Goal: Information Seeking & Learning: Learn about a topic

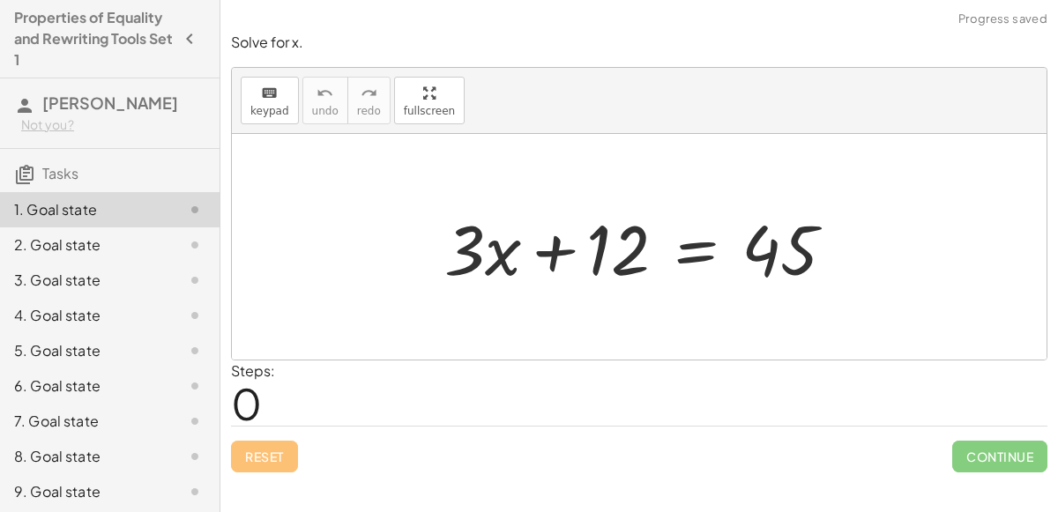
click at [146, 242] on div "2. Goal state" at bounding box center [85, 245] width 142 height 21
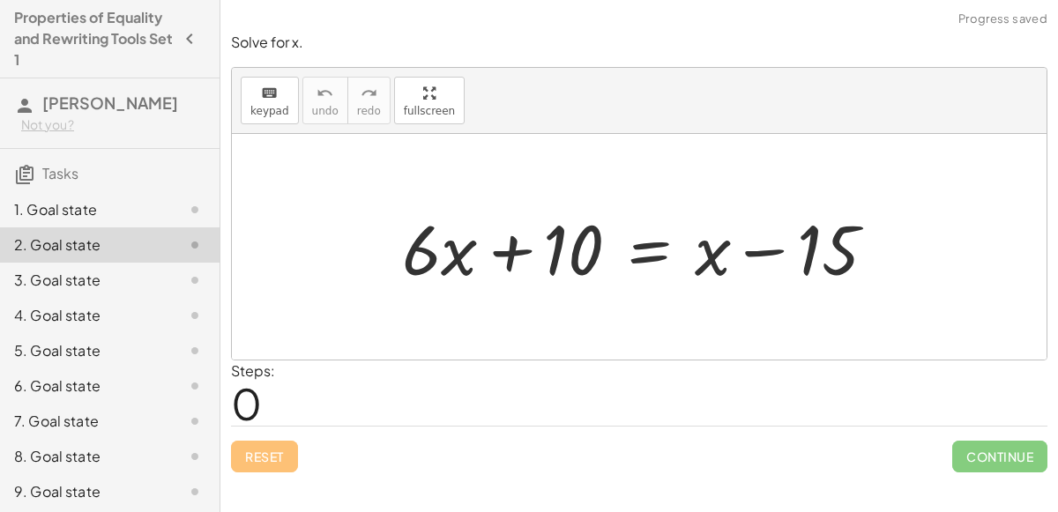
click at [167, 207] on div at bounding box center [180, 209] width 49 height 21
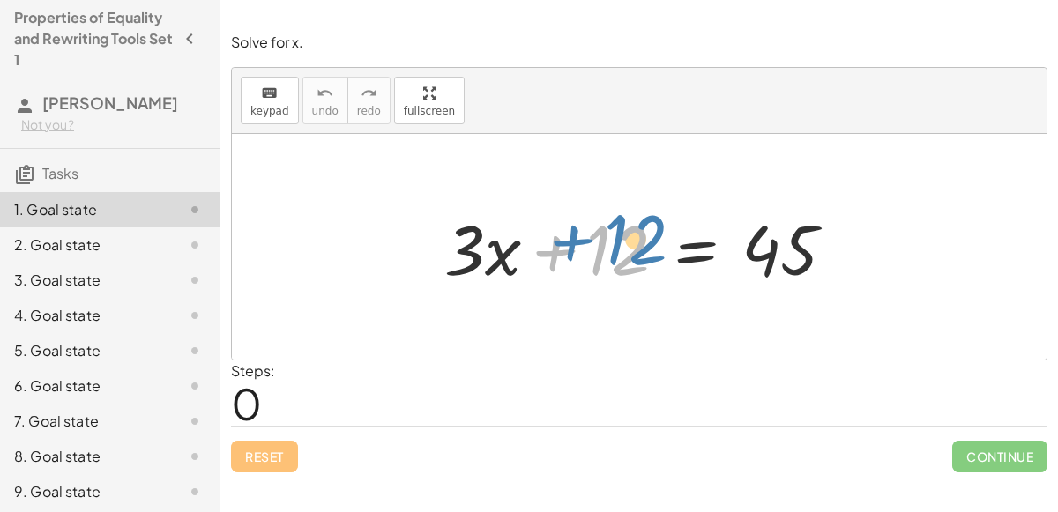
drag, startPoint x: 561, startPoint y: 251, endPoint x: 574, endPoint y: 238, distance: 18.7
click at [574, 238] on div at bounding box center [647, 247] width 422 height 91
drag, startPoint x: 612, startPoint y: 242, endPoint x: 602, endPoint y: 243, distance: 9.7
click at [602, 243] on div at bounding box center [647, 247] width 422 height 91
click at [765, 247] on div at bounding box center [647, 247] width 422 height 91
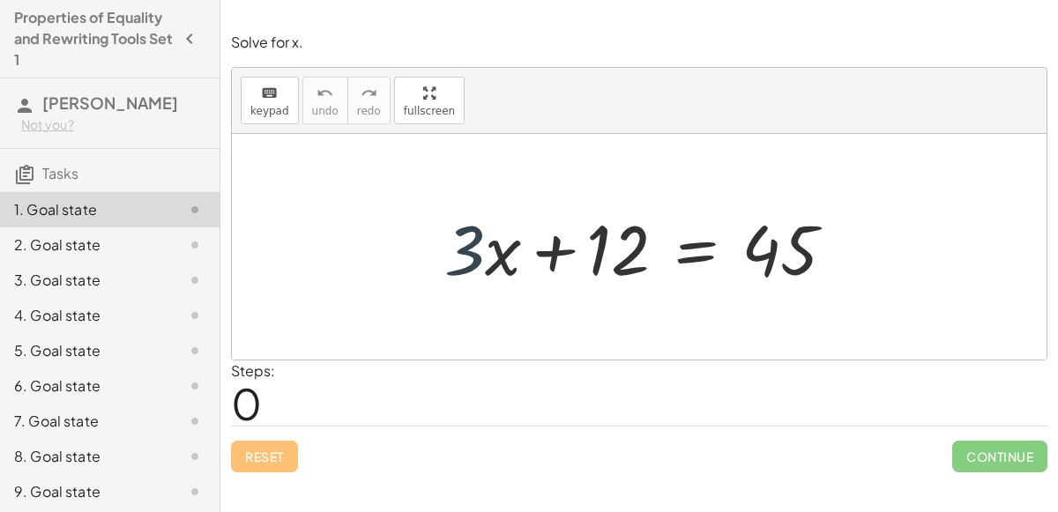
click at [452, 255] on div at bounding box center [647, 247] width 422 height 91
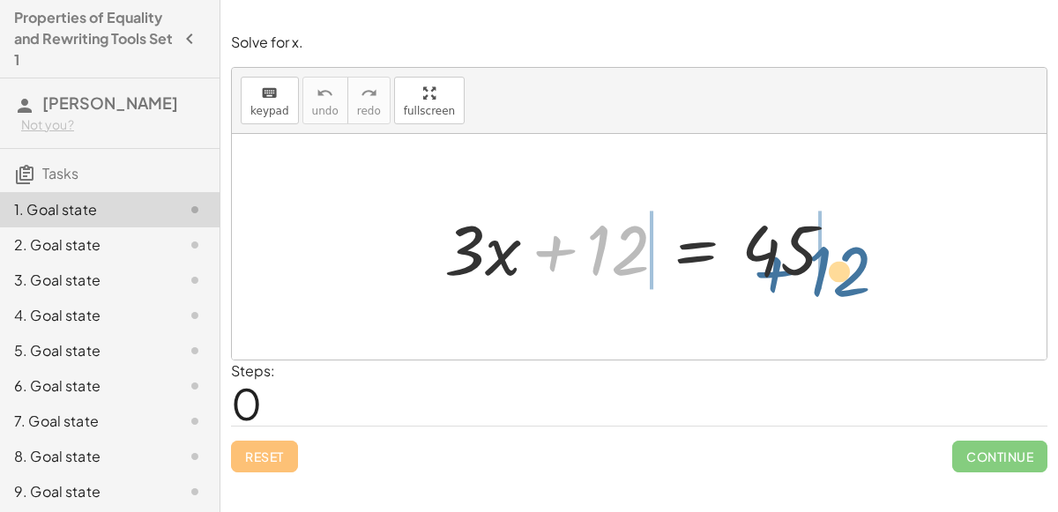
drag, startPoint x: 616, startPoint y: 263, endPoint x: 839, endPoint y: 280, distance: 223.8
click at [839, 280] on div at bounding box center [647, 247] width 422 height 91
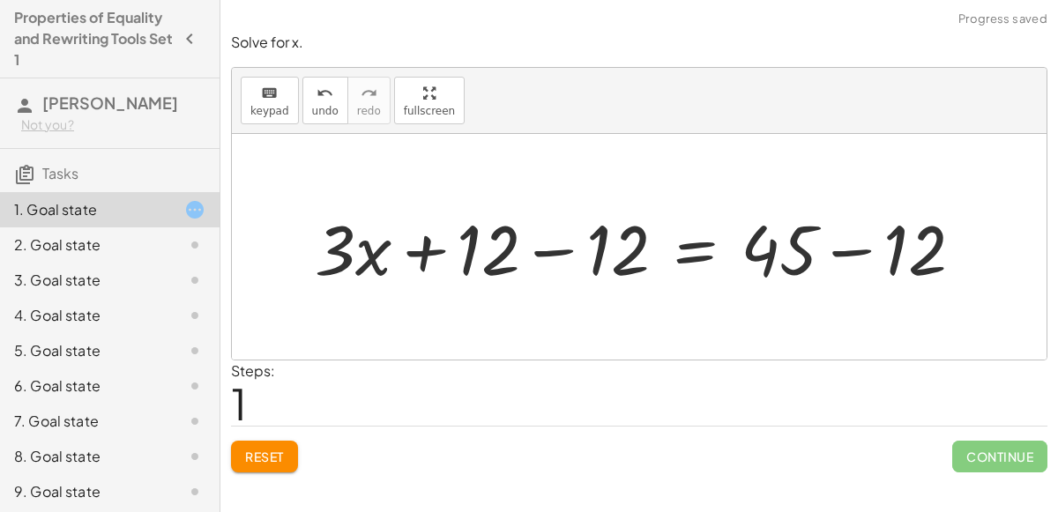
click at [842, 258] on div at bounding box center [646, 247] width 681 height 91
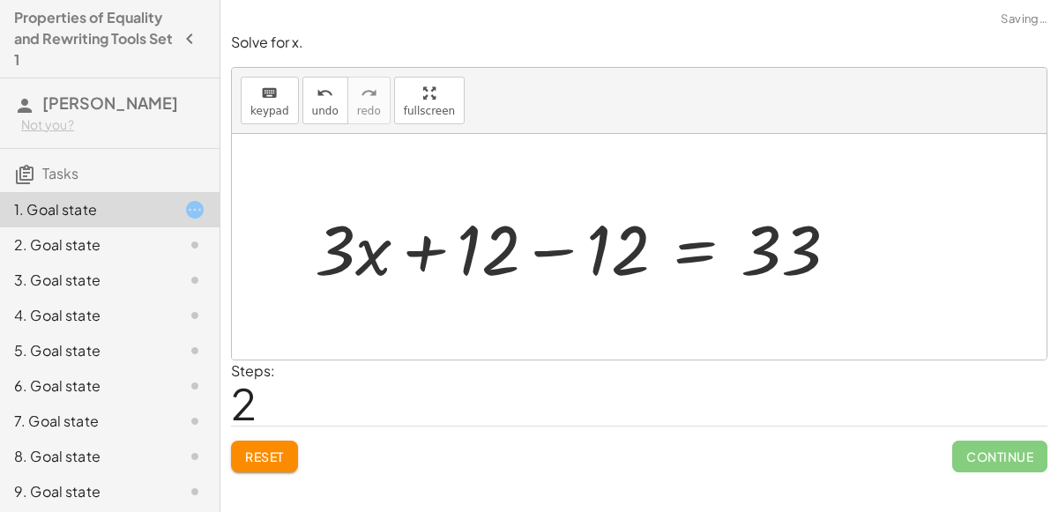
click at [546, 250] on div at bounding box center [583, 247] width 555 height 91
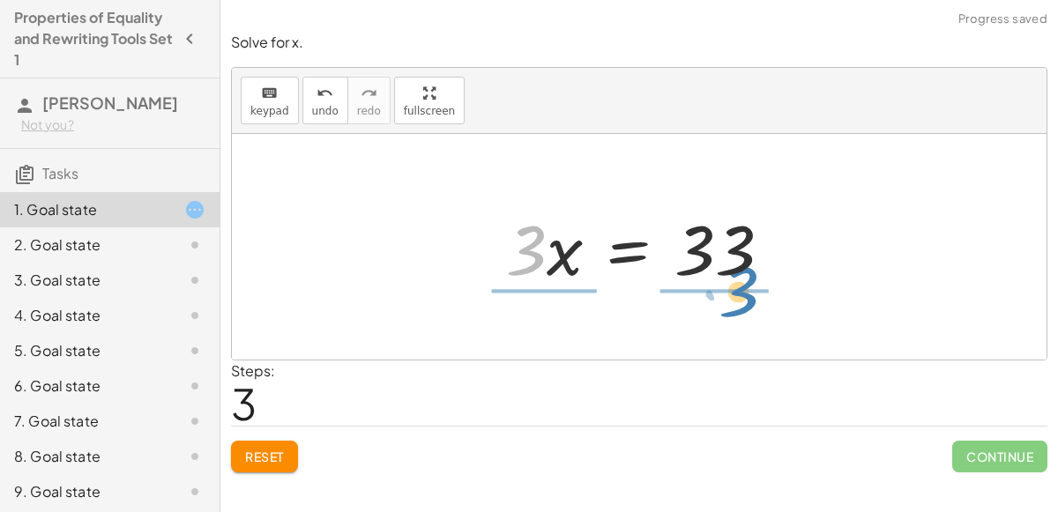
drag, startPoint x: 518, startPoint y: 263, endPoint x: 731, endPoint y: 302, distance: 217.0
click at [731, 302] on div "+ · 3 · x + 12 = 45 + · 3 · x + 12 − 12 = + 45 − 12 + · 3 · x + 12 − 12 = 33 + …" at bounding box center [639, 247] width 815 height 226
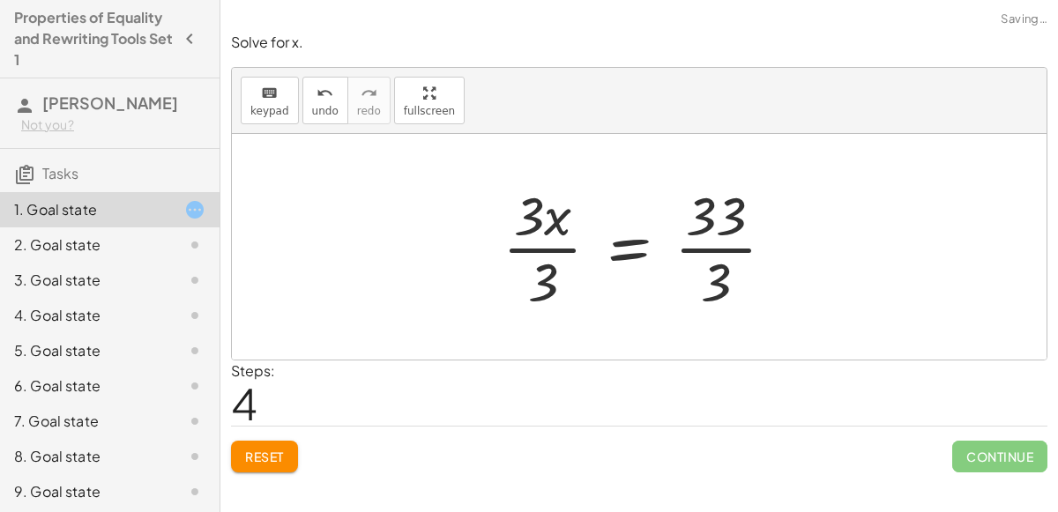
click at [725, 251] on div at bounding box center [645, 247] width 303 height 136
click at [566, 245] on div at bounding box center [629, 247] width 269 height 136
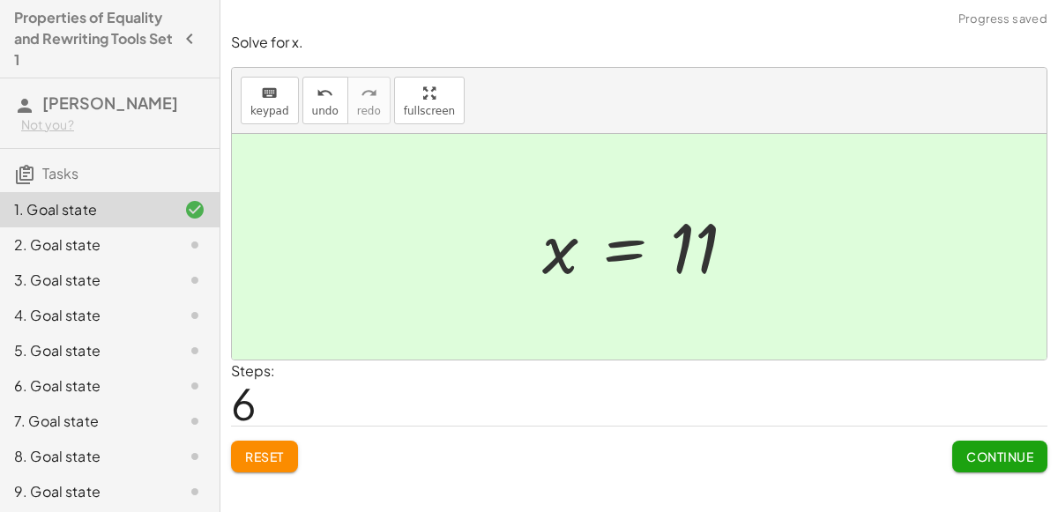
click at [960, 459] on button "Continue" at bounding box center [999, 457] width 95 height 32
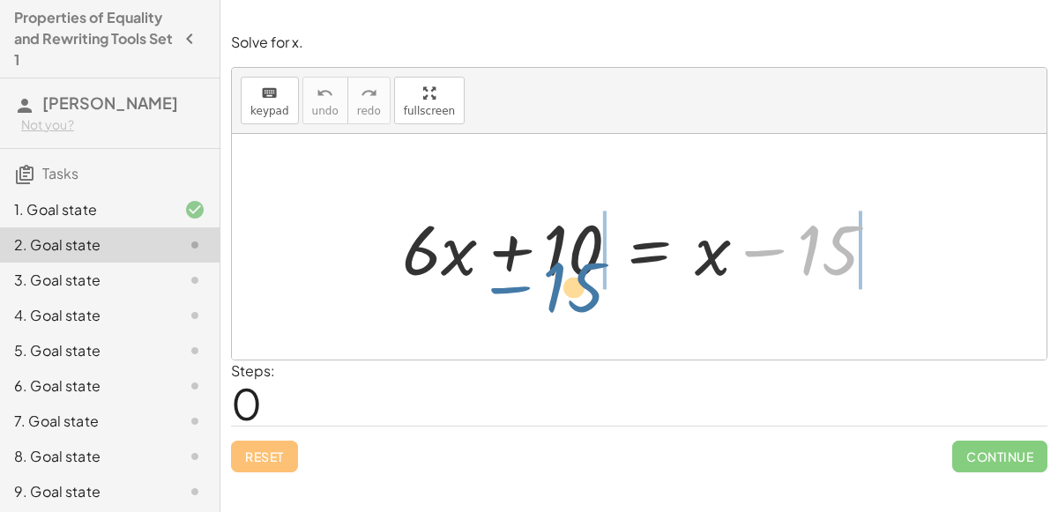
drag, startPoint x: 764, startPoint y: 249, endPoint x: 503, endPoint y: 280, distance: 262.8
click at [503, 280] on div at bounding box center [645, 247] width 505 height 91
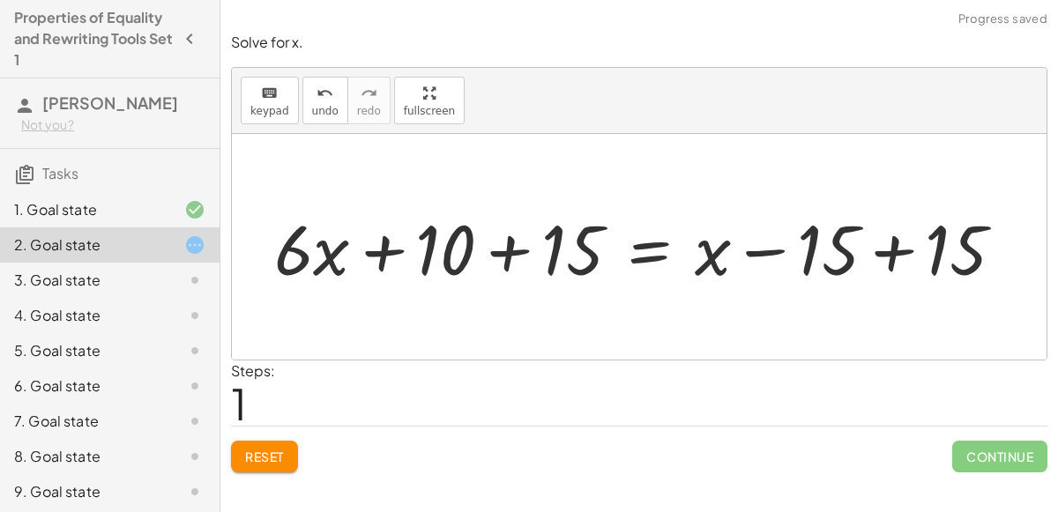
click at [525, 242] on div at bounding box center [646, 247] width 762 height 91
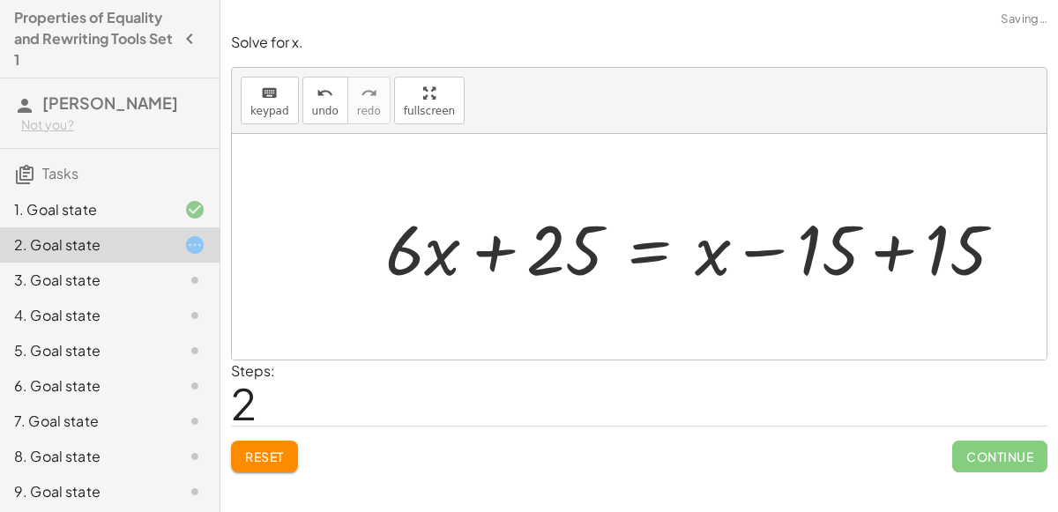
click at [905, 250] on div at bounding box center [702, 247] width 651 height 91
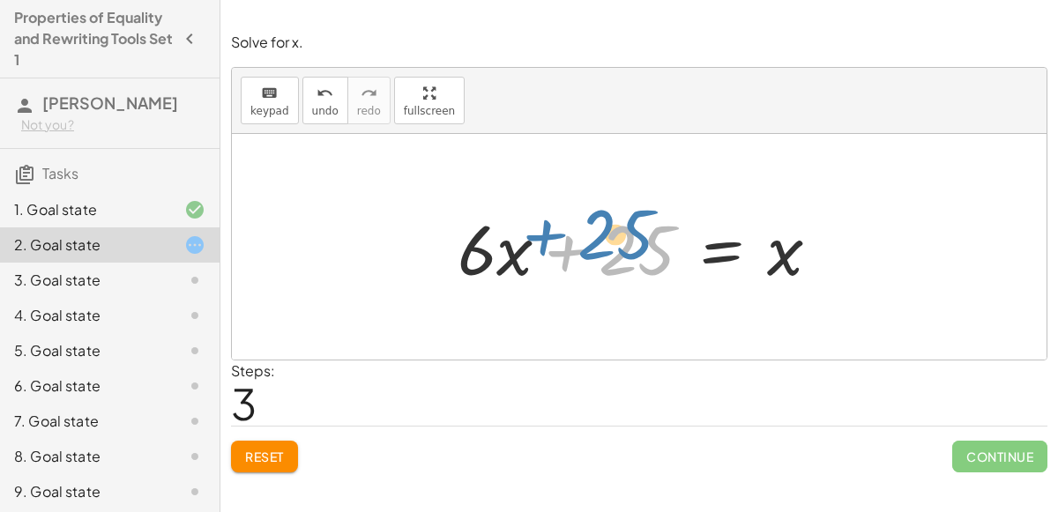
drag, startPoint x: 563, startPoint y: 233, endPoint x: 536, endPoint y: 214, distance: 32.3
click at [536, 214] on div at bounding box center [646, 247] width 394 height 91
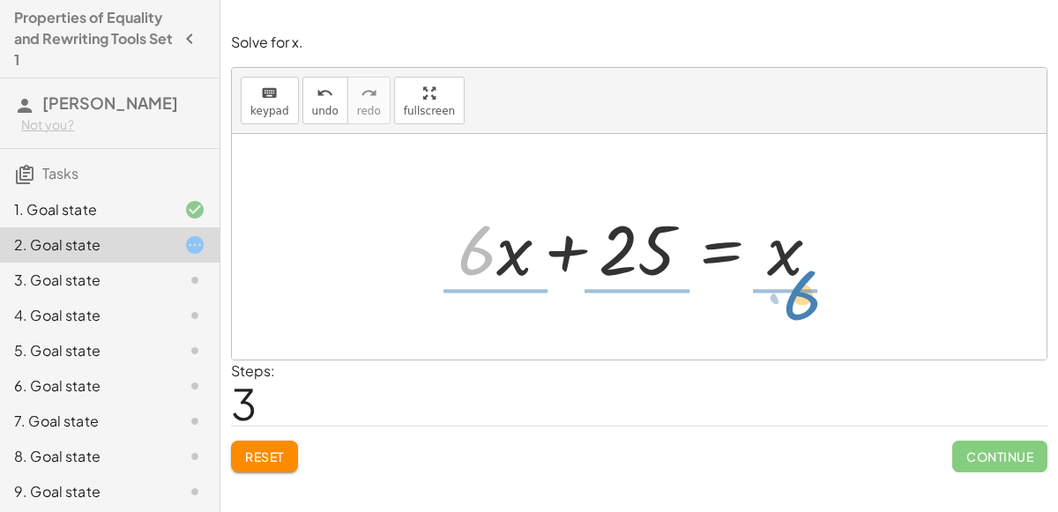
drag, startPoint x: 472, startPoint y: 255, endPoint x: 802, endPoint y: 302, distance: 333.9
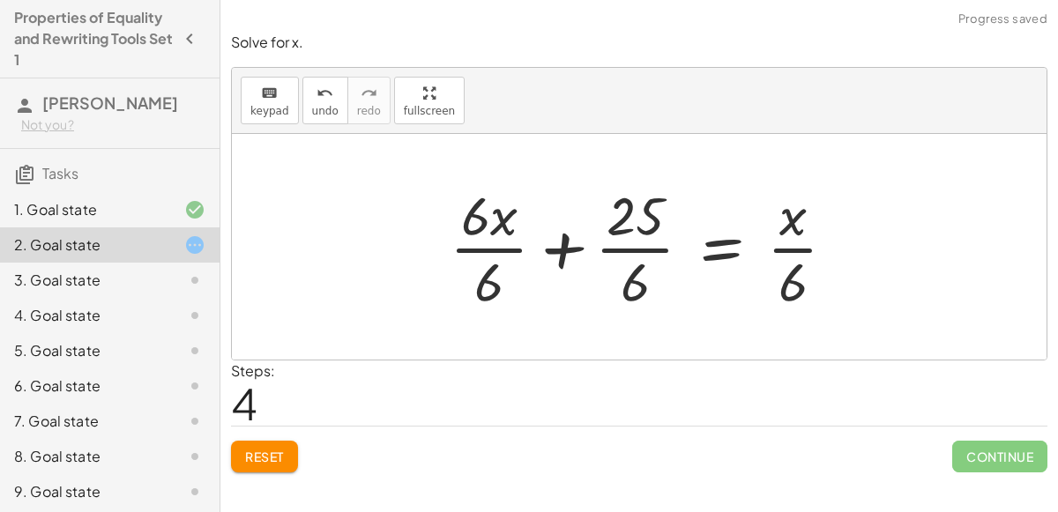
click at [784, 251] on div at bounding box center [650, 247] width 418 height 136
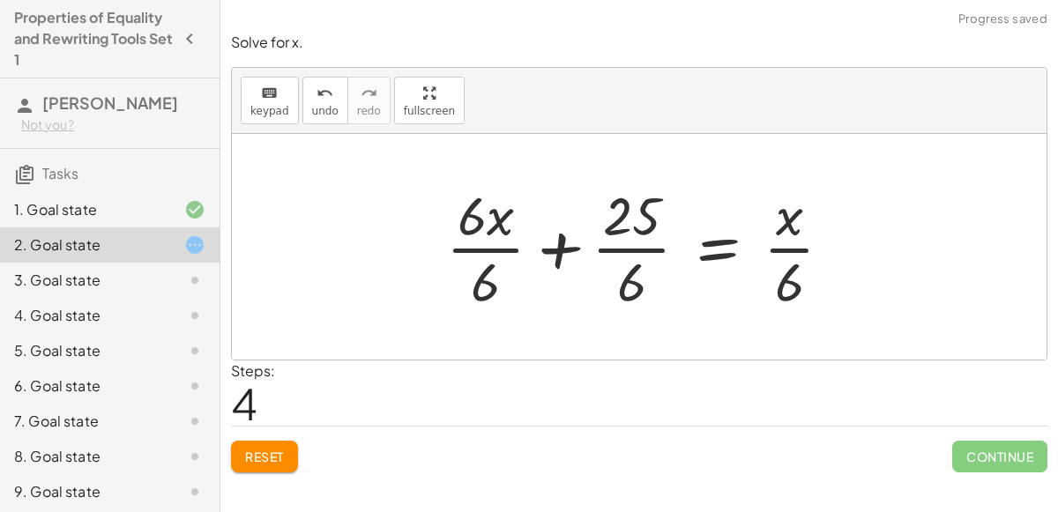
click at [642, 253] on div at bounding box center [646, 247] width 418 height 136
click at [330, 103] on button "undo undo" at bounding box center [325, 101] width 46 height 48
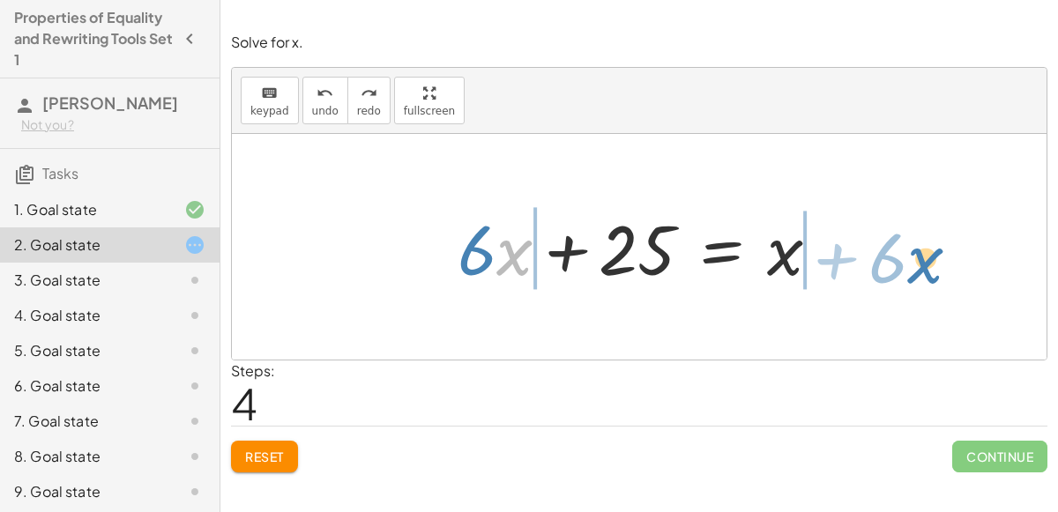
drag, startPoint x: 518, startPoint y: 258, endPoint x: 928, endPoint y: 262, distance: 410.9
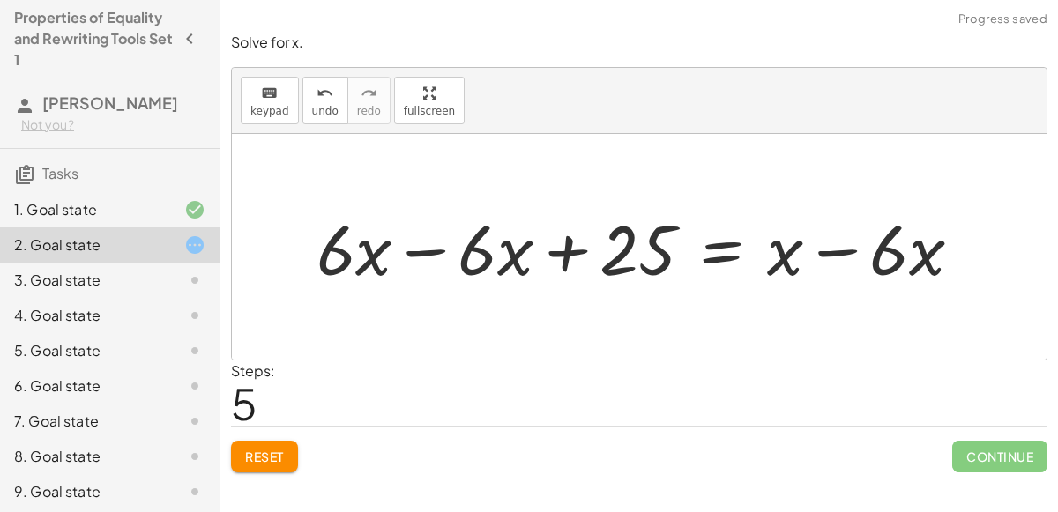
click at [846, 251] on div at bounding box center [646, 247] width 677 height 91
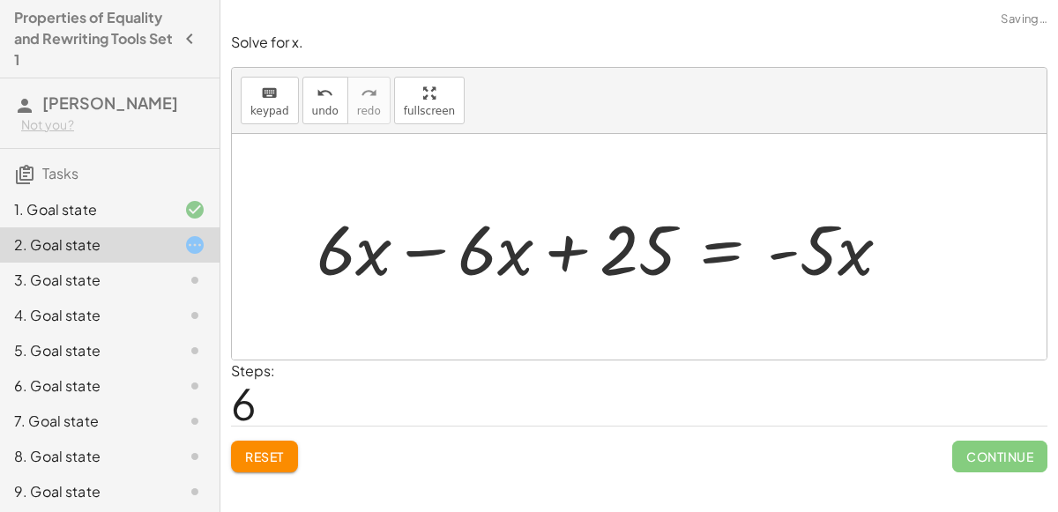
click at [423, 249] on div at bounding box center [611, 247] width 606 height 91
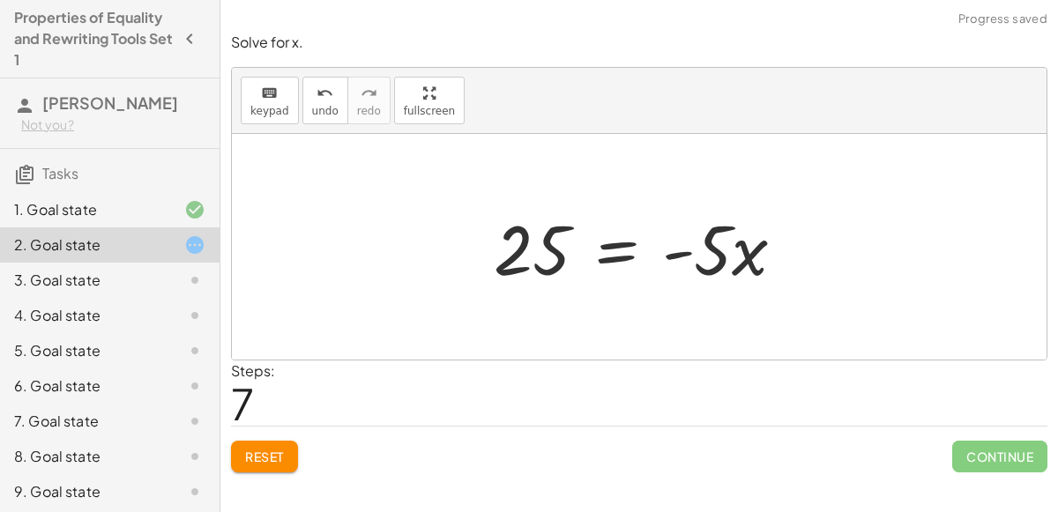
click at [713, 258] on div at bounding box center [647, 247] width 324 height 91
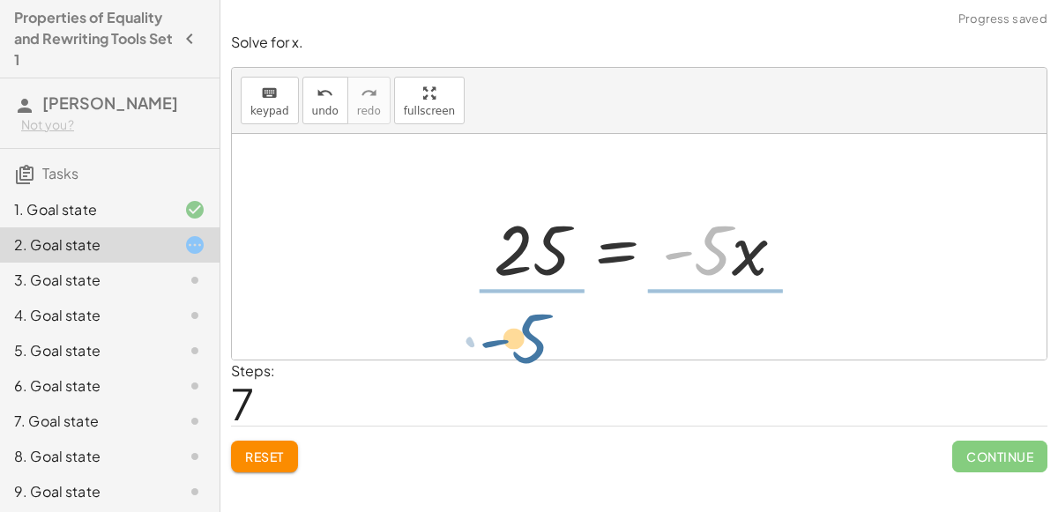
drag, startPoint x: 713, startPoint y: 258, endPoint x: 532, endPoint y: 339, distance: 198.6
click at [532, 339] on div "+ · 6 · x + 10 = + x − 15 + · 6 · x + 10 + 15 = + x − 15 + 15 + · 6 · x + 25 = …" at bounding box center [639, 247] width 815 height 226
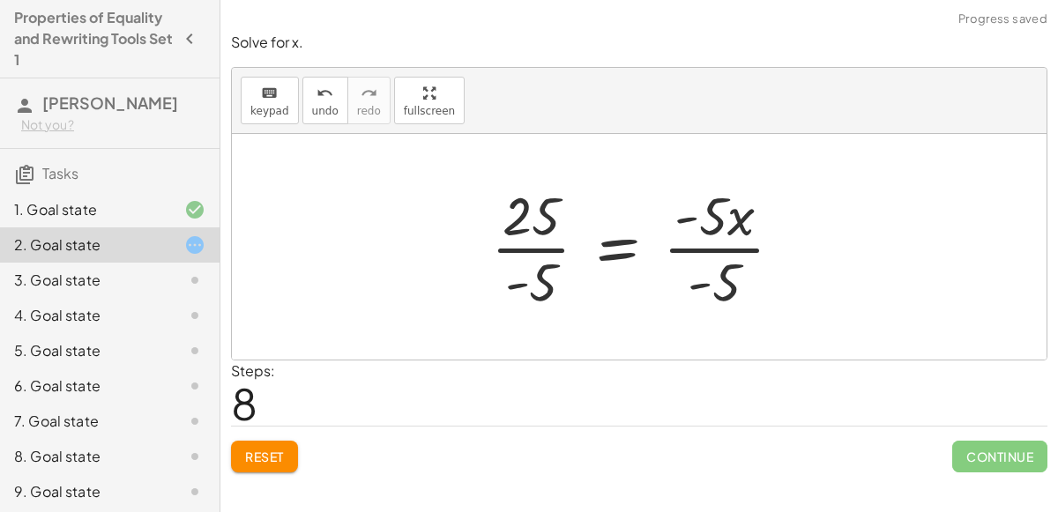
click at [521, 249] on div at bounding box center [644, 247] width 324 height 136
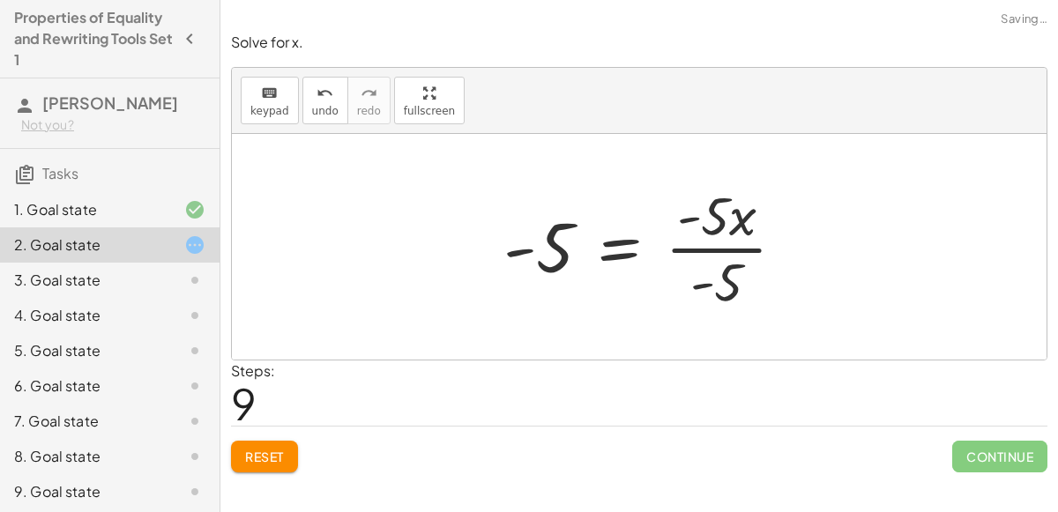
click at [742, 238] on div at bounding box center [651, 247] width 313 height 136
click at [741, 243] on div at bounding box center [645, 247] width 313 height 136
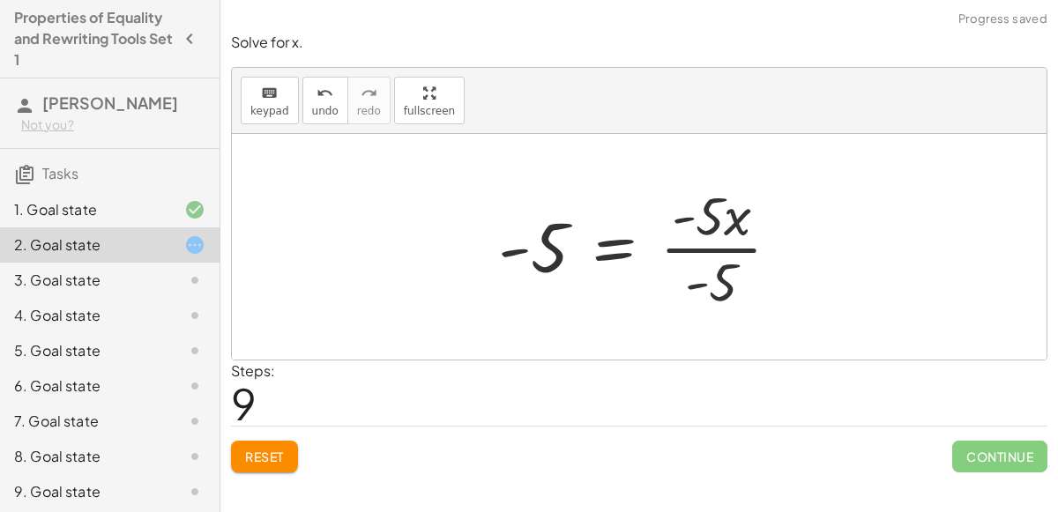
click at [712, 247] on div at bounding box center [645, 247] width 313 height 136
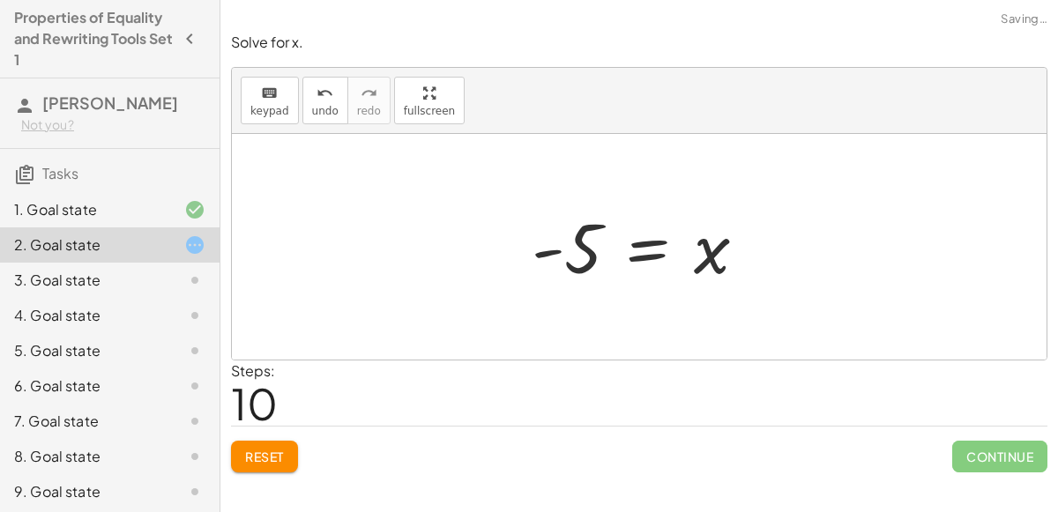
click at [265, 453] on span "Reset" at bounding box center [264, 457] width 39 height 16
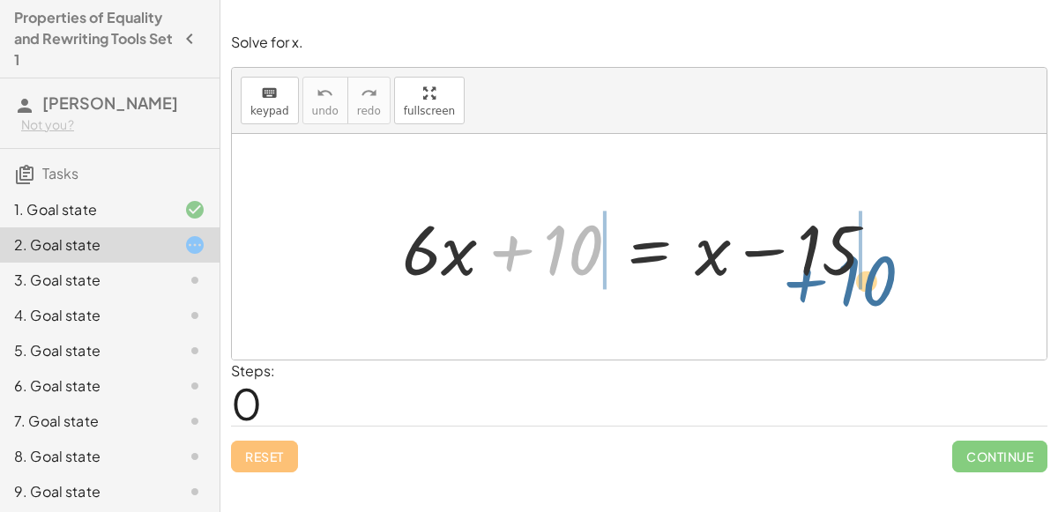
drag, startPoint x: 522, startPoint y: 256, endPoint x: 815, endPoint y: 285, distance: 294.2
click at [815, 285] on div at bounding box center [645, 247] width 505 height 91
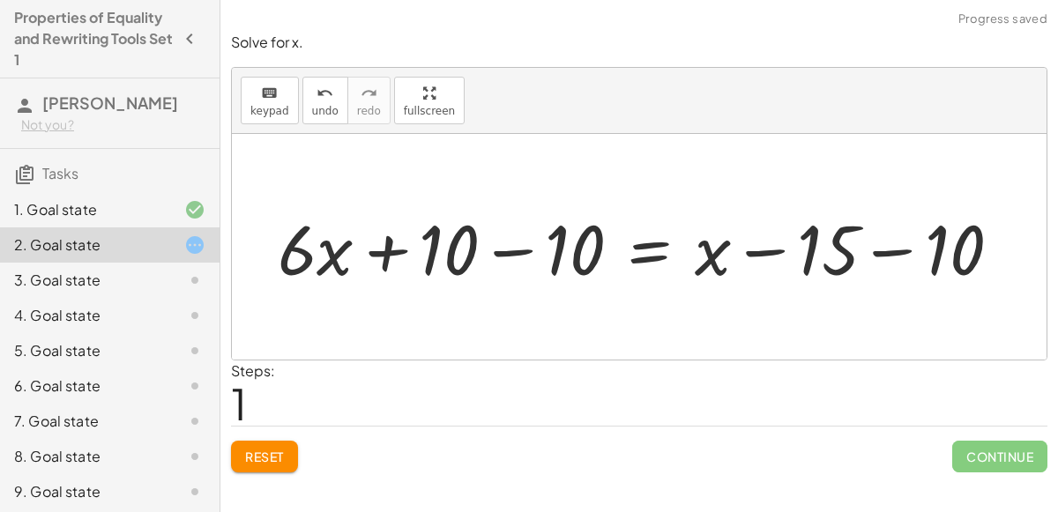
click at [776, 251] on div at bounding box center [646, 247] width 757 height 91
click at [891, 250] on div at bounding box center [646, 247] width 757 height 91
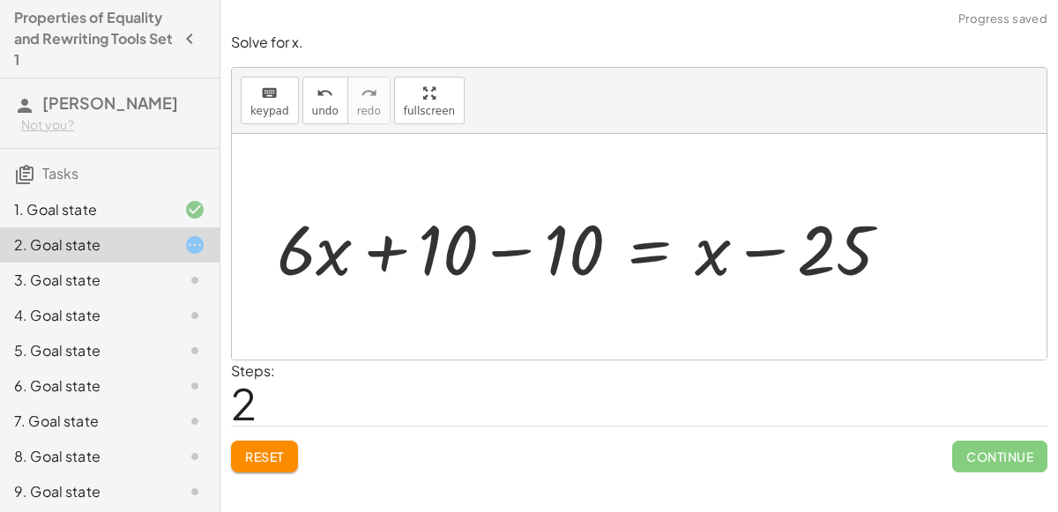
click at [517, 249] on div at bounding box center [590, 247] width 645 height 91
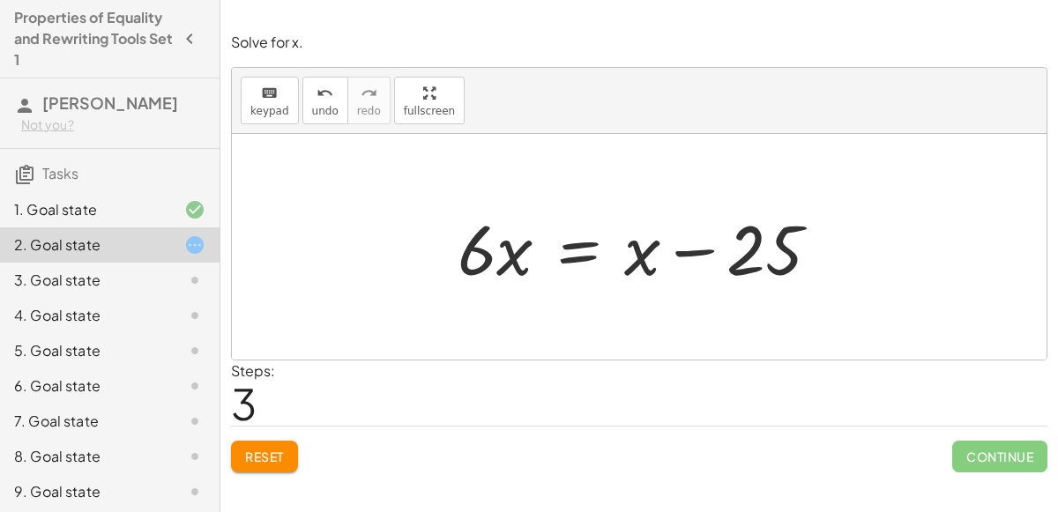
click at [84, 205] on div "1. Goal state" at bounding box center [85, 209] width 142 height 21
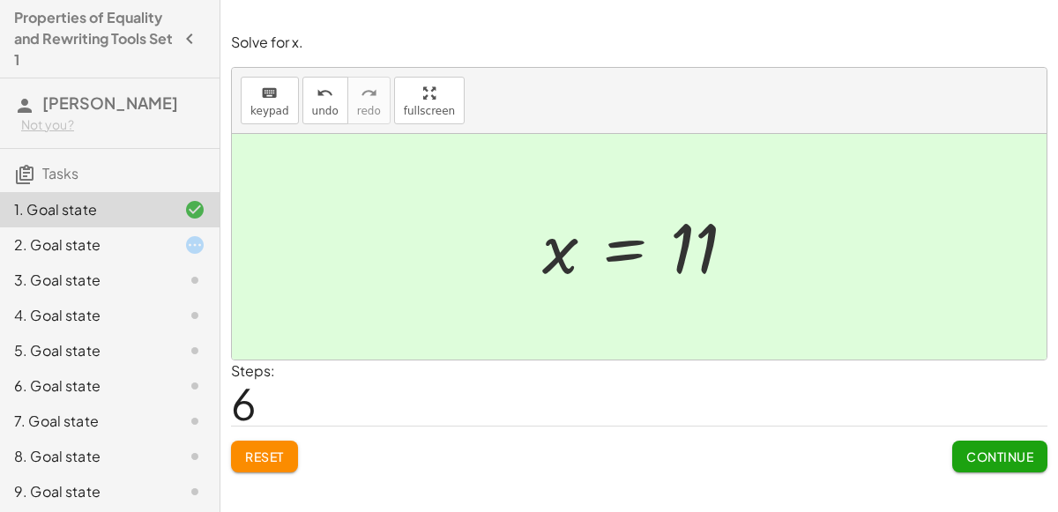
click at [138, 255] on div "2. Goal state" at bounding box center [110, 244] width 220 height 35
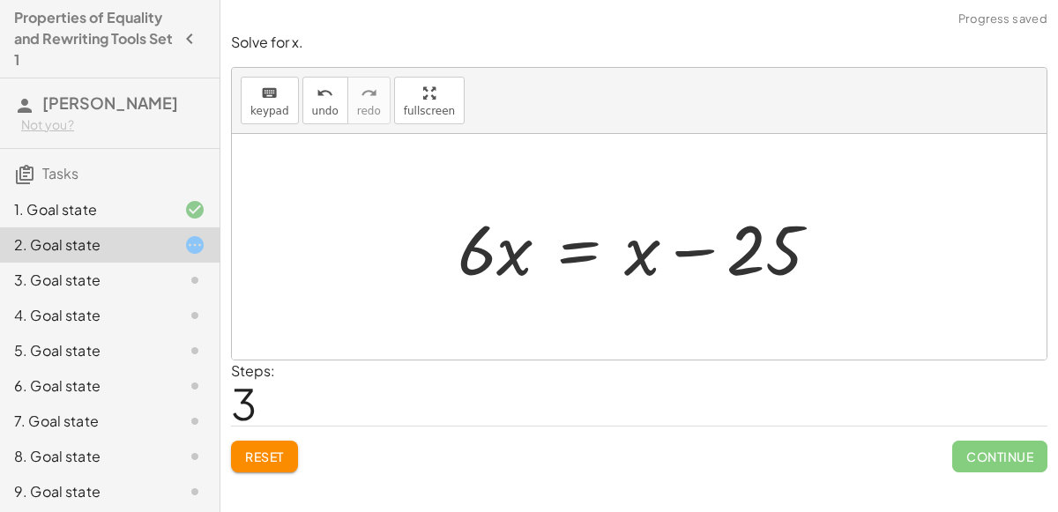
click at [284, 454] on span "Reset" at bounding box center [264, 457] width 39 height 16
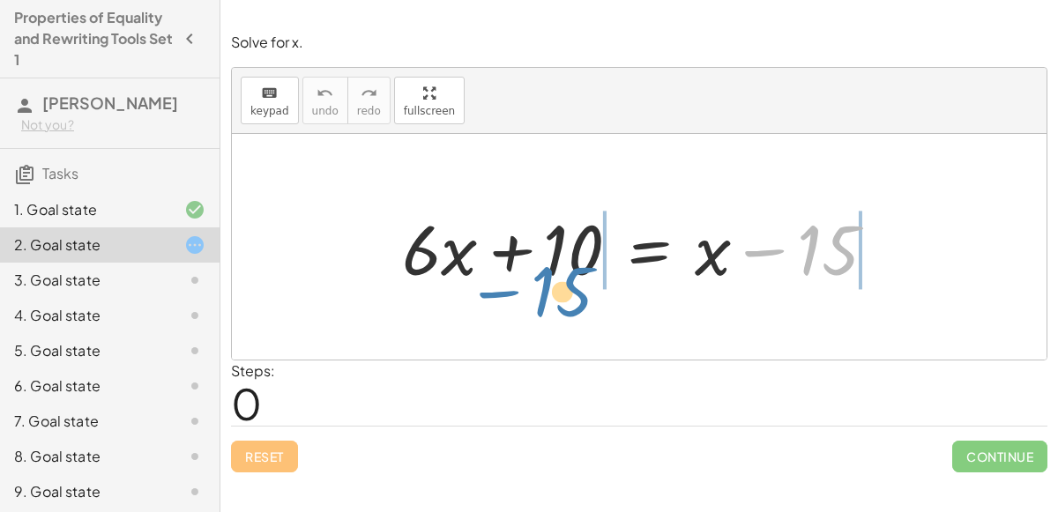
drag, startPoint x: 772, startPoint y: 254, endPoint x: 503, endPoint y: 295, distance: 272.1
click at [503, 295] on div "− 15 + · 6 · x + 10 = + x − 15" at bounding box center [639, 247] width 815 height 226
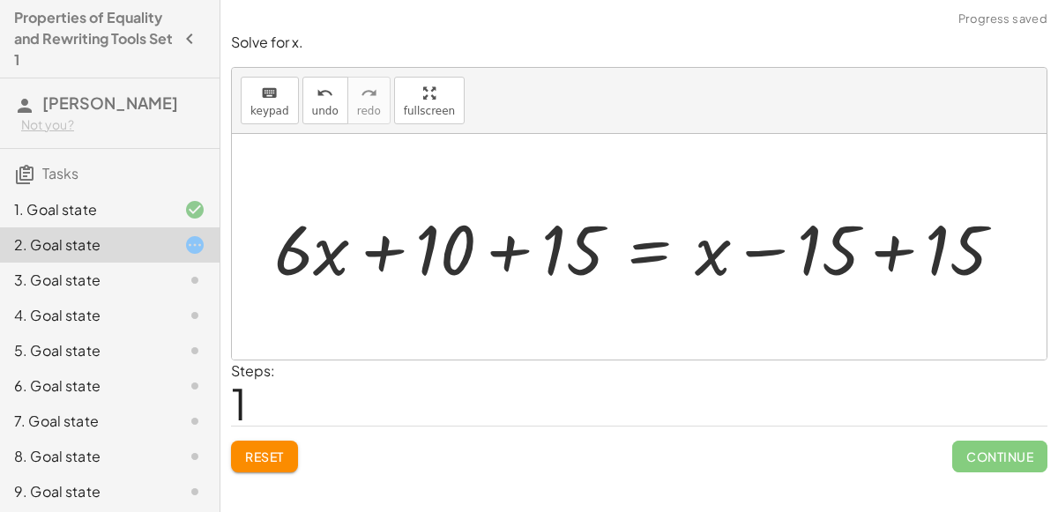
click at [503, 257] on div at bounding box center [646, 247] width 762 height 91
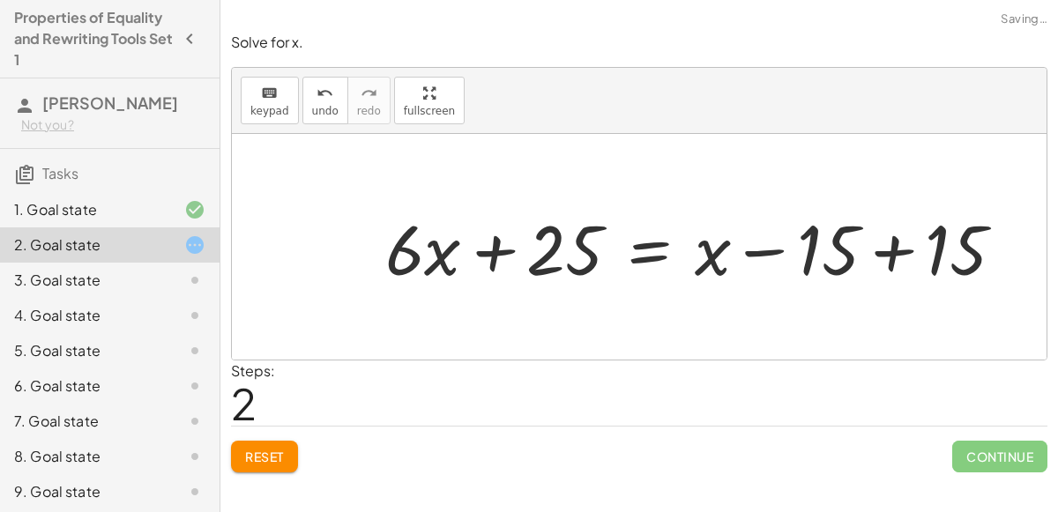
click at [903, 250] on div at bounding box center [702, 247] width 651 height 91
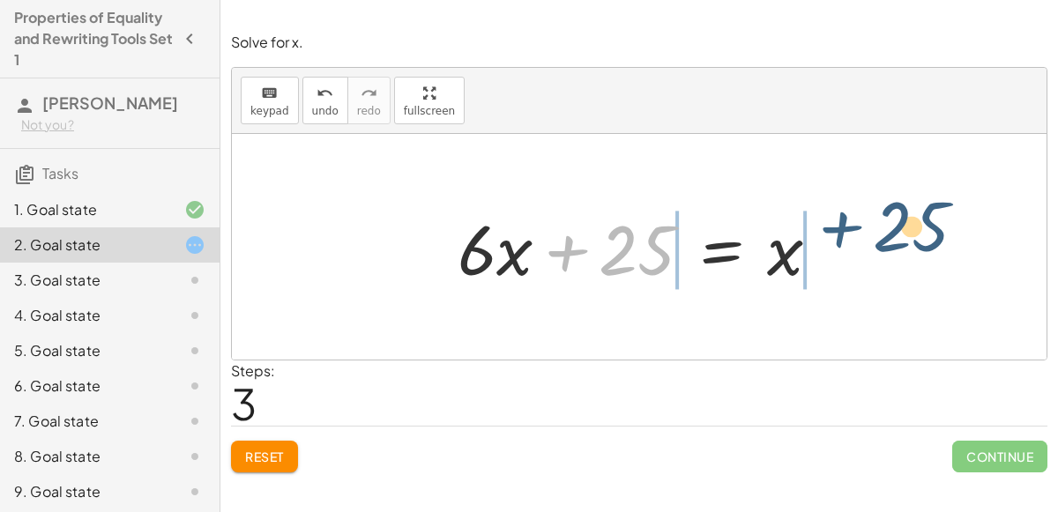
drag, startPoint x: 564, startPoint y: 250, endPoint x: 838, endPoint y: 227, distance: 274.2
click at [838, 227] on div at bounding box center [646, 247] width 394 height 91
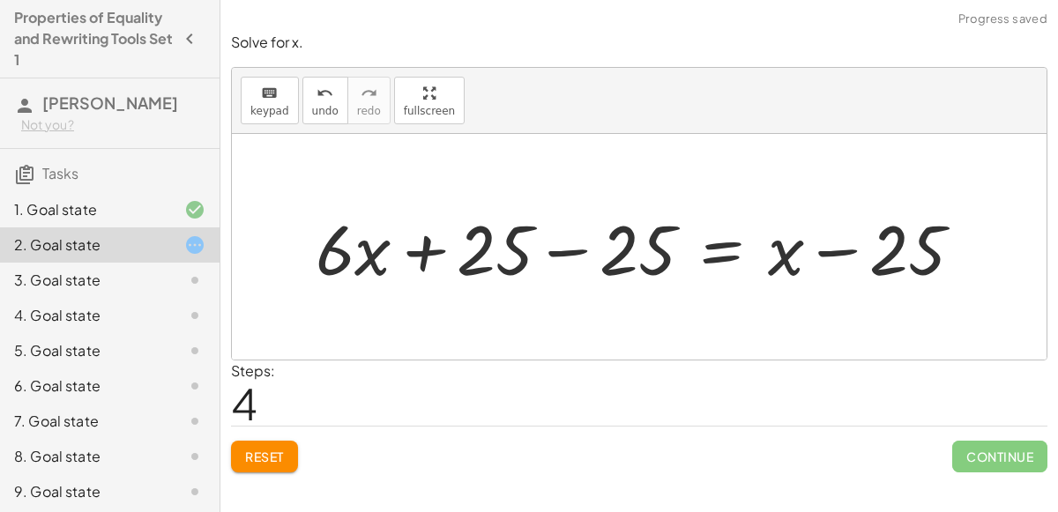
click at [578, 250] on div at bounding box center [646, 247] width 679 height 91
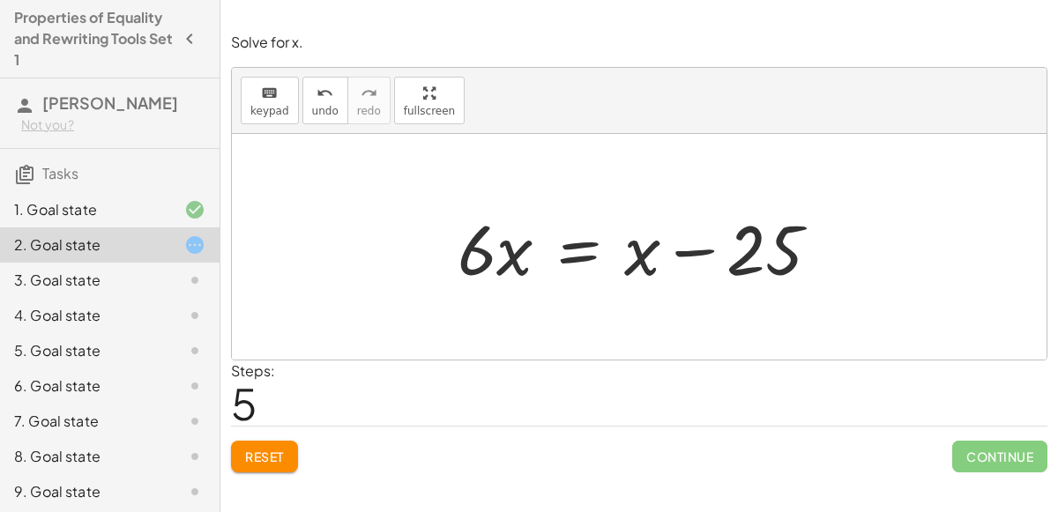
click at [510, 270] on div at bounding box center [646, 247] width 394 height 91
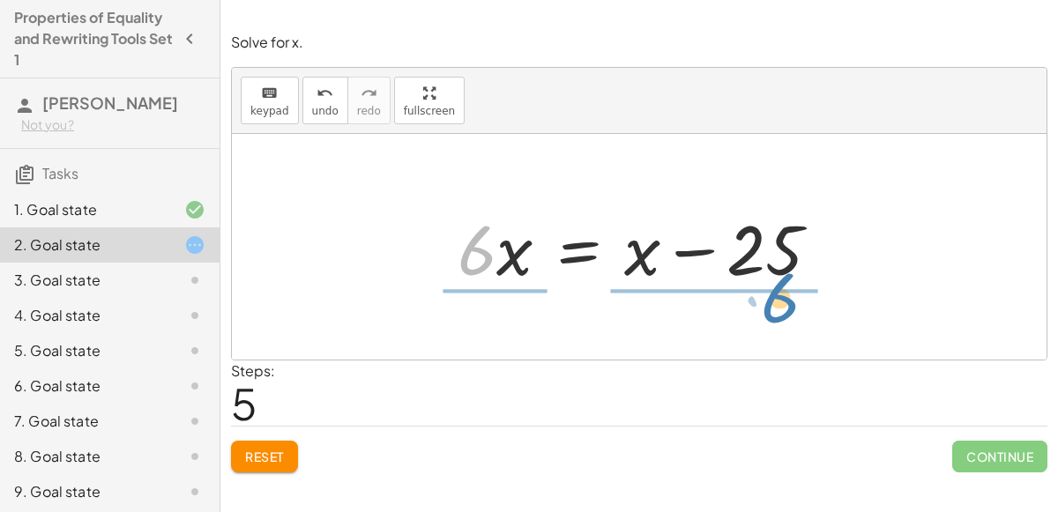
drag, startPoint x: 482, startPoint y: 257, endPoint x: 785, endPoint y: 305, distance: 306.2
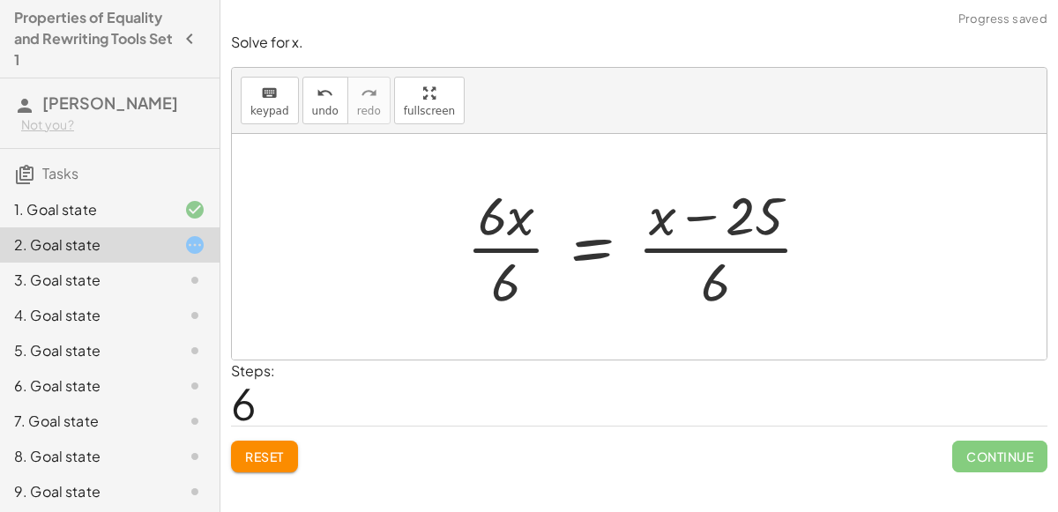
click at [533, 250] on div at bounding box center [646, 247] width 377 height 136
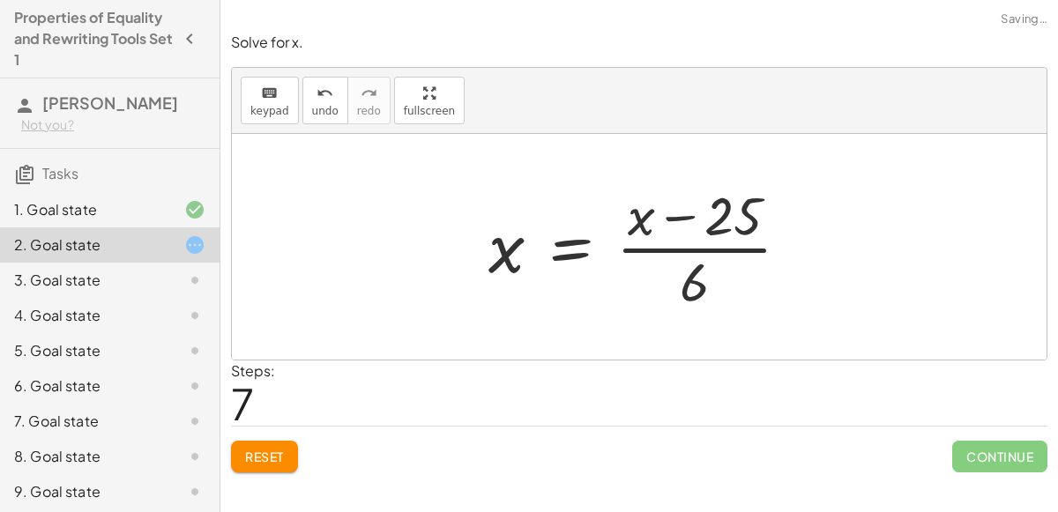
click at [720, 240] on div at bounding box center [646, 247] width 333 height 136
drag, startPoint x: 693, startPoint y: 284, endPoint x: 816, endPoint y: 241, distance: 130.0
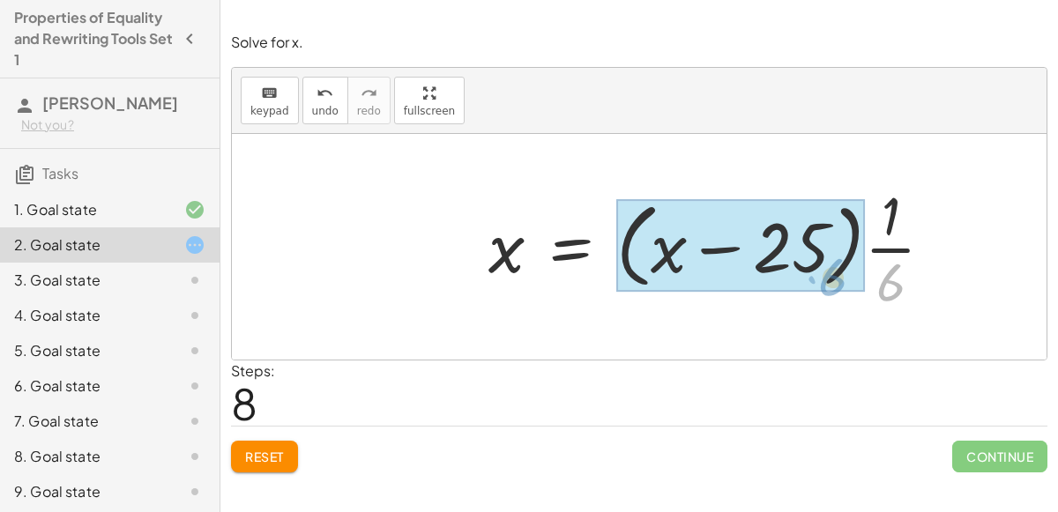
drag, startPoint x: 891, startPoint y: 289, endPoint x: 837, endPoint y: 282, distance: 54.2
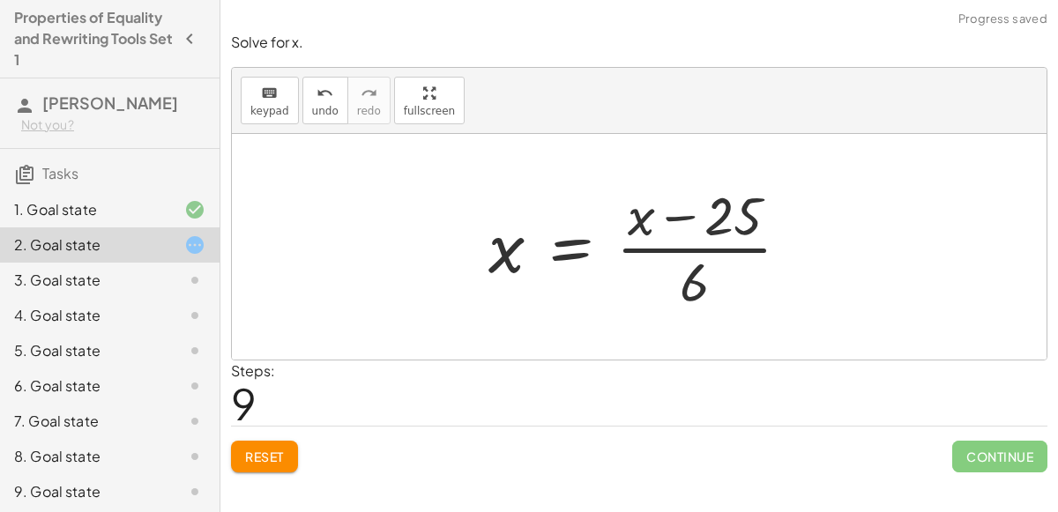
click at [755, 257] on div at bounding box center [646, 247] width 333 height 136
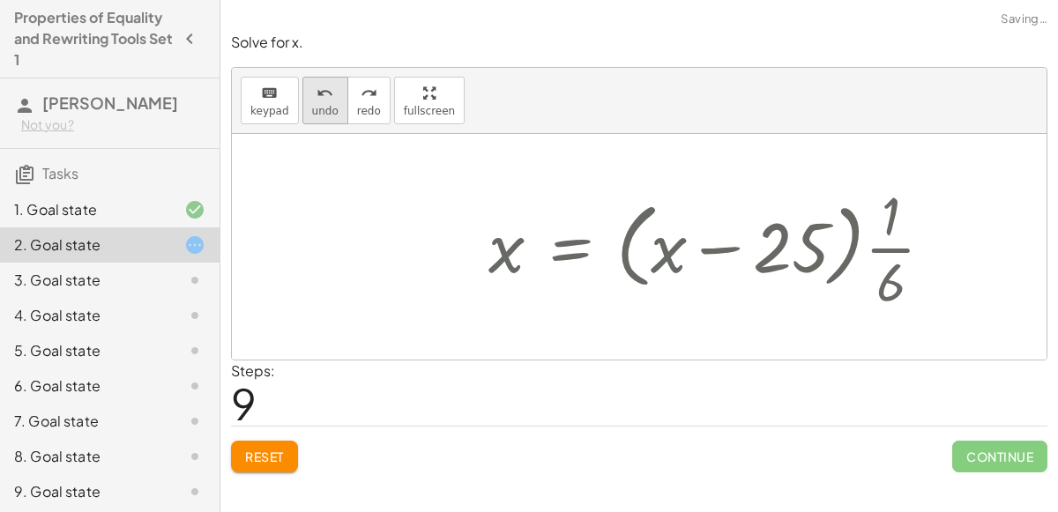
click at [317, 85] on icon "undo" at bounding box center [325, 93] width 17 height 21
click at [317, 86] on icon "undo" at bounding box center [325, 93] width 17 height 21
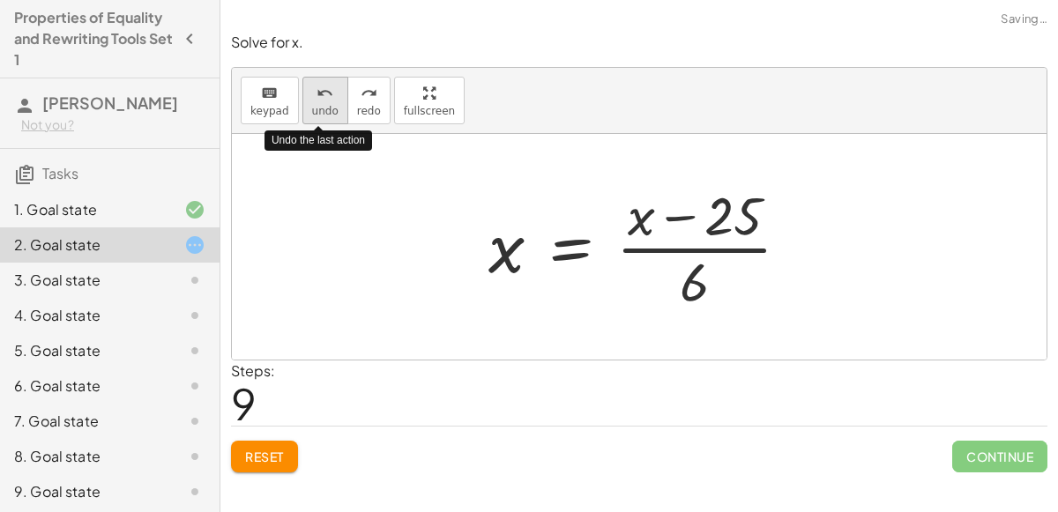
click at [317, 86] on icon "undo" at bounding box center [325, 93] width 17 height 21
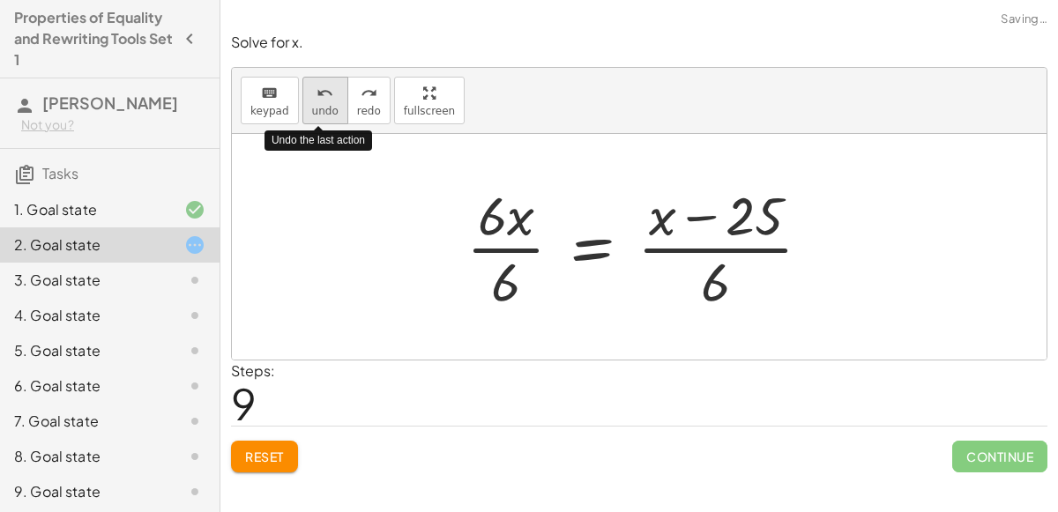
click at [318, 86] on icon "undo" at bounding box center [325, 93] width 17 height 21
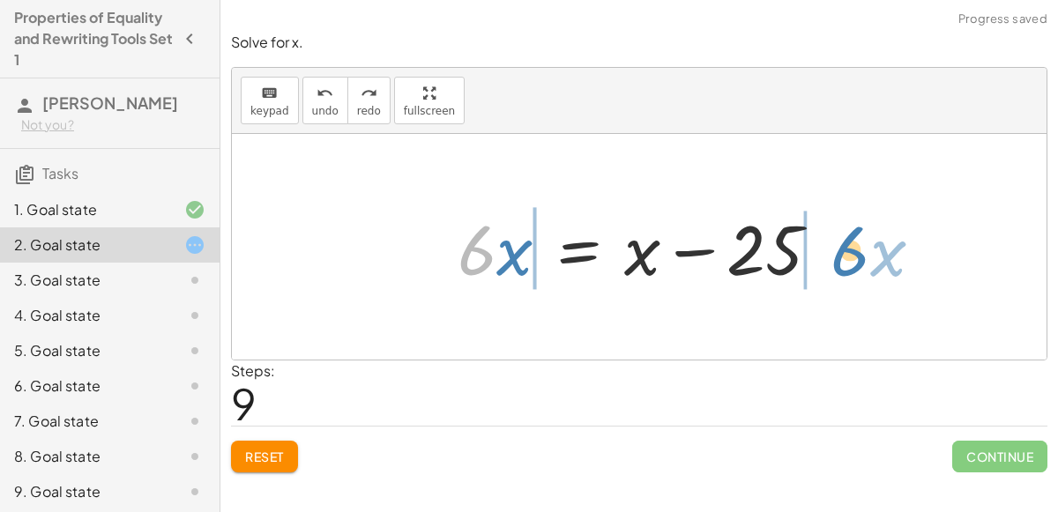
drag, startPoint x: 475, startPoint y: 262, endPoint x: 848, endPoint y: 262, distance: 373.0
click at [848, 262] on div "+ · 6 · x + 10 = + x − 15 + · 6 · x + 10 + 15 = + x − 15 + 15 + · 6 · x + 25 = …" at bounding box center [639, 247] width 815 height 226
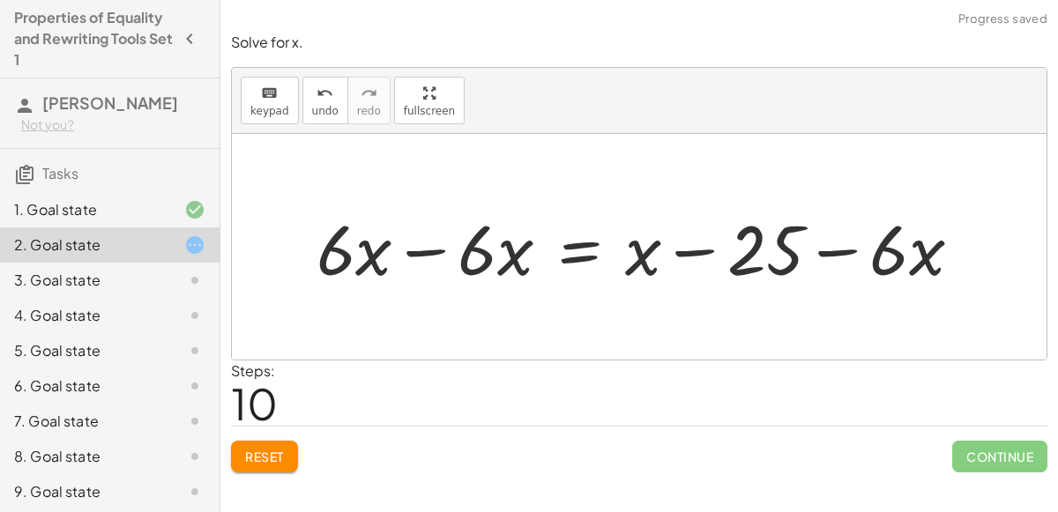
click at [834, 245] on div at bounding box center [646, 247] width 677 height 91
drag, startPoint x: 890, startPoint y: 267, endPoint x: 916, endPoint y: 277, distance: 28.2
click at [916, 277] on div at bounding box center [646, 247] width 677 height 91
click at [337, 102] on button "undo undo" at bounding box center [325, 101] width 46 height 48
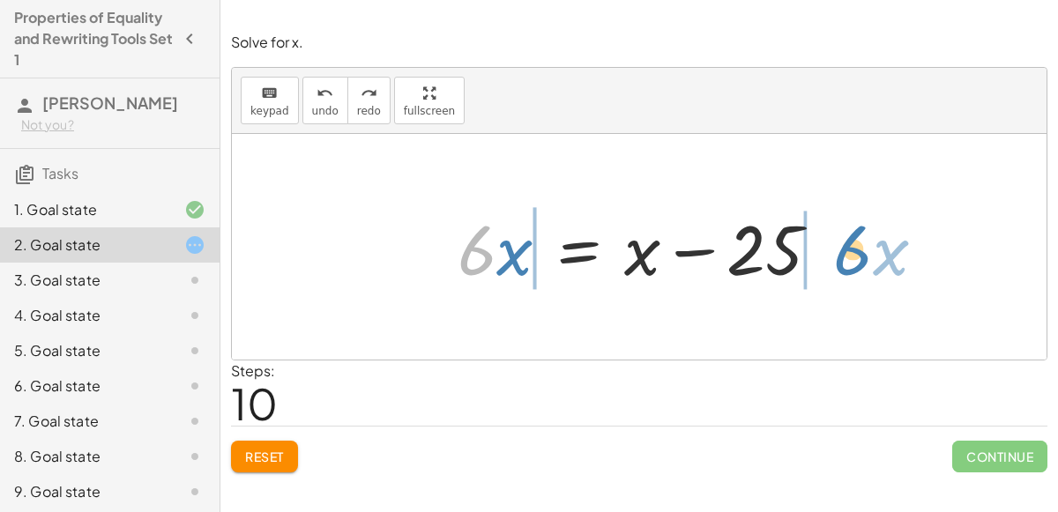
drag, startPoint x: 481, startPoint y: 249, endPoint x: 857, endPoint y: 247, distance: 375.6
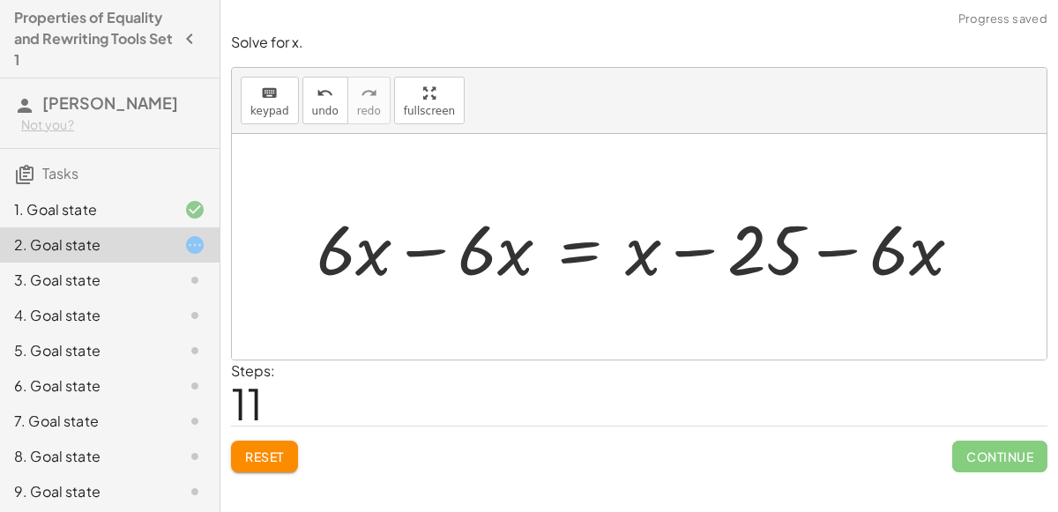
click at [832, 254] on div at bounding box center [646, 247] width 677 height 91
click at [420, 257] on div at bounding box center [646, 247] width 677 height 91
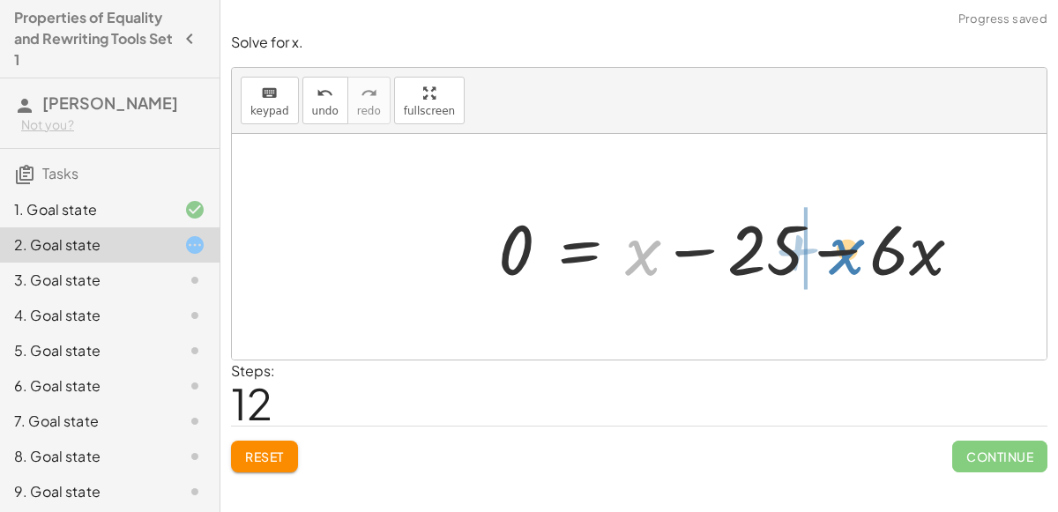
drag, startPoint x: 647, startPoint y: 263, endPoint x: 853, endPoint y: 261, distance: 205.5
click at [853, 261] on div at bounding box center [737, 247] width 496 height 91
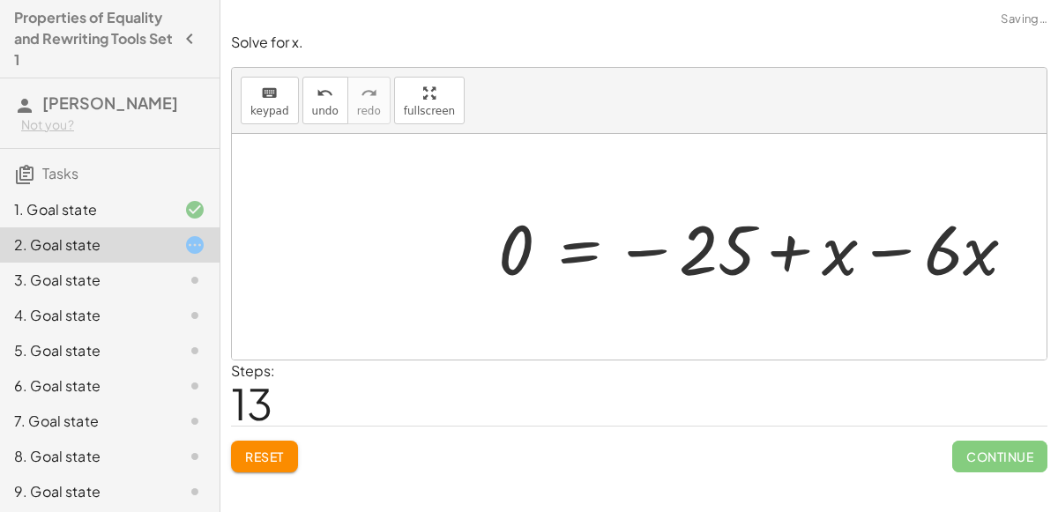
click at [879, 251] on div at bounding box center [763, 247] width 549 height 91
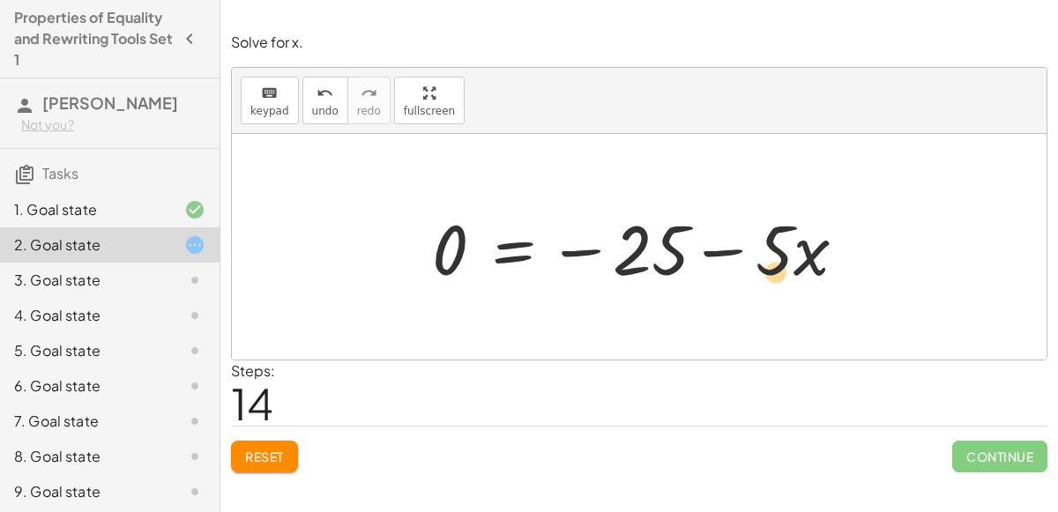
drag, startPoint x: 780, startPoint y: 258, endPoint x: 782, endPoint y: 280, distance: 22.1
click at [782, 280] on div at bounding box center [646, 247] width 446 height 91
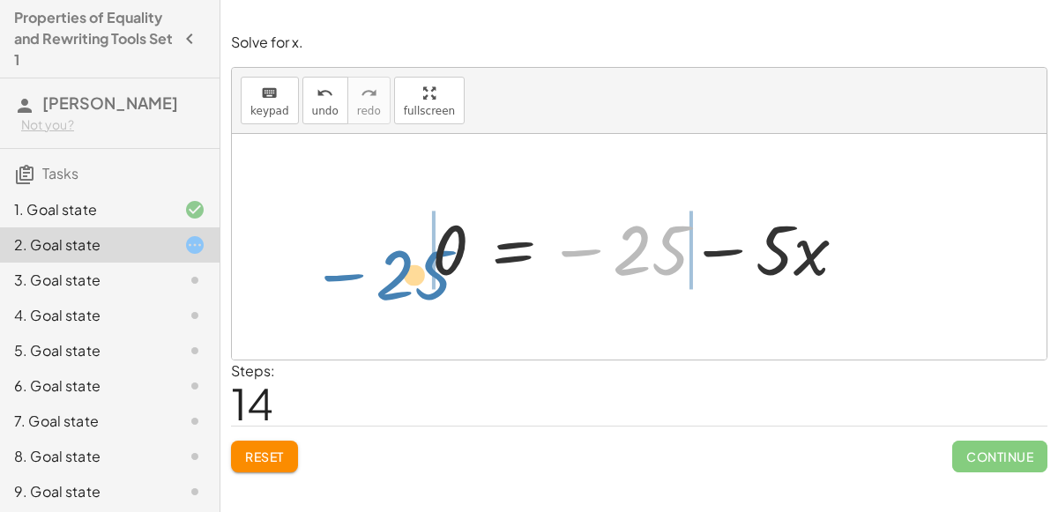
drag, startPoint x: 584, startPoint y: 249, endPoint x: 346, endPoint y: 273, distance: 239.3
click at [346, 273] on div "+ · 6 · x + 10 = + x − 15 + · 6 · x + 10 + 15 = + x − 15 + 15 + · 6 · x + 25 = …" at bounding box center [639, 247] width 815 height 226
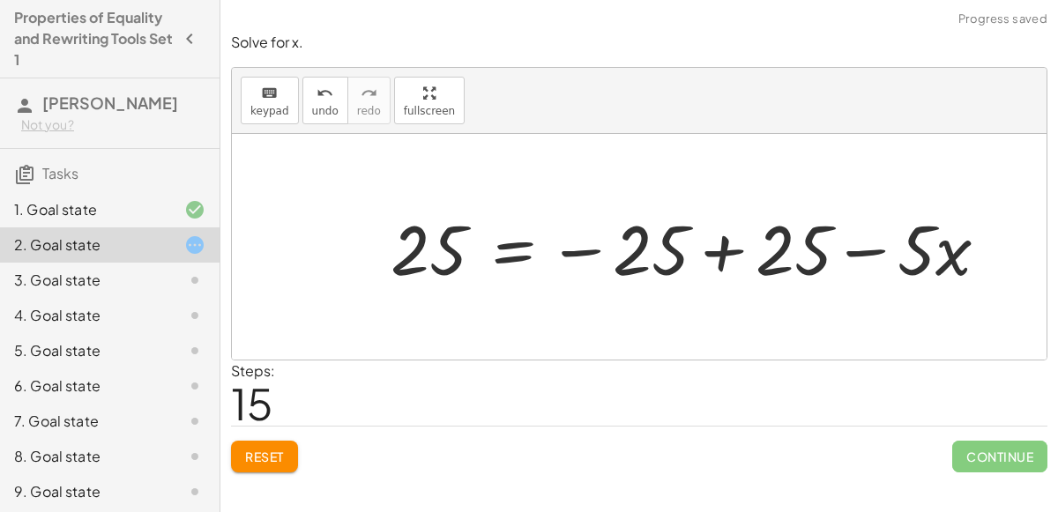
click at [712, 251] on div at bounding box center [697, 247] width 630 height 91
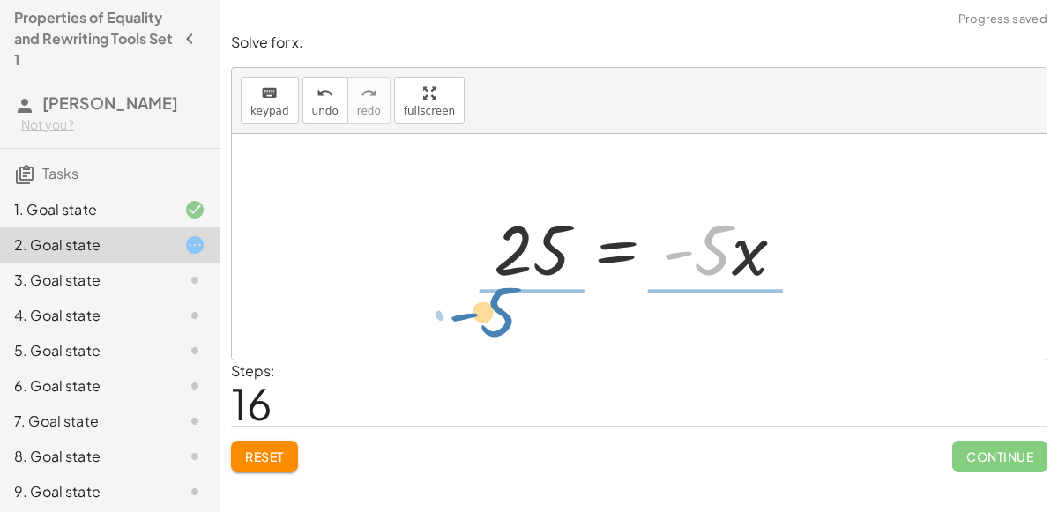
drag, startPoint x: 714, startPoint y: 266, endPoint x: 496, endPoint y: 325, distance: 225.7
click at [496, 325] on div "+ · 6 · x + 10 = + x − 15 + · 6 · x + 10 + 15 = + x − 15 + 15 + · 6 · x + 25 = …" at bounding box center [639, 247] width 815 height 226
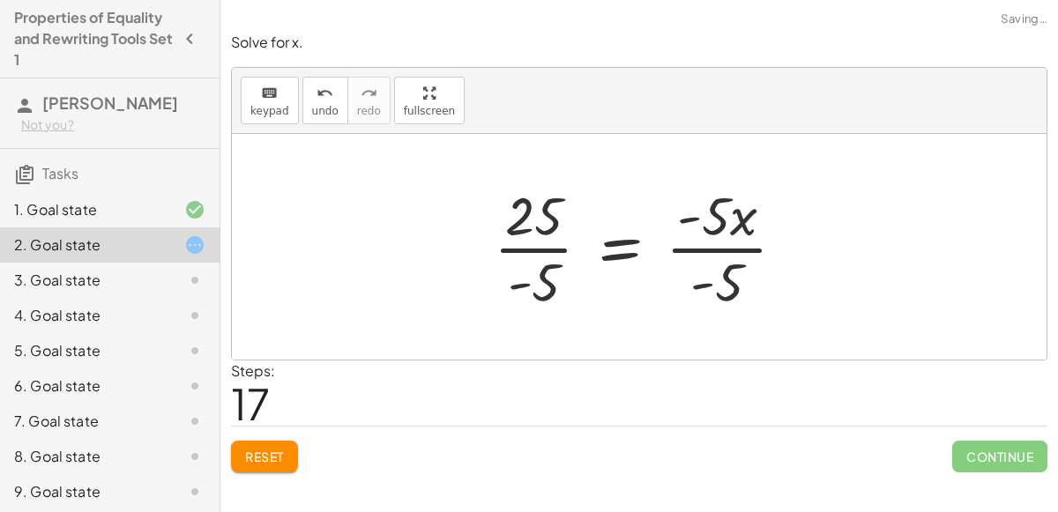
click at [691, 251] on div at bounding box center [647, 247] width 324 height 136
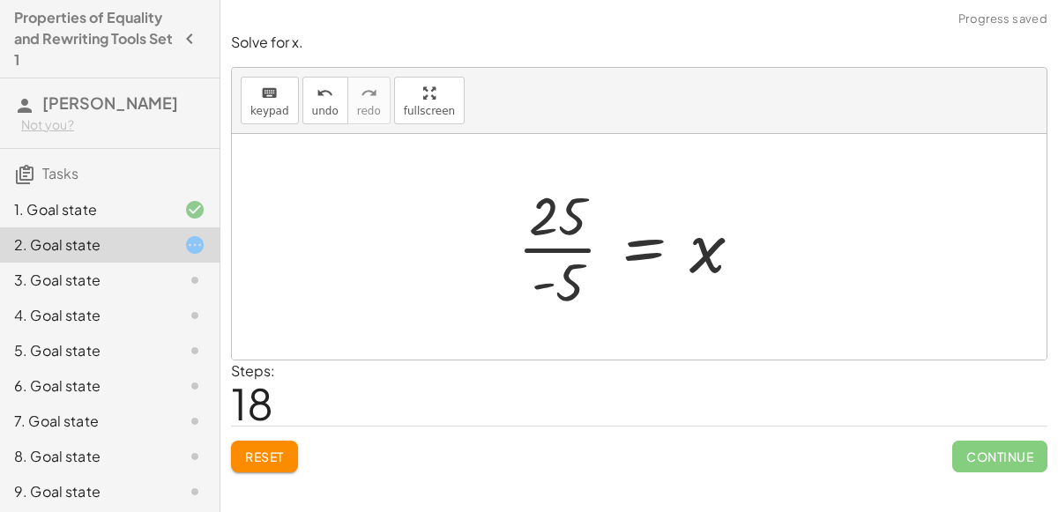
click at [537, 250] on div at bounding box center [637, 247] width 257 height 136
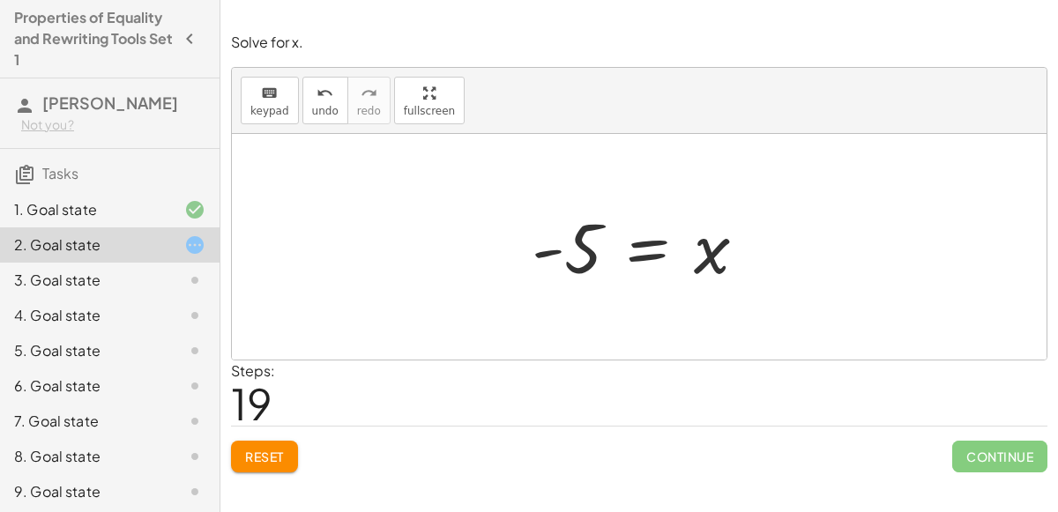
click at [315, 451] on div "Reset Continue" at bounding box center [639, 449] width 816 height 47
click at [290, 452] on button "Reset" at bounding box center [264, 457] width 67 height 32
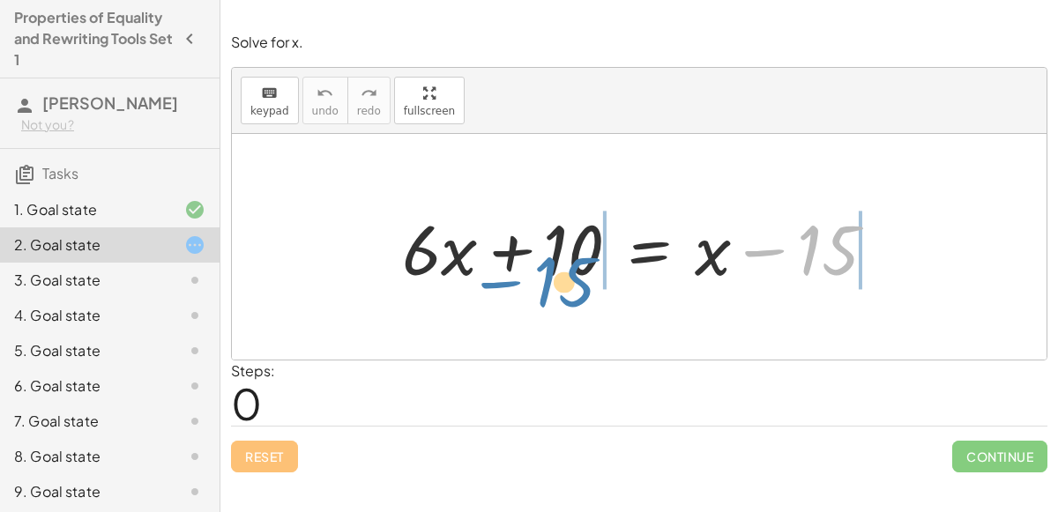
drag, startPoint x: 765, startPoint y: 257, endPoint x: 498, endPoint y: 287, distance: 268.7
click at [498, 287] on div at bounding box center [645, 247] width 505 height 91
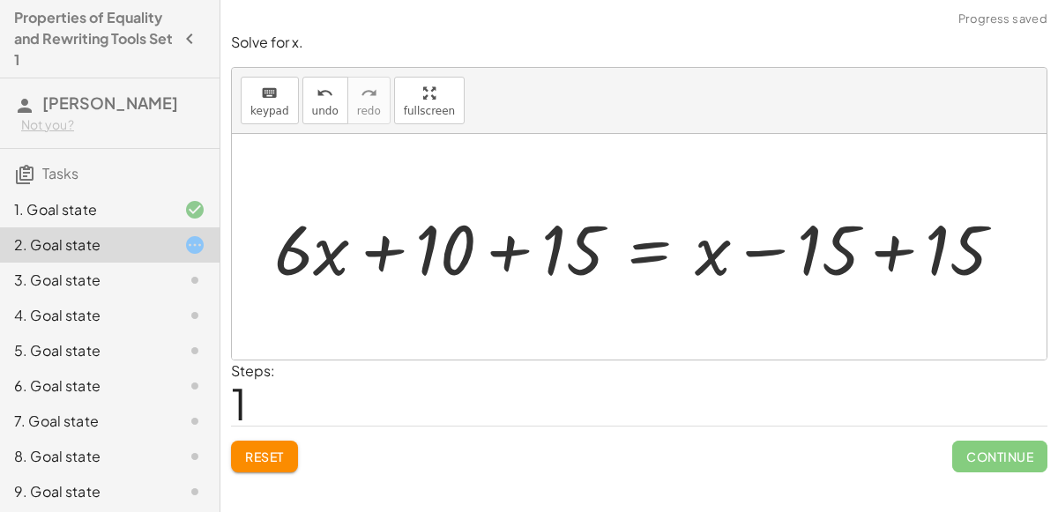
click at [513, 252] on div at bounding box center [646, 247] width 762 height 91
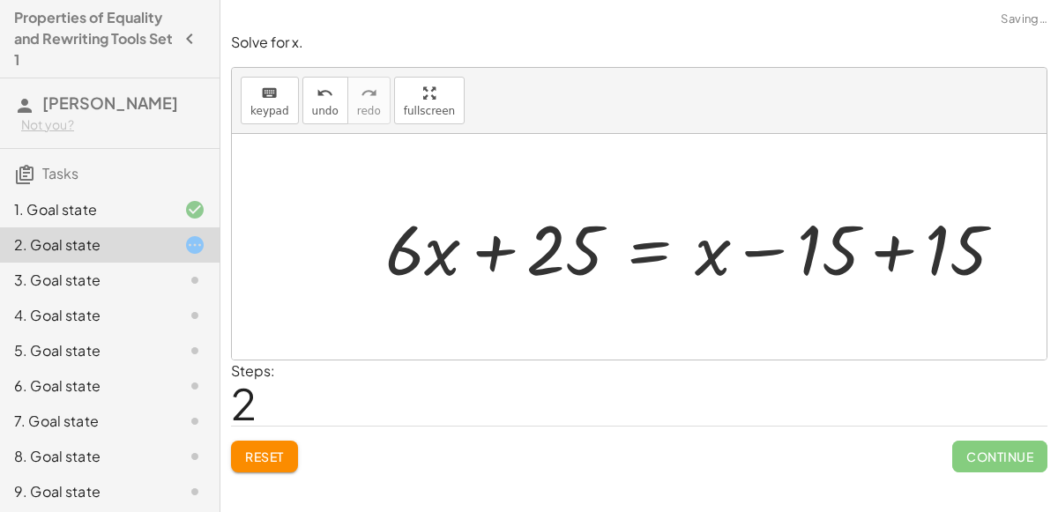
click at [888, 262] on div at bounding box center [702, 247] width 651 height 91
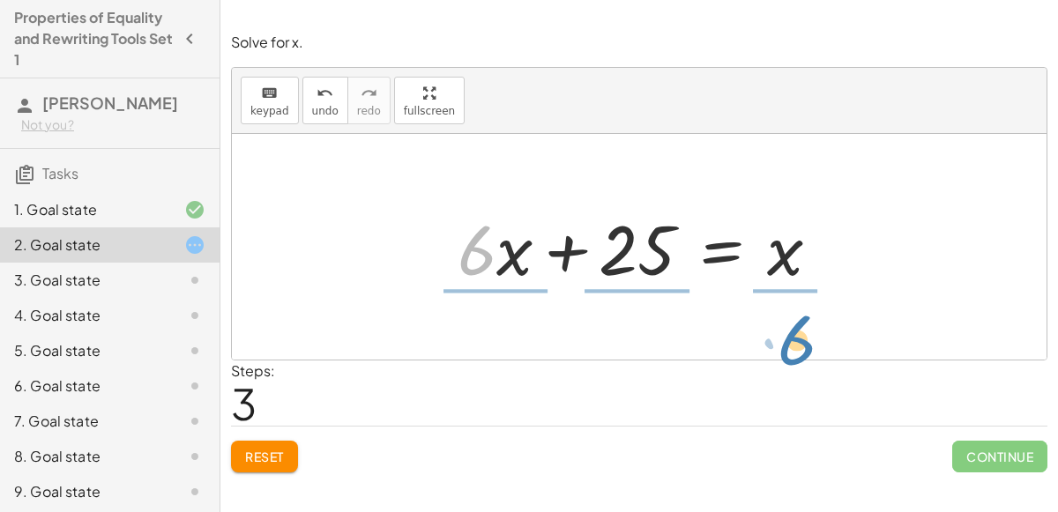
drag, startPoint x: 478, startPoint y: 245, endPoint x: 800, endPoint y: 336, distance: 334.4
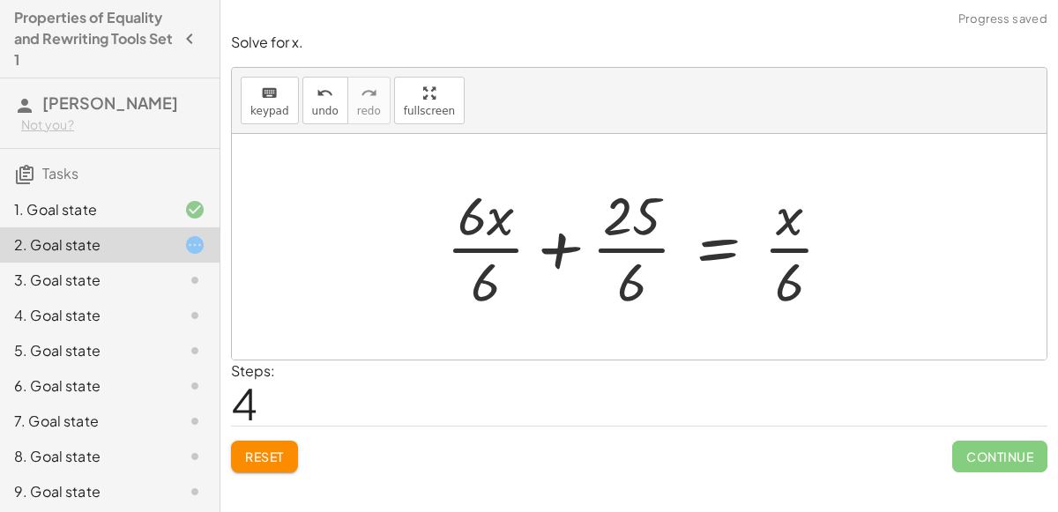
click at [647, 224] on div at bounding box center [646, 247] width 418 height 136
click at [643, 251] on div at bounding box center [646, 247] width 418 height 136
click at [644, 255] on div at bounding box center [646, 247] width 418 height 136
click at [477, 255] on div at bounding box center [646, 247] width 418 height 136
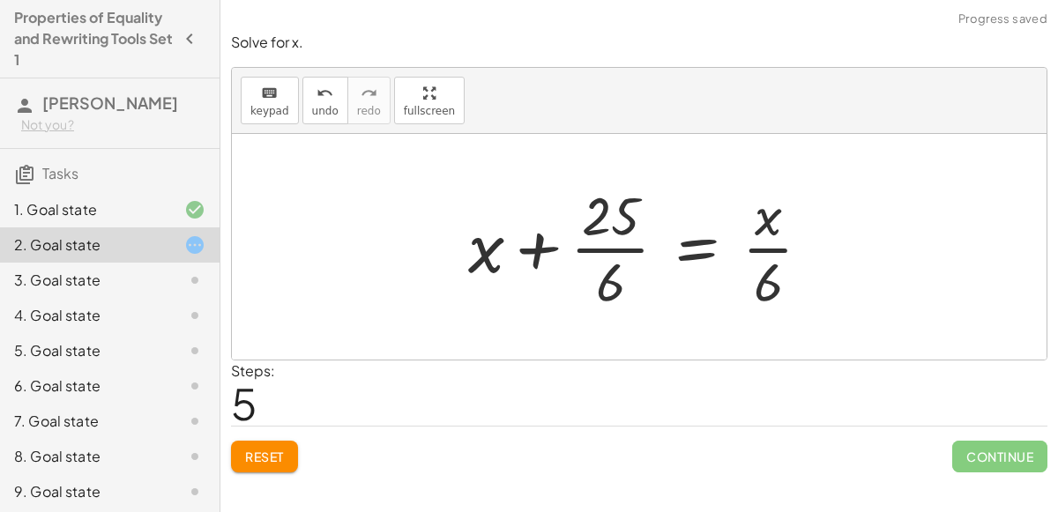
click at [798, 250] on div at bounding box center [646, 247] width 375 height 136
click at [749, 247] on div at bounding box center [646, 247] width 375 height 136
click at [325, 106] on span "undo" at bounding box center [325, 111] width 26 height 12
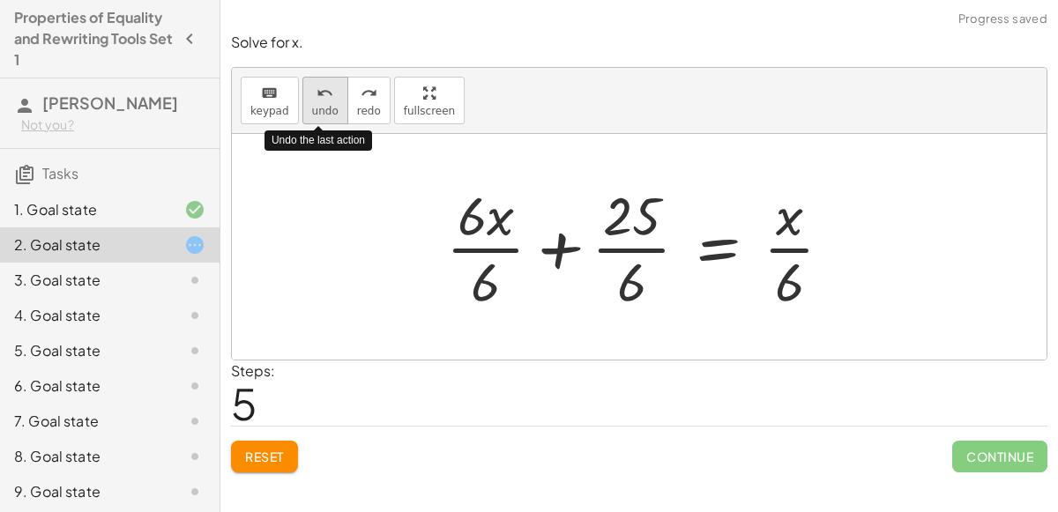
click at [325, 107] on span "undo" at bounding box center [325, 111] width 26 height 12
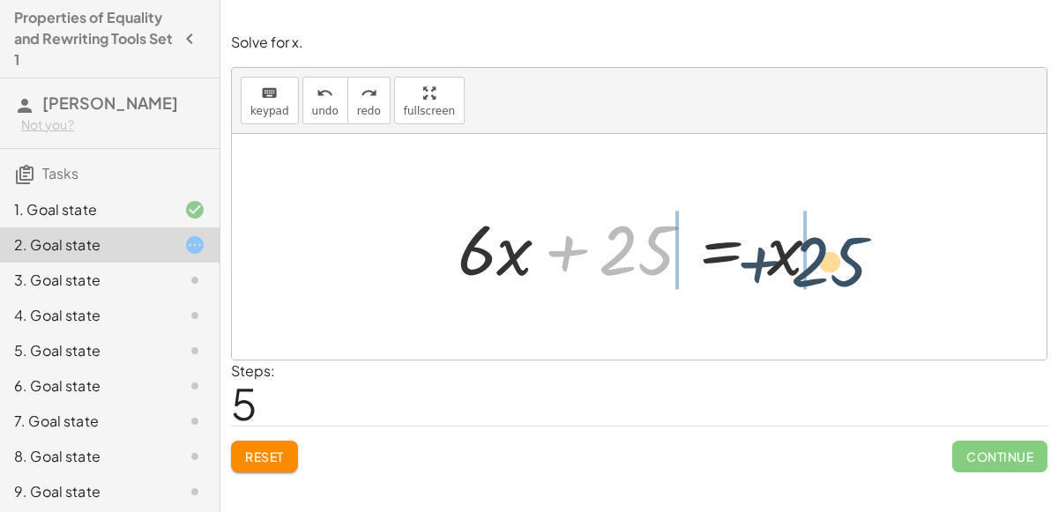
drag, startPoint x: 568, startPoint y: 247, endPoint x: 775, endPoint y: 256, distance: 207.4
click at [775, 256] on div at bounding box center [646, 247] width 394 height 91
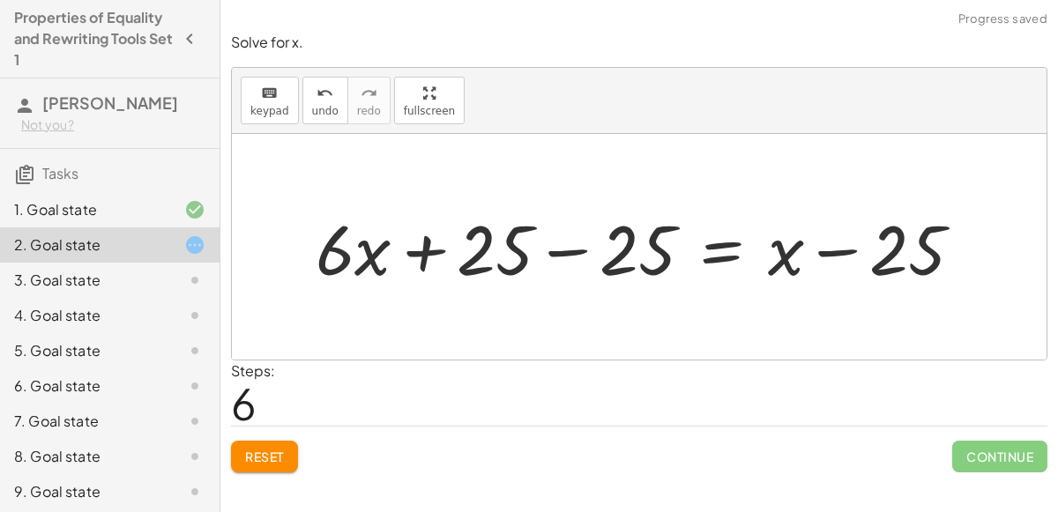
click at [828, 257] on div at bounding box center [646, 247] width 679 height 91
click at [570, 243] on div at bounding box center [646, 247] width 679 height 91
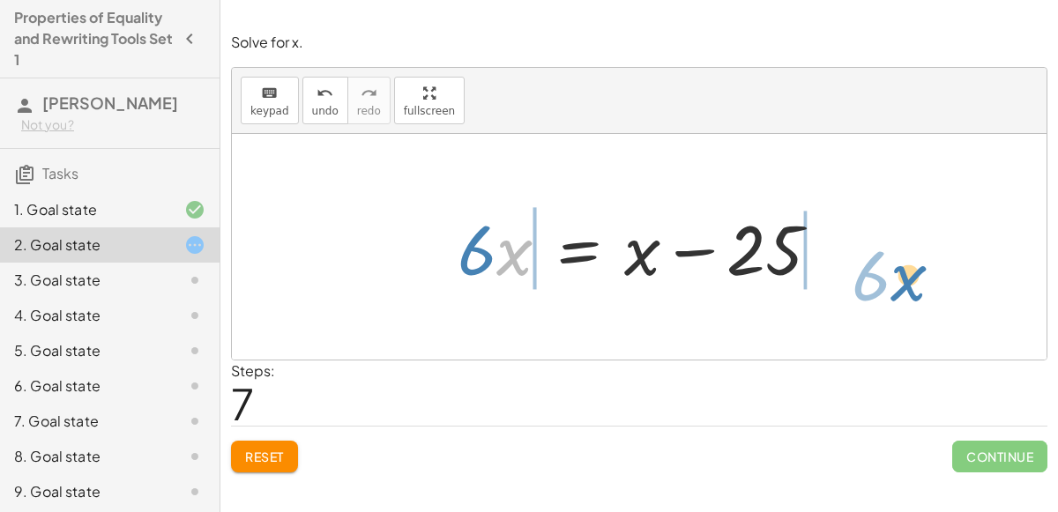
drag, startPoint x: 508, startPoint y: 265, endPoint x: 896, endPoint y: 280, distance: 388.3
click at [896, 280] on div "+ · 6 · x + 10 = + x − 15 + · 6 · x + 10 + 15 = + x − 15 + 15 + · 6 · x + 25 = …" at bounding box center [639, 247] width 815 height 226
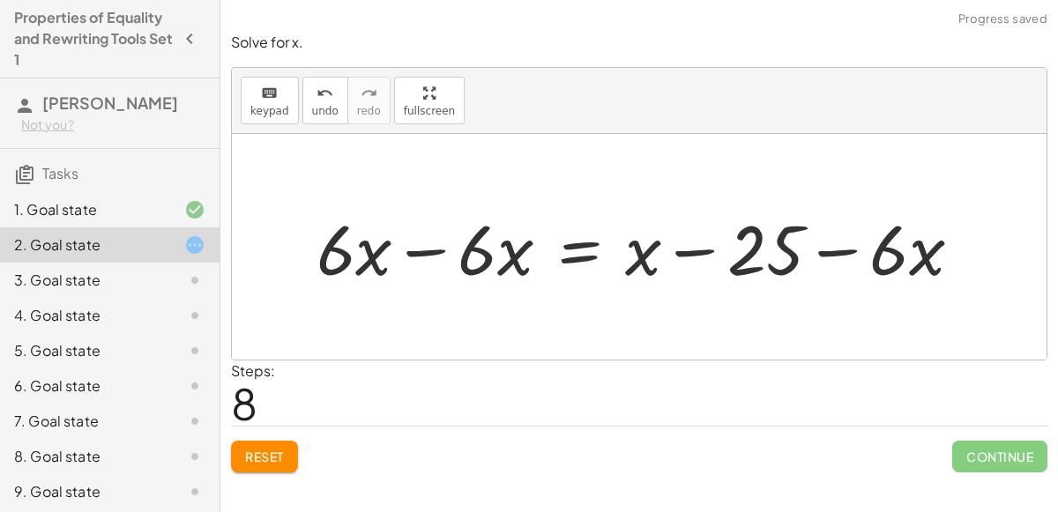
click at [834, 247] on div at bounding box center [646, 247] width 677 height 91
drag, startPoint x: 645, startPoint y: 257, endPoint x: 854, endPoint y: 246, distance: 210.1
click at [854, 246] on div at bounding box center [646, 247] width 677 height 91
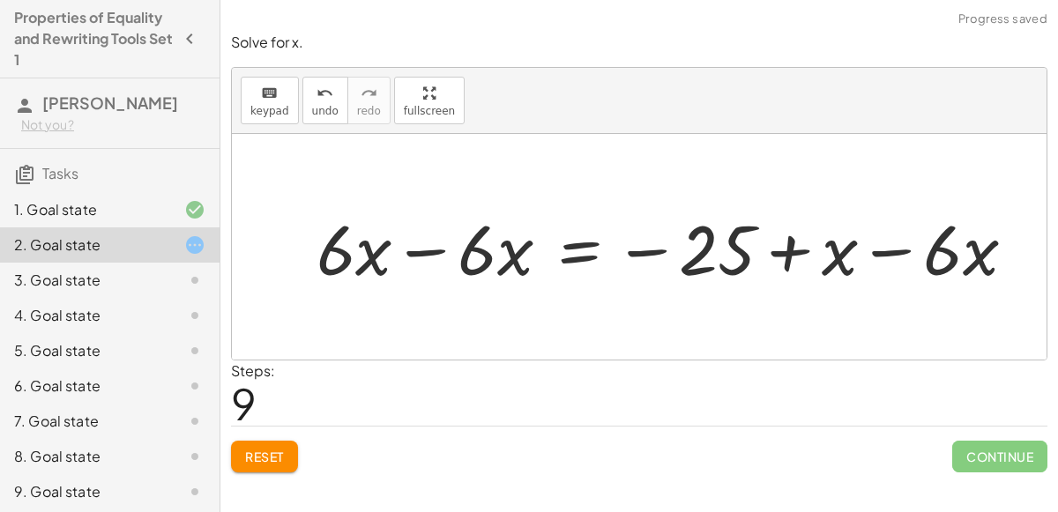
click at [881, 251] on div at bounding box center [673, 247] width 731 height 91
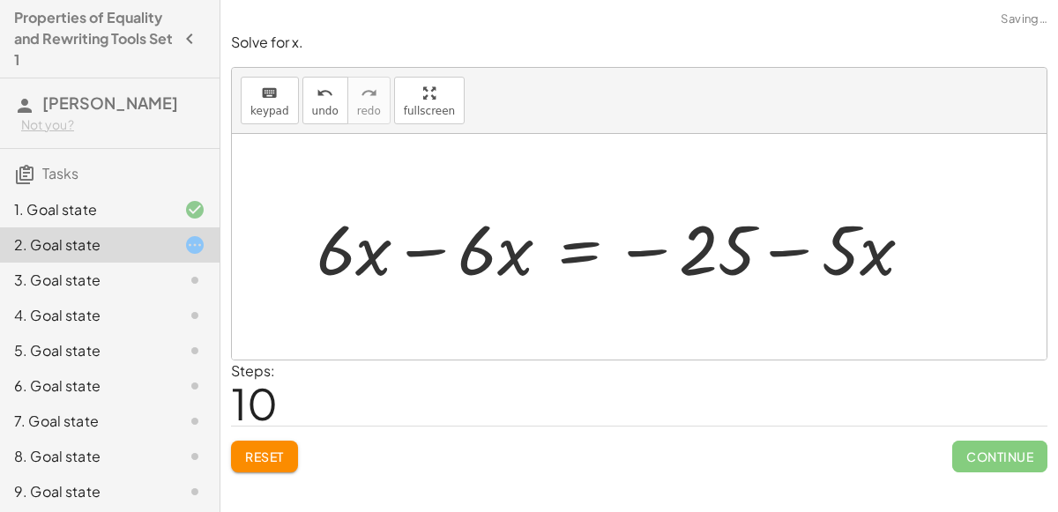
click at [658, 247] on div at bounding box center [622, 247] width 628 height 91
click at [412, 253] on div at bounding box center [622, 247] width 628 height 91
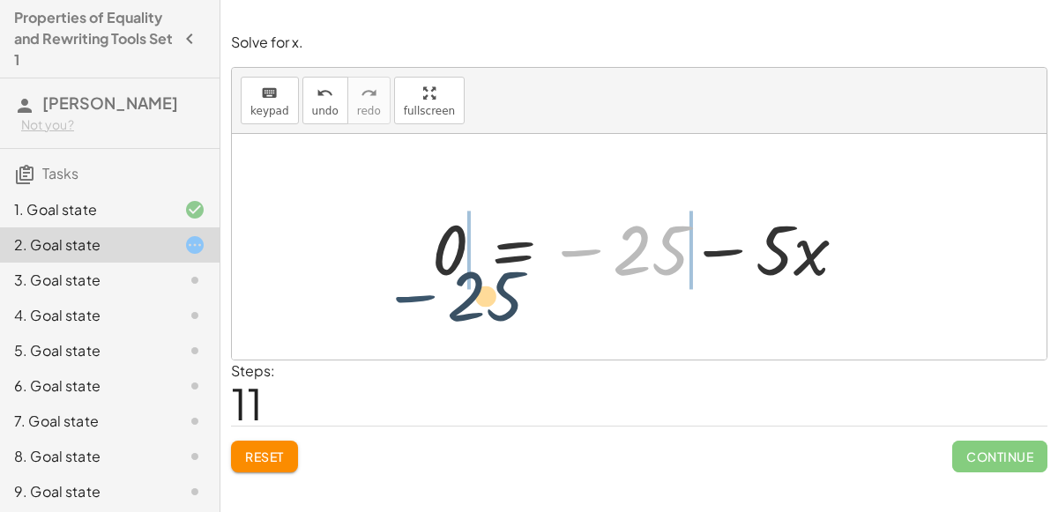
drag, startPoint x: 588, startPoint y: 250, endPoint x: 413, endPoint y: 283, distance: 178.6
click at [413, 283] on div "+ · 6 · x + 10 = + x − 15 + · 6 · x + 10 + 15 = + x − 15 + 15 + · 6 · x + 25 = …" at bounding box center [640, 248] width 468 height 100
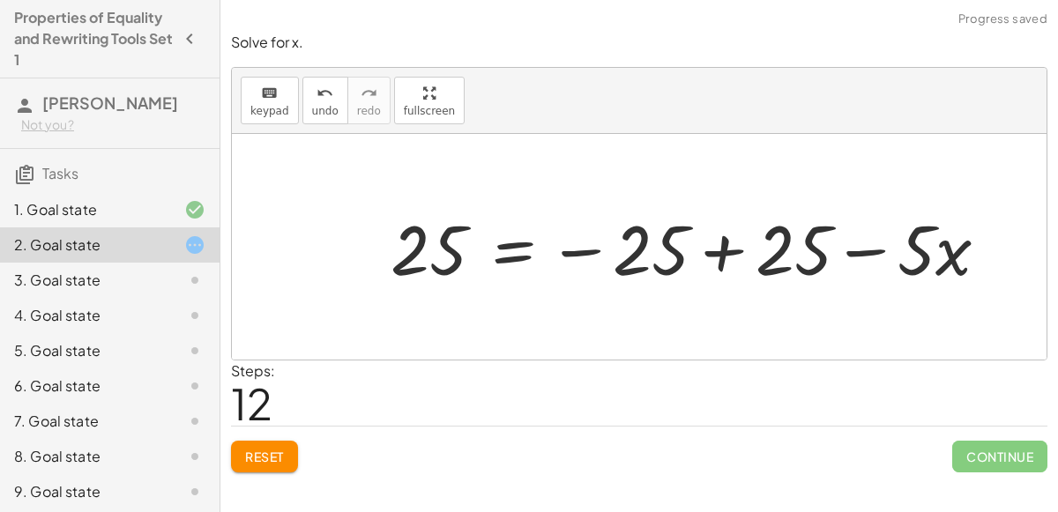
click at [724, 249] on div at bounding box center [697, 247] width 630 height 91
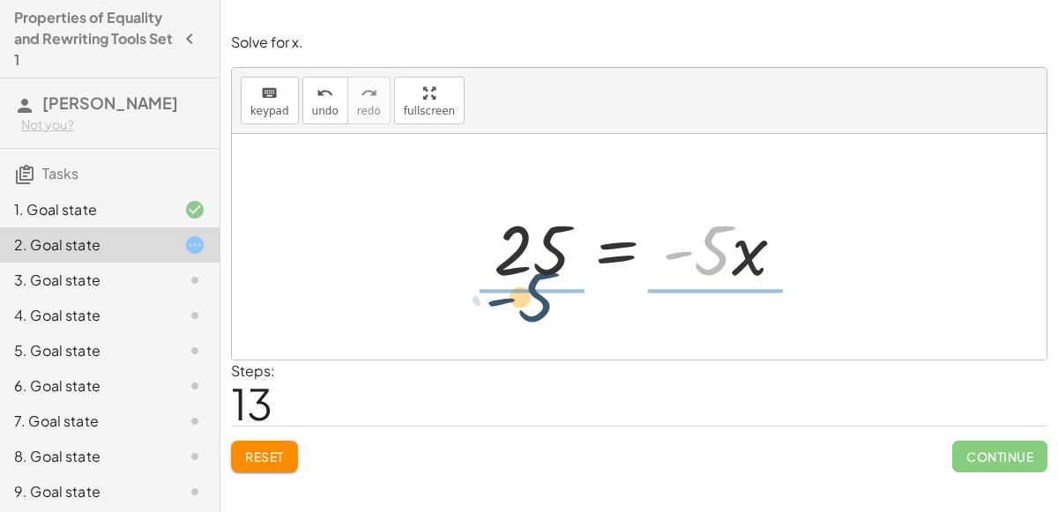
drag, startPoint x: 713, startPoint y: 257, endPoint x: 525, endPoint y: 307, distance: 195.3
click at [525, 307] on div "+ · 6 · x + 10 = + x − 15 + · 6 · x + 10 + 15 = + x − 15 + 15 + · 6 · x + 25 = …" at bounding box center [639, 247] width 815 height 226
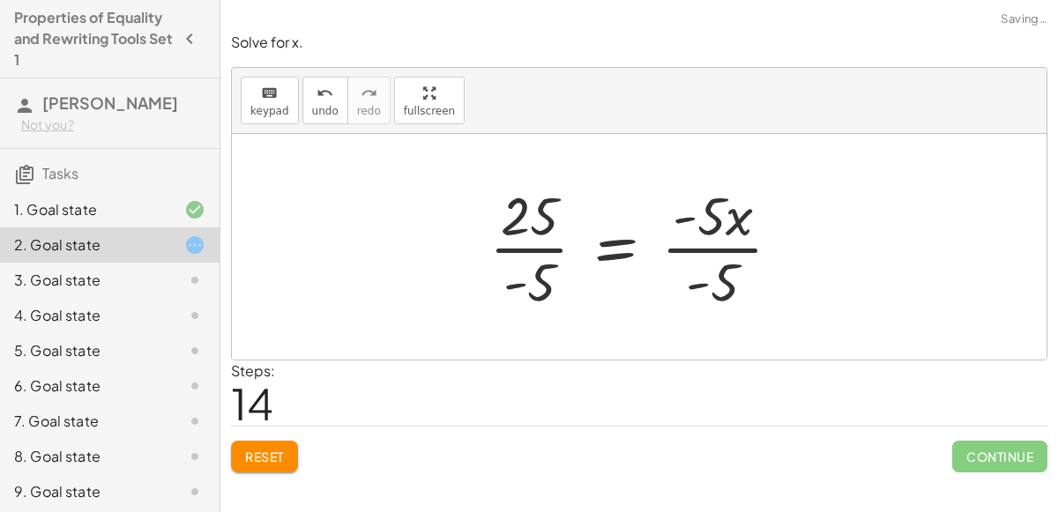
click at [548, 254] on div at bounding box center [643, 247] width 324 height 136
click at [697, 247] on div at bounding box center [648, 247] width 313 height 136
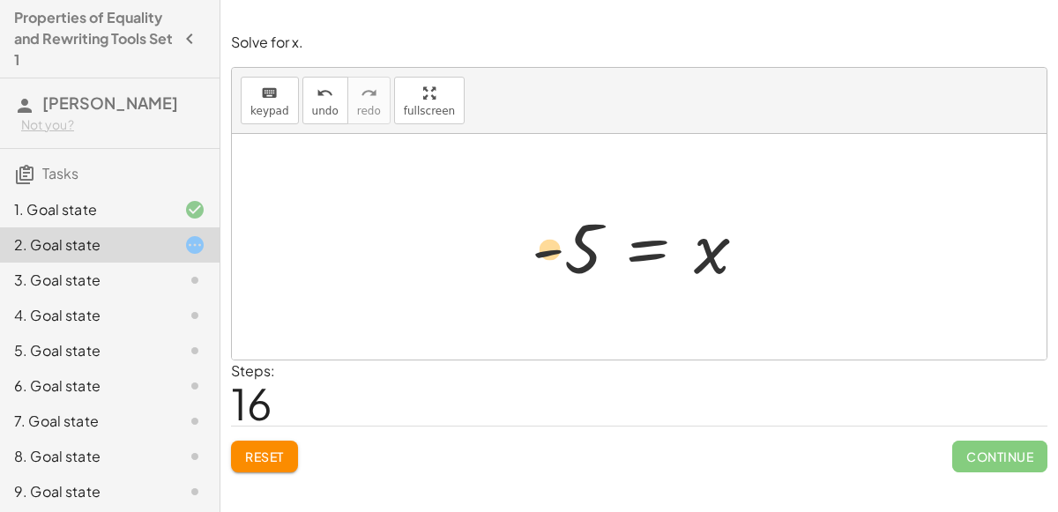
click at [563, 242] on div at bounding box center [646, 247] width 247 height 87
drag, startPoint x: 588, startPoint y: 236, endPoint x: 791, endPoint y: 241, distance: 202.8
click at [791, 241] on div "+ · 6 · x + 10 = + x − 15 + · 6 · x + 10 + 15 = + x − 15 + 15 + · 6 · x + 25 = …" at bounding box center [639, 247] width 815 height 226
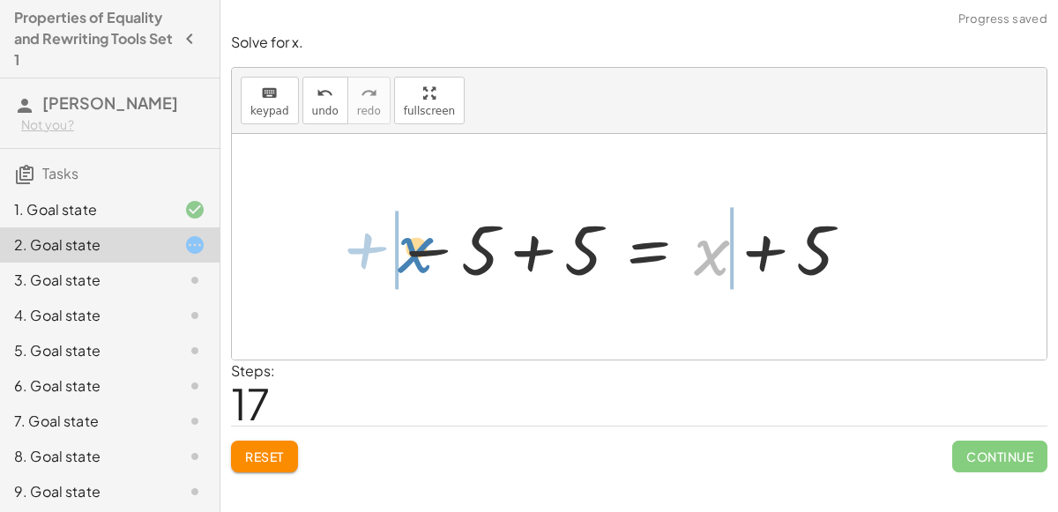
drag, startPoint x: 712, startPoint y: 262, endPoint x: 416, endPoint y: 259, distance: 295.4
click at [416, 259] on div at bounding box center [624, 247] width 476 height 91
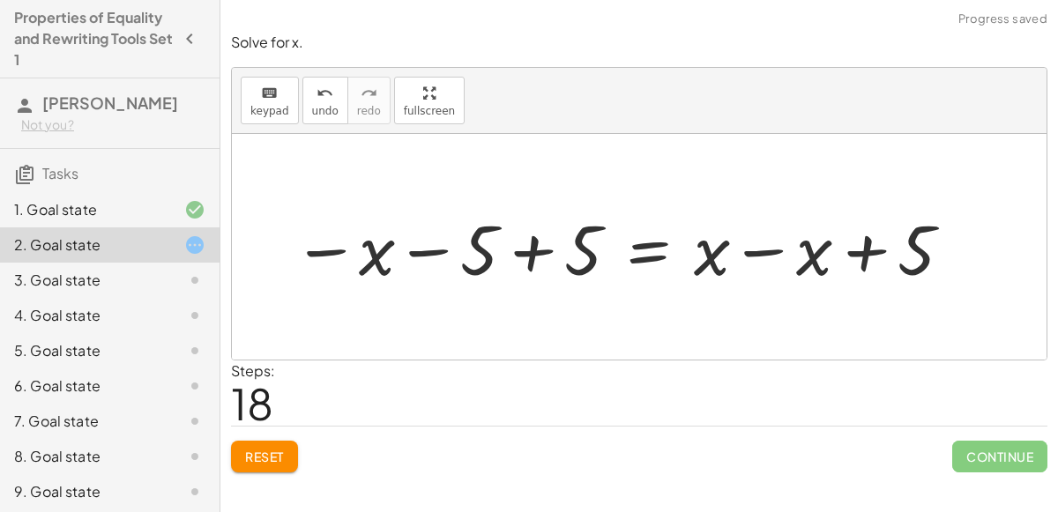
click at [534, 250] on div at bounding box center [624, 247] width 680 height 91
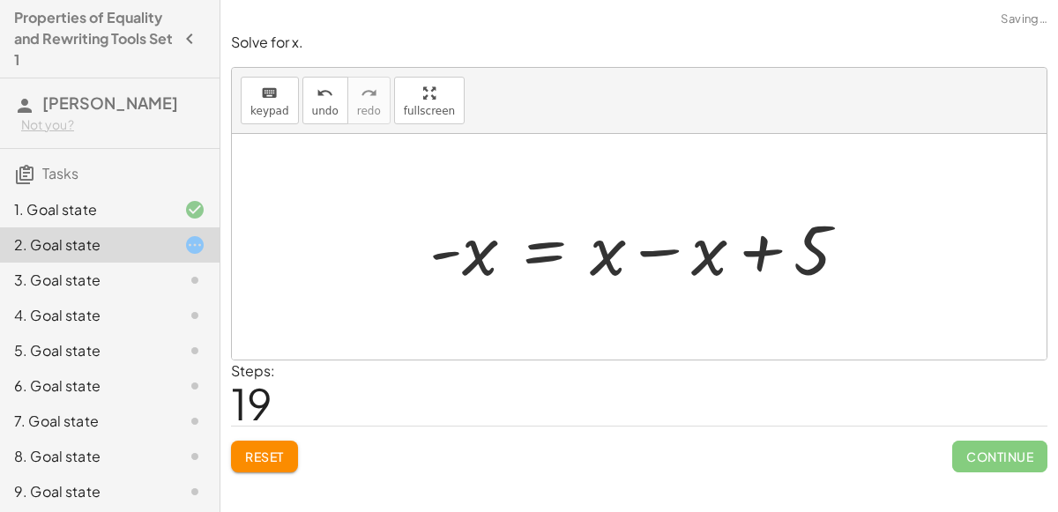
click at [456, 260] on div at bounding box center [646, 247] width 451 height 91
click at [645, 253] on div at bounding box center [646, 247] width 451 height 91
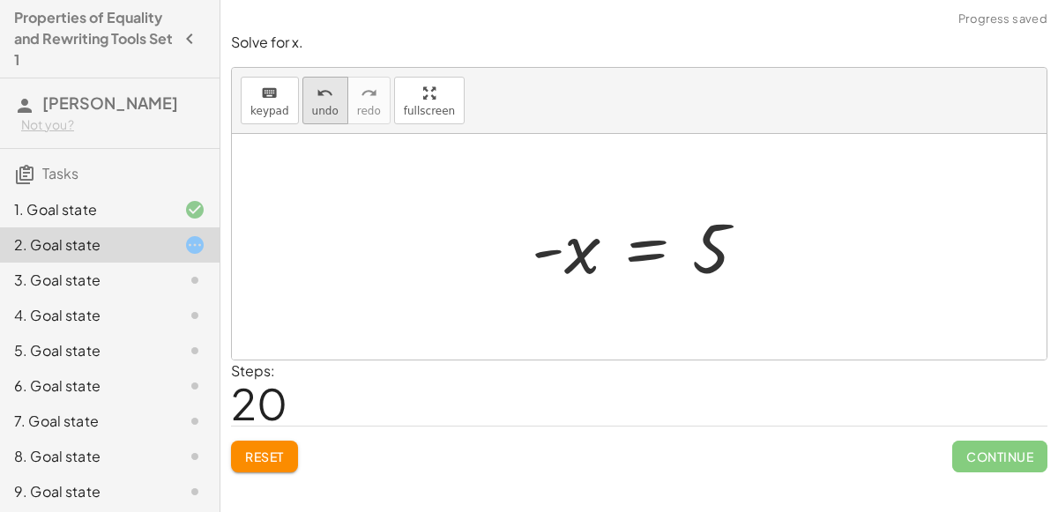
click at [324, 96] on icon "undo" at bounding box center [325, 93] width 17 height 21
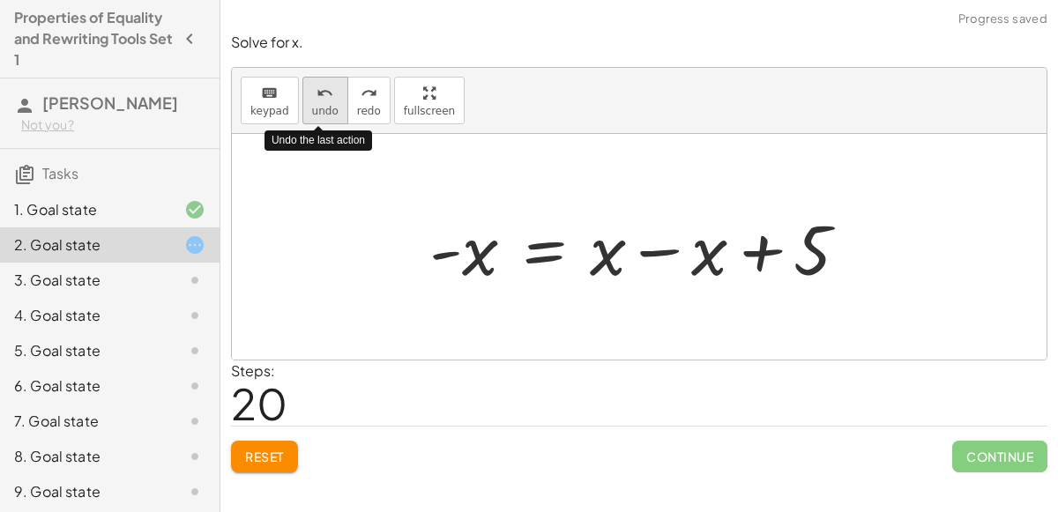
click at [324, 96] on icon "undo" at bounding box center [325, 93] width 17 height 21
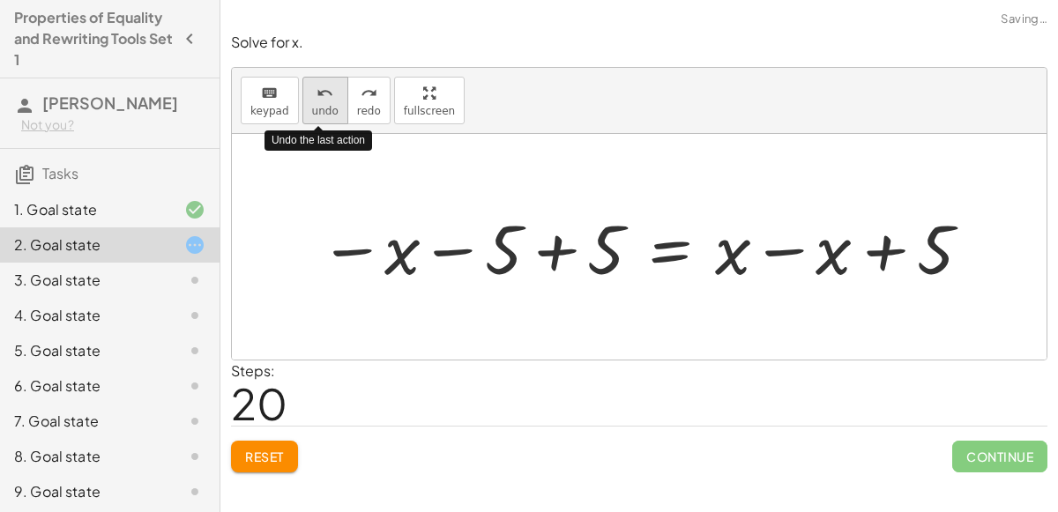
click at [324, 96] on icon "undo" at bounding box center [325, 93] width 17 height 21
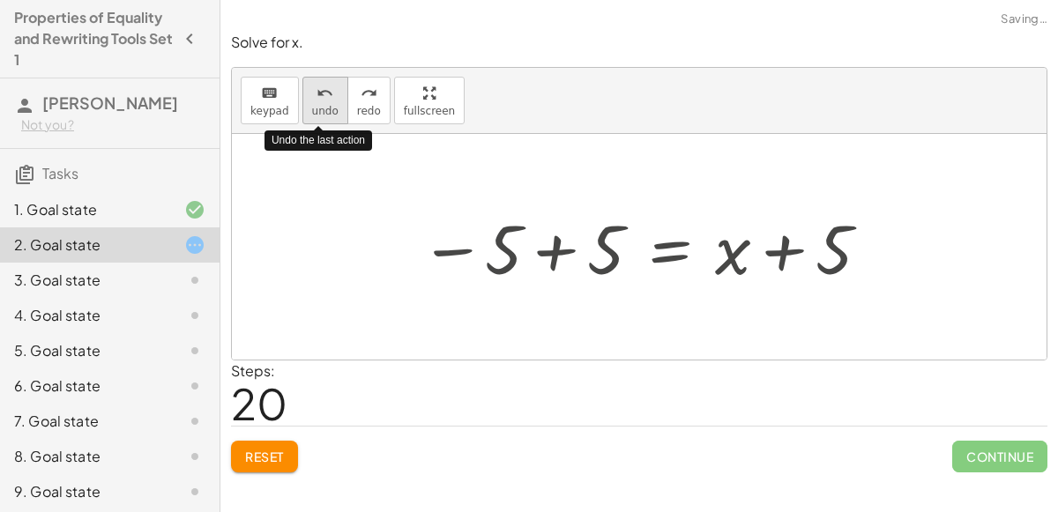
click at [324, 96] on icon "undo" at bounding box center [325, 93] width 17 height 21
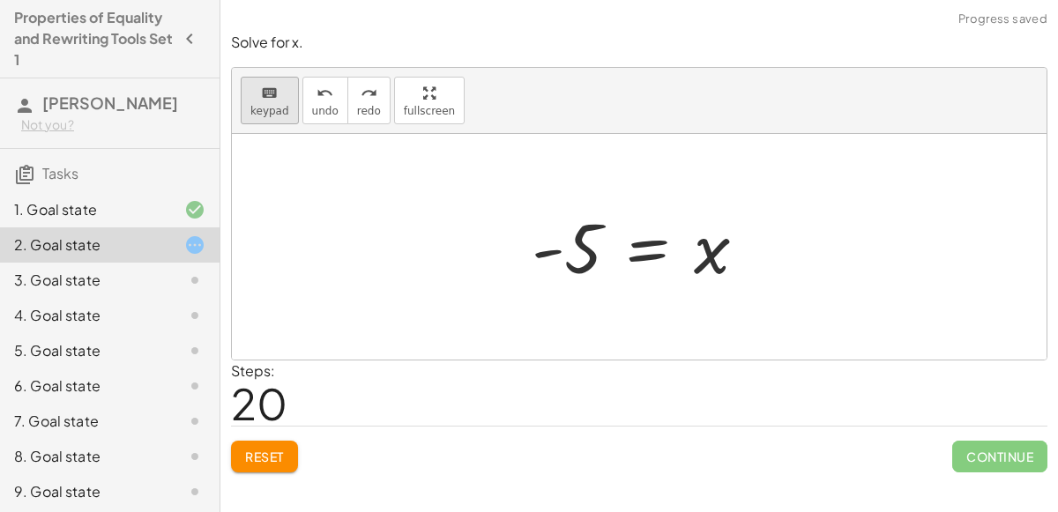
click at [263, 117] on button "keyboard keypad" at bounding box center [270, 101] width 58 height 48
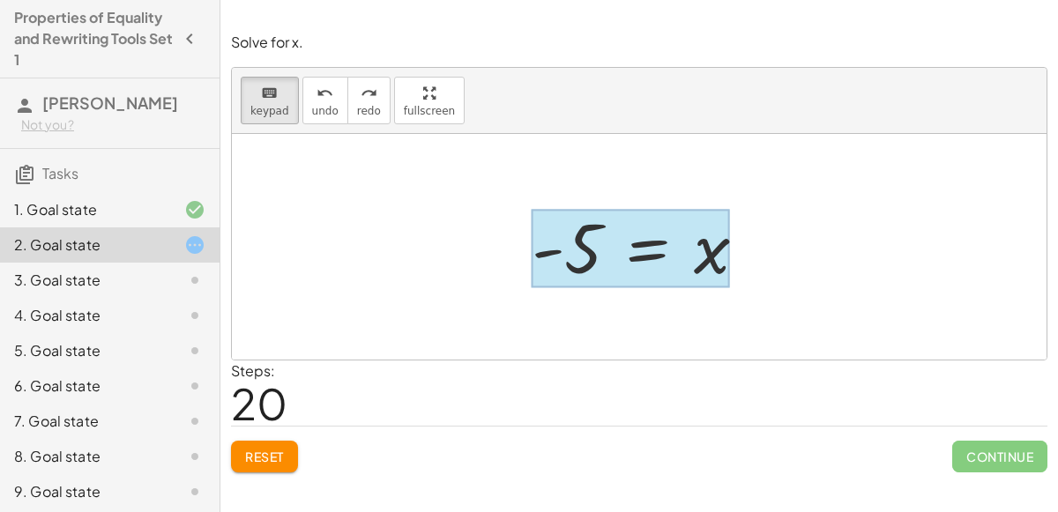
click at [650, 256] on div at bounding box center [631, 249] width 198 height 78
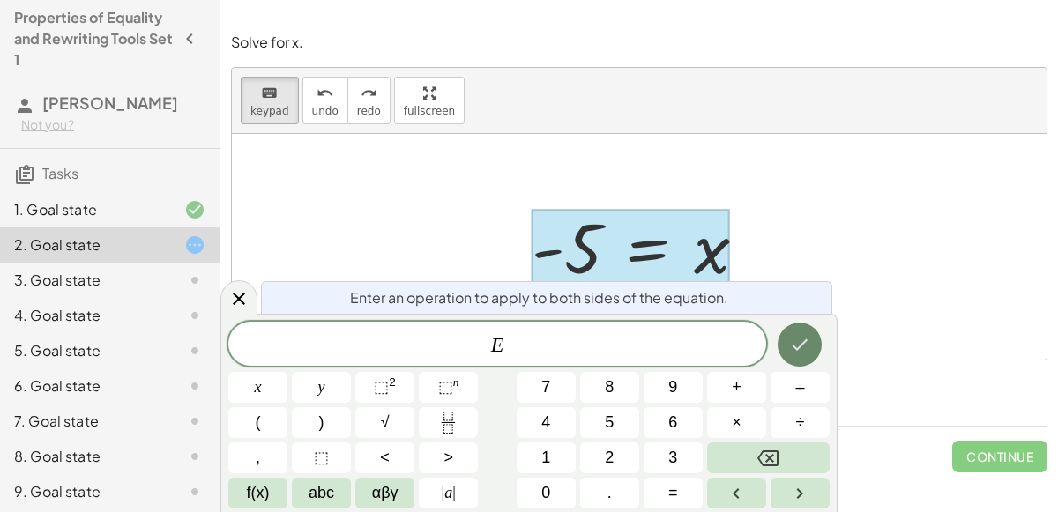
click at [809, 347] on icon "Done" at bounding box center [799, 344] width 21 height 21
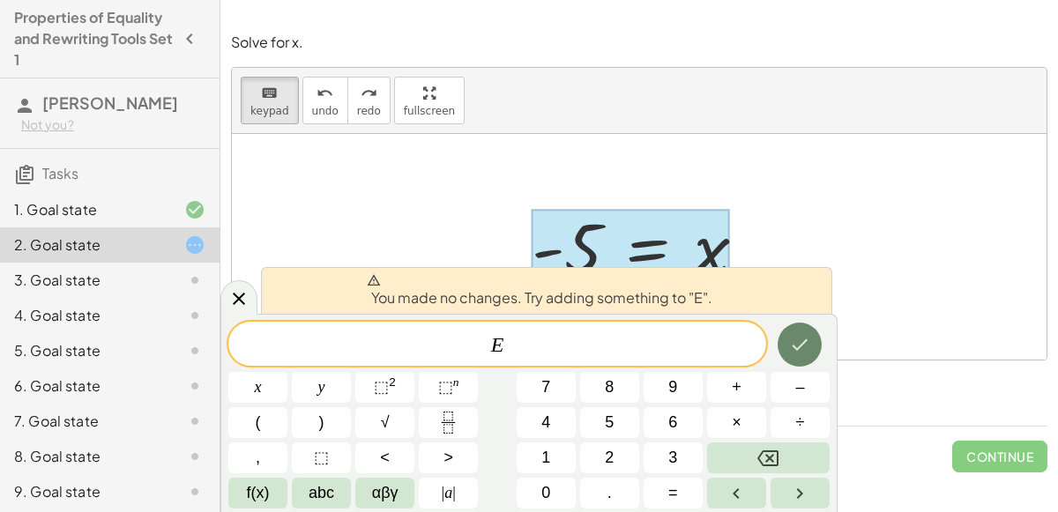
click at [812, 358] on button "Done" at bounding box center [800, 345] width 44 height 44
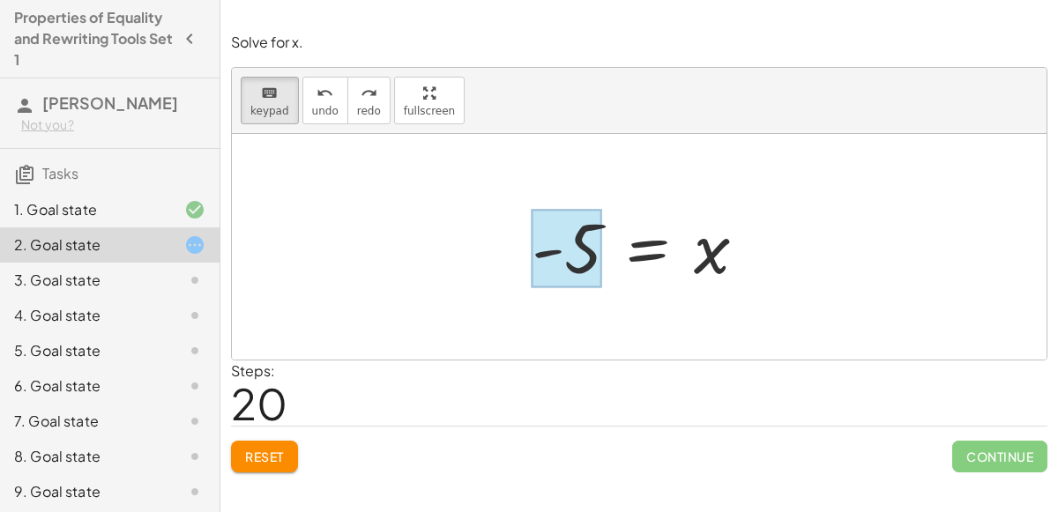
click at [589, 247] on div at bounding box center [567, 249] width 71 height 78
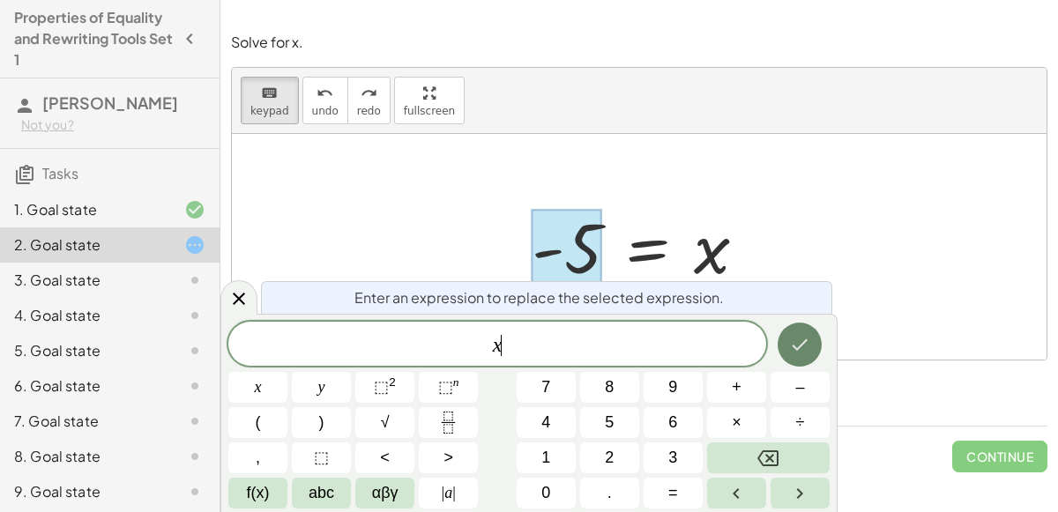
click at [795, 346] on icon "Done" at bounding box center [799, 344] width 21 height 21
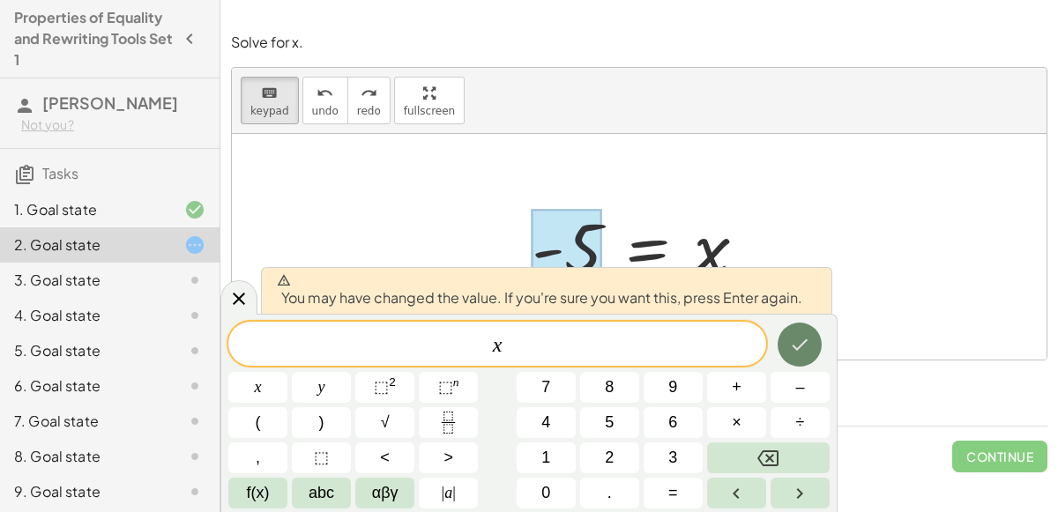
click at [794, 347] on icon "Done" at bounding box center [801, 344] width 16 height 11
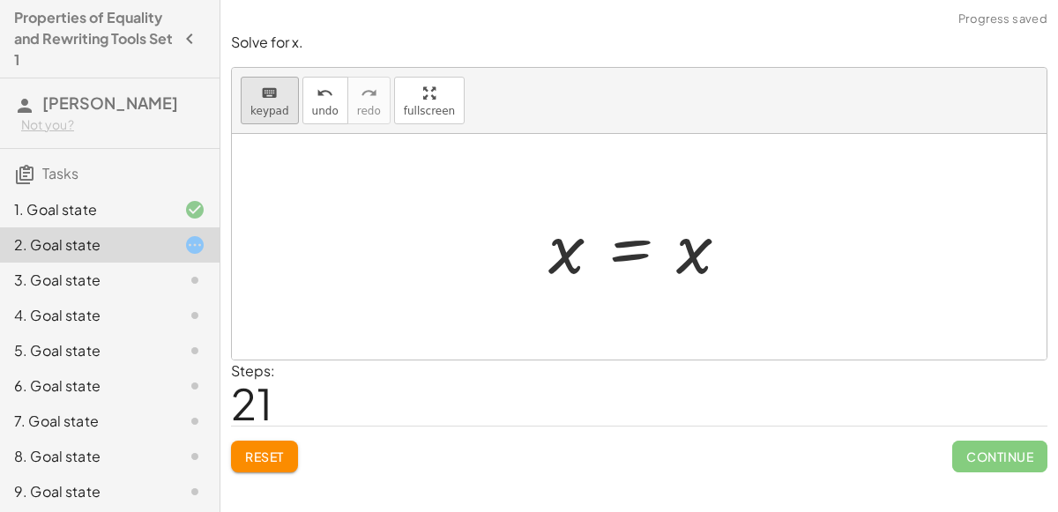
click at [256, 84] on div "keyboard" at bounding box center [269, 92] width 39 height 21
click at [698, 244] on div at bounding box center [646, 247] width 213 height 87
click at [695, 261] on div at bounding box center [646, 247] width 213 height 87
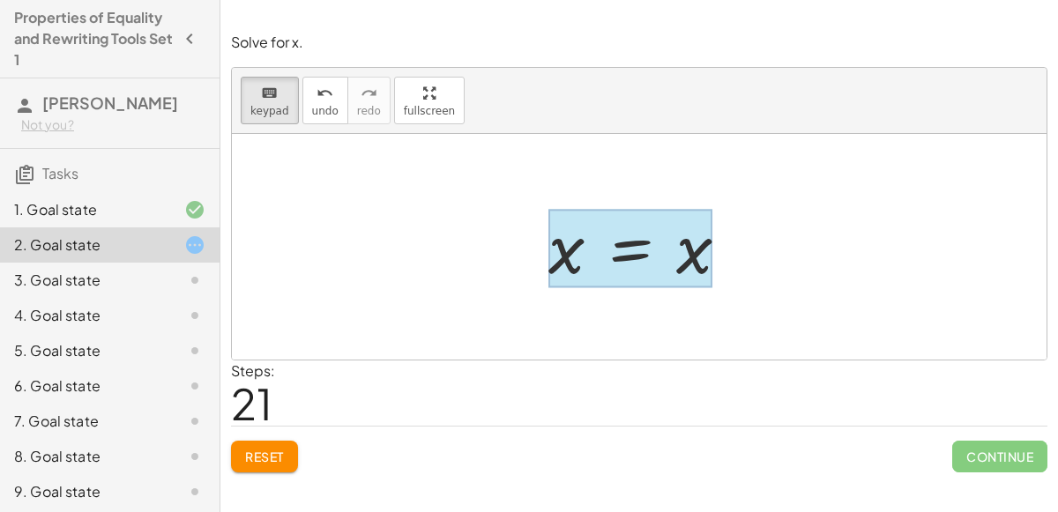
click at [642, 270] on div at bounding box center [630, 249] width 164 height 78
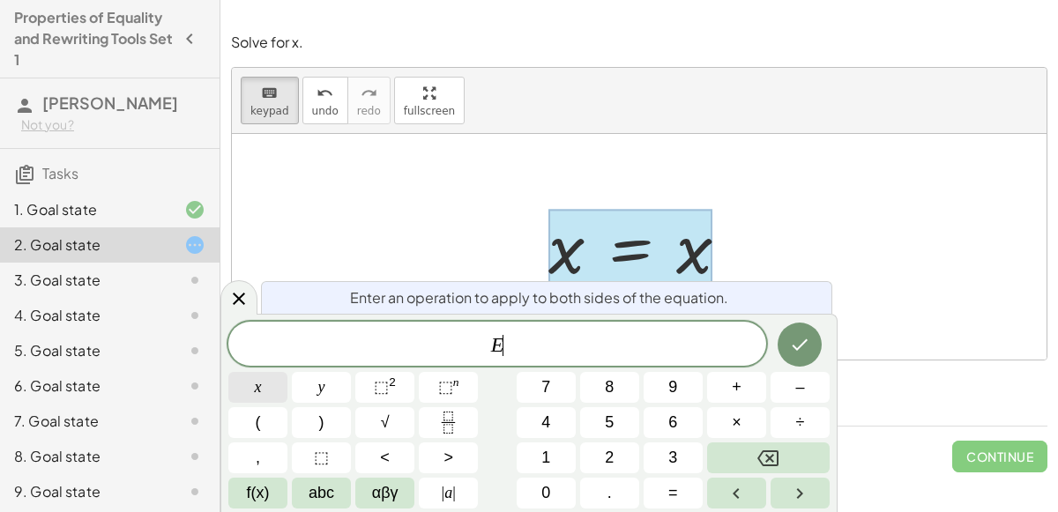
click at [283, 386] on button "x" at bounding box center [257, 387] width 59 height 31
click at [686, 496] on button "=" at bounding box center [673, 493] width 59 height 31
click at [788, 391] on button "–" at bounding box center [800, 387] width 59 height 31
click at [617, 422] on button "5" at bounding box center [609, 422] width 59 height 31
click at [815, 352] on button "Done" at bounding box center [800, 345] width 44 height 44
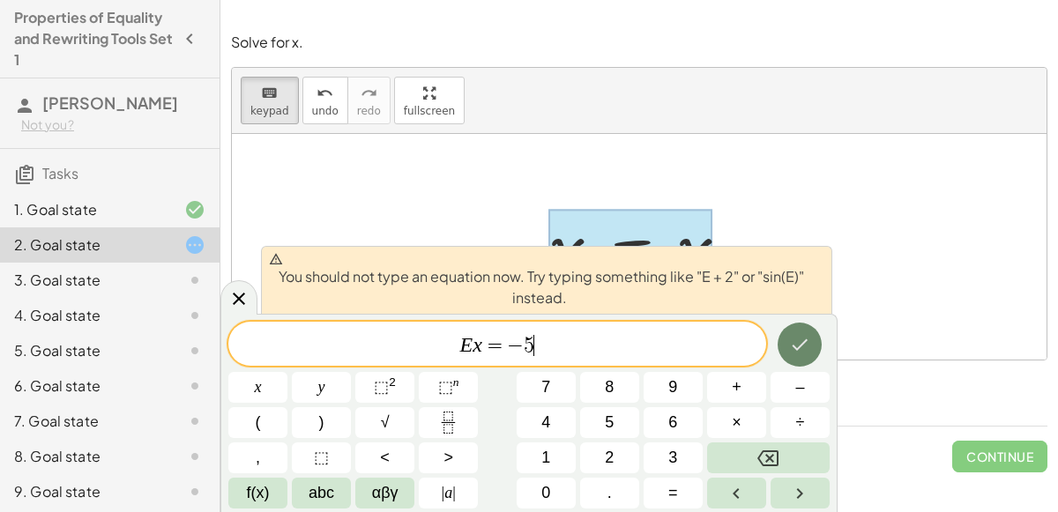
click at [815, 352] on button "Done" at bounding box center [800, 345] width 44 height 44
click at [815, 351] on button "Done" at bounding box center [800, 345] width 44 height 44
click at [799, 464] on button "Backspace" at bounding box center [768, 458] width 123 height 31
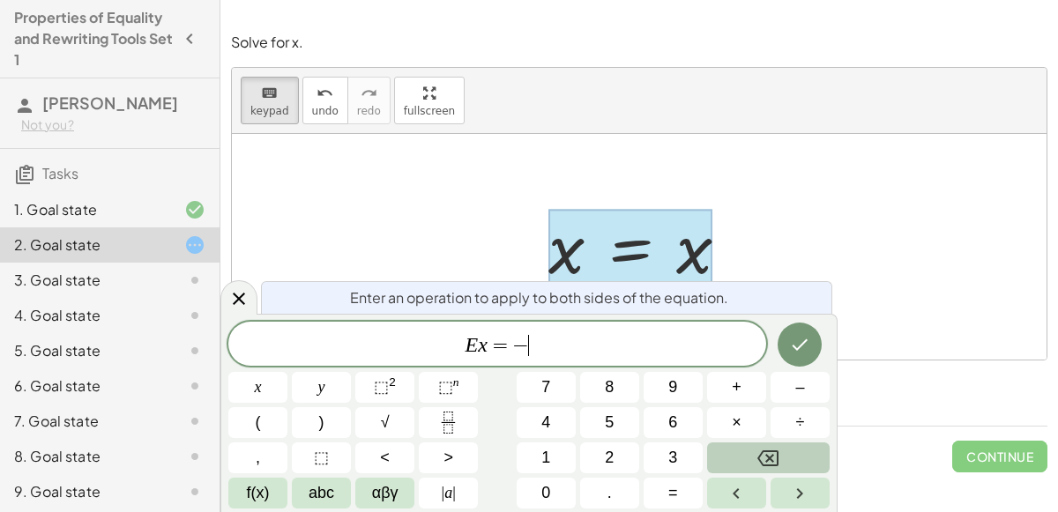
click at [800, 464] on button "Backspace" at bounding box center [768, 458] width 123 height 31
click at [801, 465] on button "Backspace" at bounding box center [768, 458] width 123 height 31
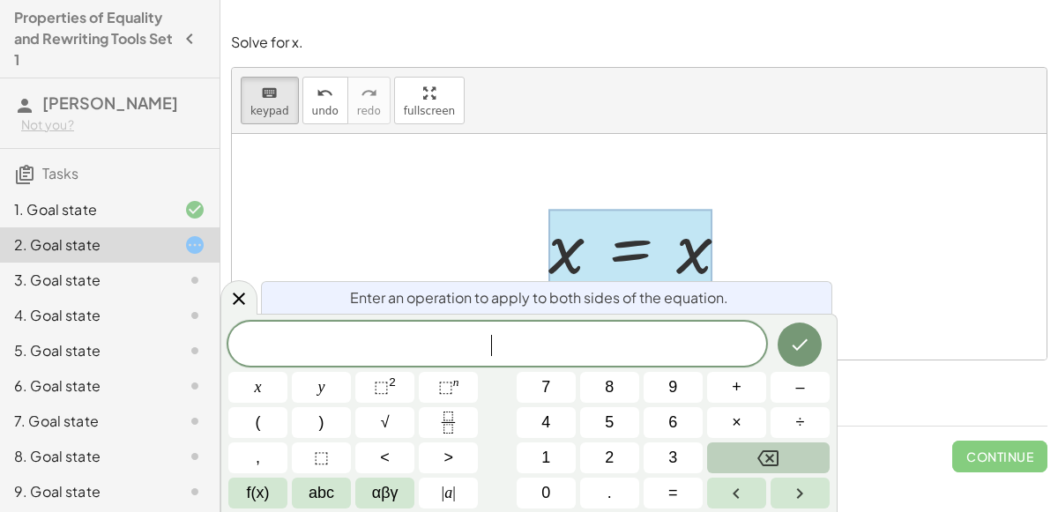
click at [800, 465] on button "Backspace" at bounding box center [768, 458] width 123 height 31
click at [788, 344] on button "Done" at bounding box center [800, 345] width 44 height 44
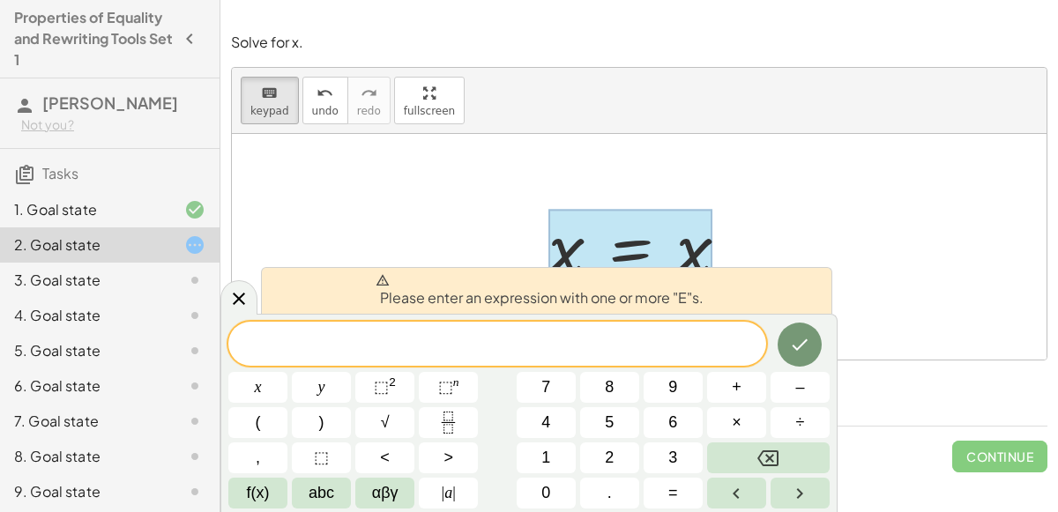
click at [773, 338] on div at bounding box center [800, 345] width 59 height 46
click at [792, 342] on icon "Done" at bounding box center [799, 344] width 21 height 21
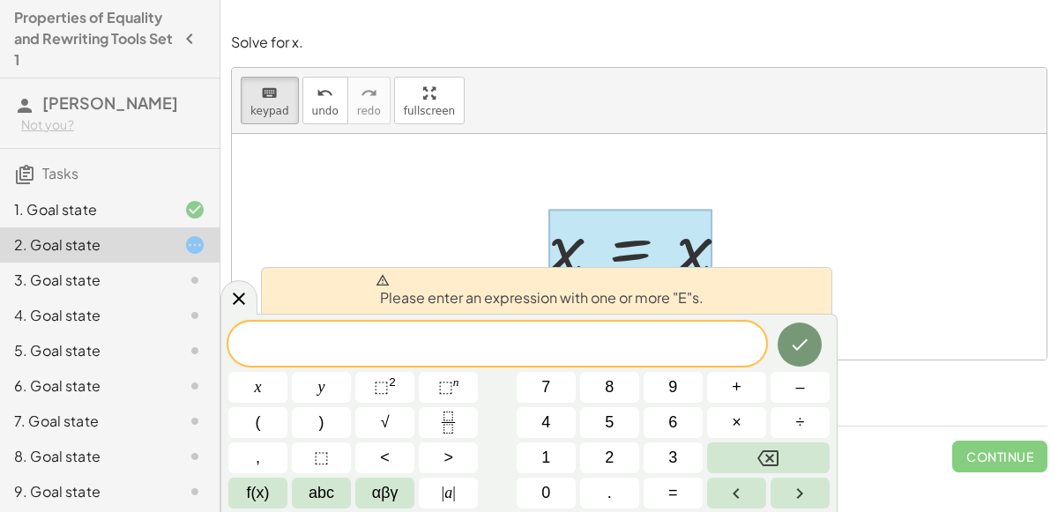
click at [860, 403] on div "Steps: 21" at bounding box center [639, 393] width 816 height 65
click at [861, 404] on div "Steps: 21" at bounding box center [639, 393] width 816 height 65
click at [824, 170] on div at bounding box center [639, 247] width 815 height 226
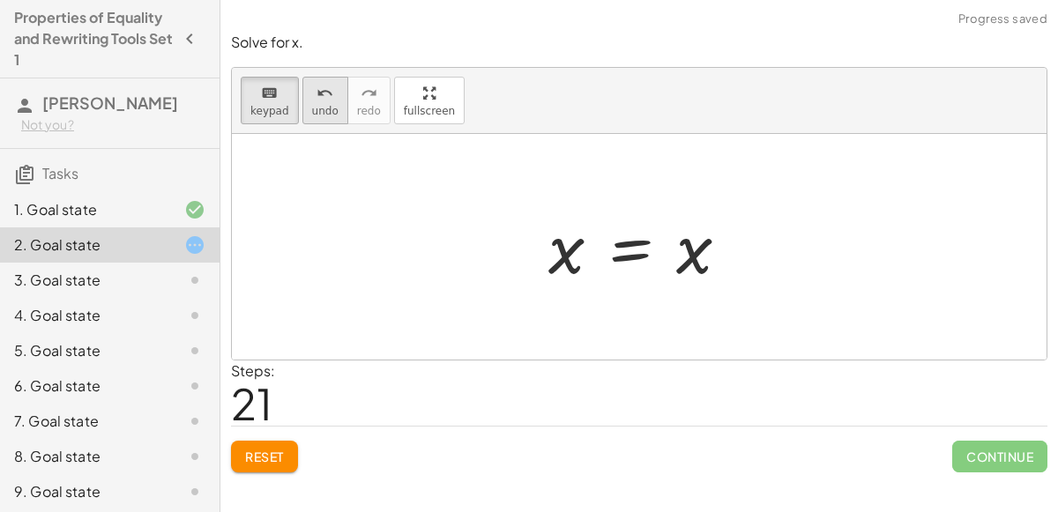
click at [312, 100] on div "undo" at bounding box center [325, 92] width 26 height 21
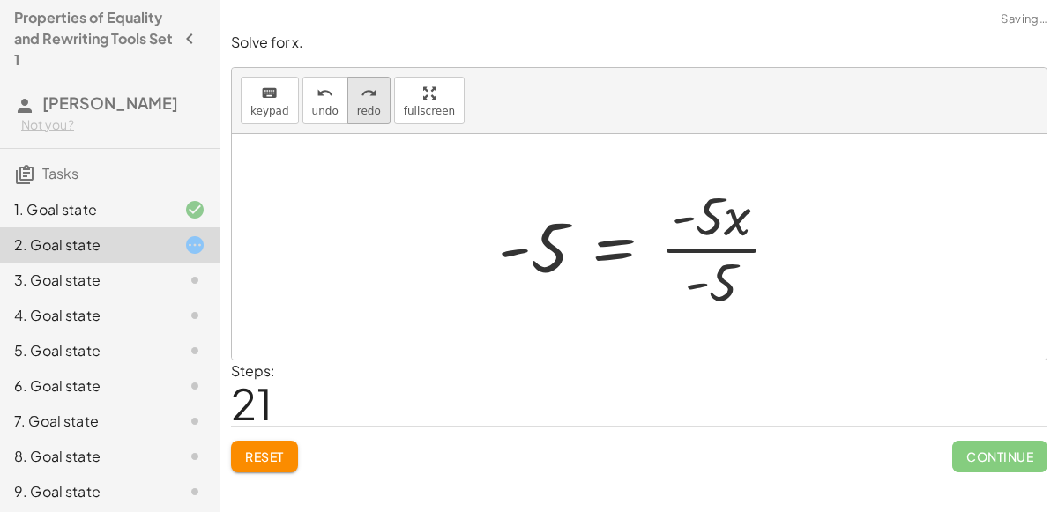
click at [375, 100] on button "redo redo" at bounding box center [368, 101] width 43 height 48
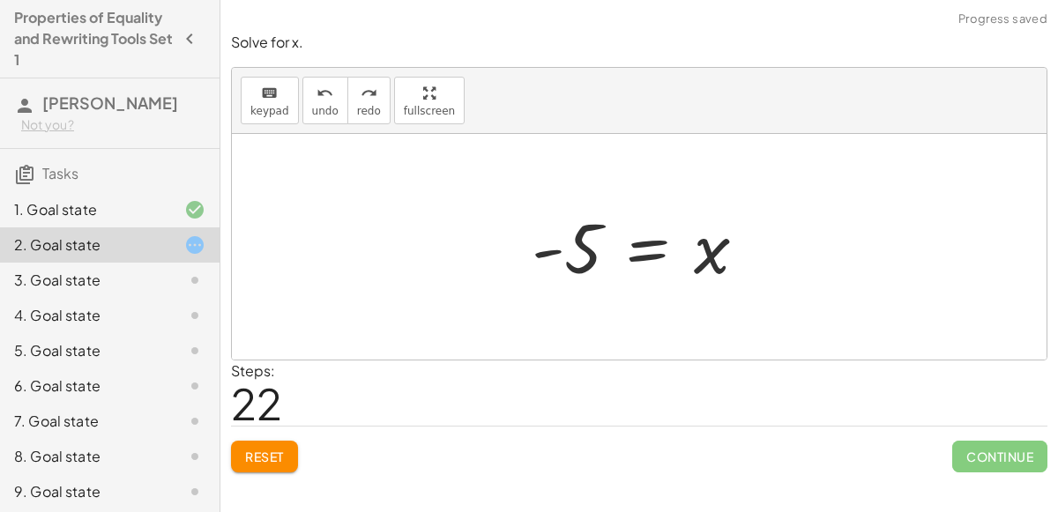
click at [176, 270] on div at bounding box center [180, 280] width 49 height 21
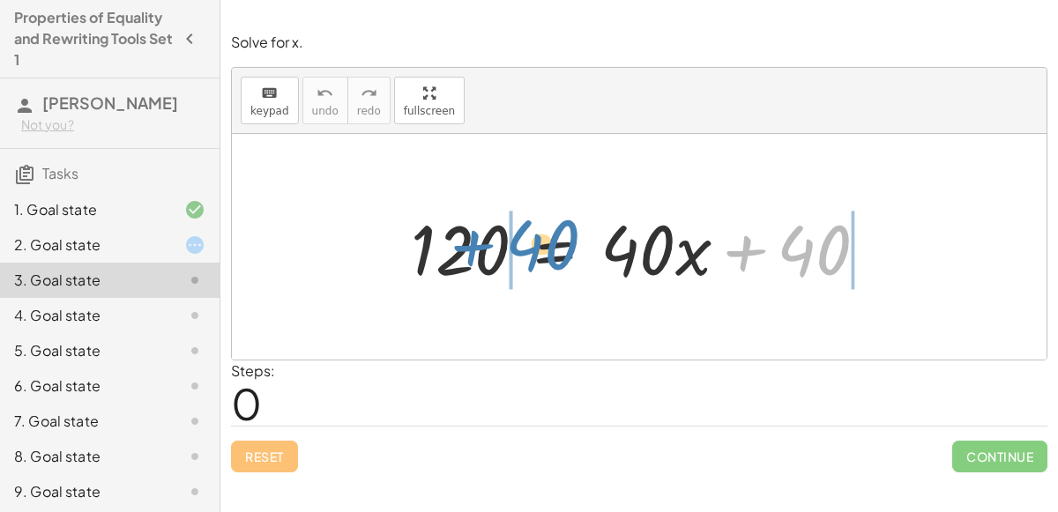
drag, startPoint x: 743, startPoint y: 261, endPoint x: 472, endPoint y: 257, distance: 271.6
click at [472, 257] on div at bounding box center [646, 247] width 488 height 91
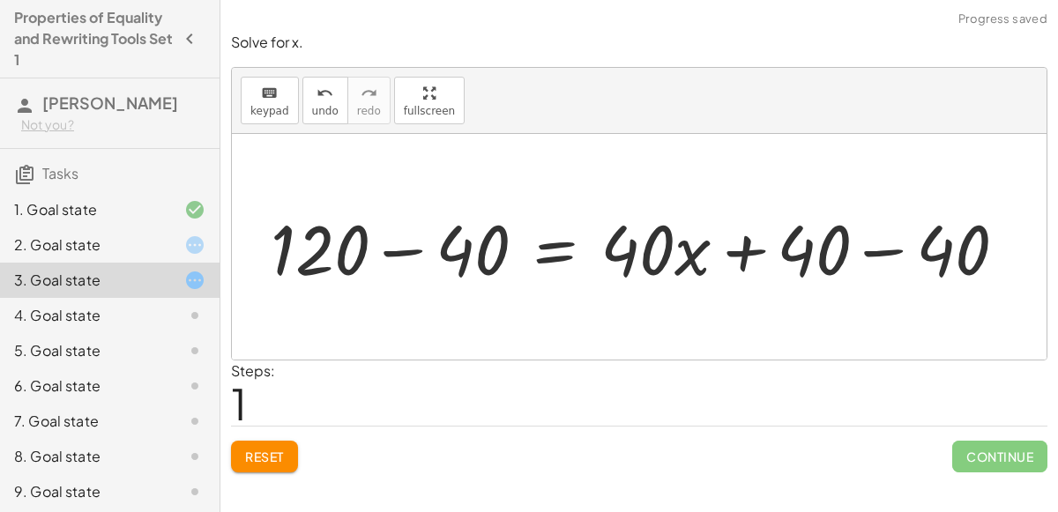
click at [415, 249] on div at bounding box center [646, 247] width 769 height 91
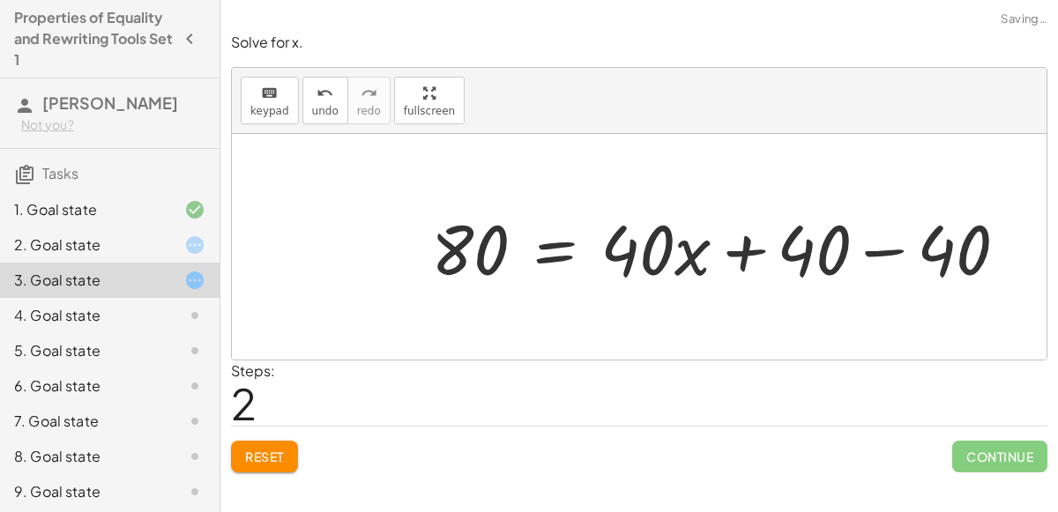
click at [872, 248] on div at bounding box center [726, 247] width 608 height 91
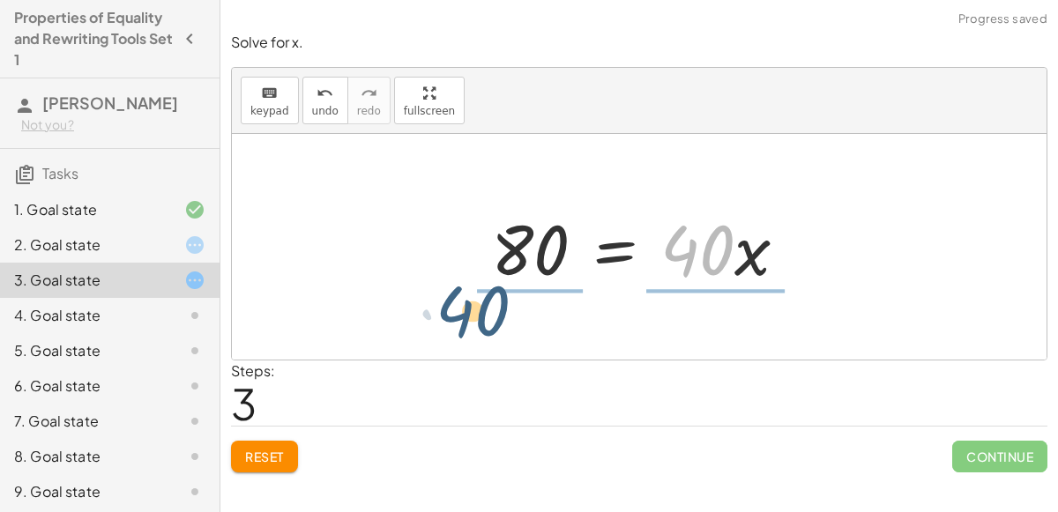
drag, startPoint x: 716, startPoint y: 246, endPoint x: 493, endPoint y: 302, distance: 229.9
click at [493, 302] on div "120 = + · 40 · x + 40 + 120 − 40 = + · 40 · x + 40 − 40 80 = + · 40 · x + 40 − …" at bounding box center [639, 247] width 815 height 226
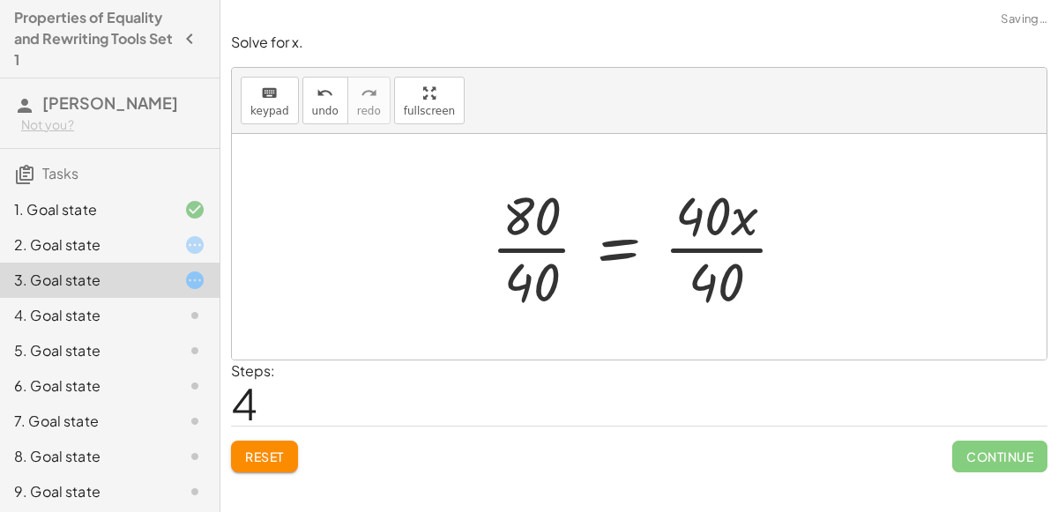
click at [535, 248] on div at bounding box center [645, 247] width 327 height 136
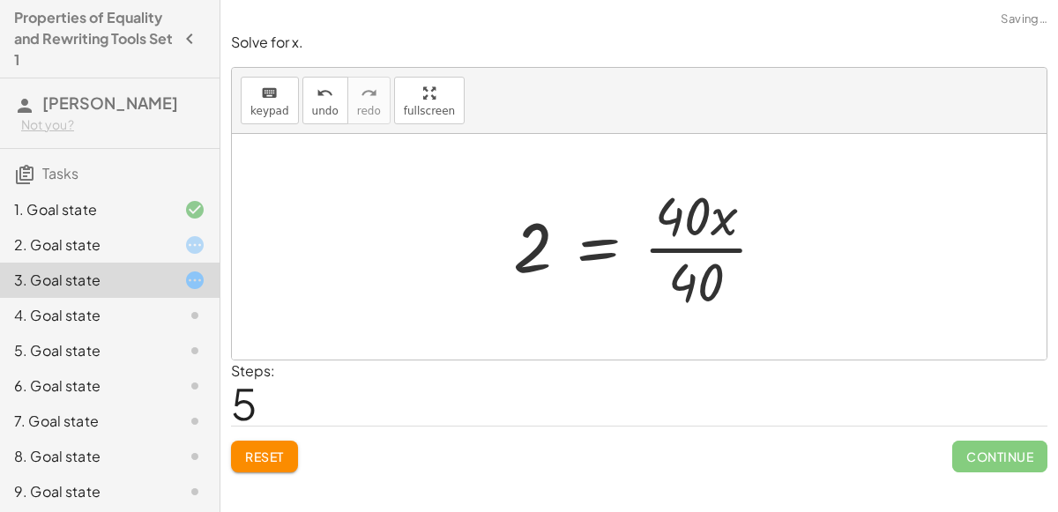
click at [733, 246] on div at bounding box center [646, 247] width 285 height 136
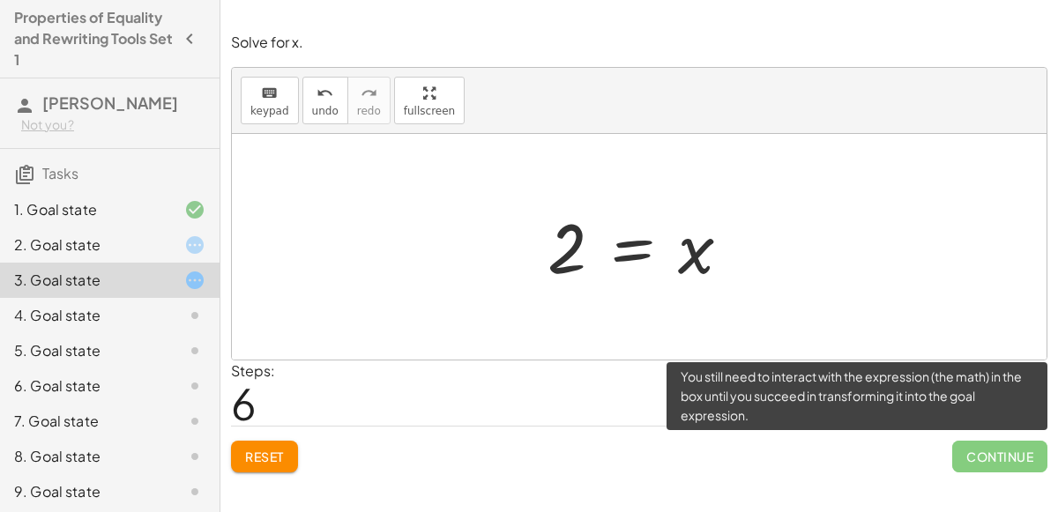
click at [993, 463] on span "Continue" at bounding box center [999, 457] width 95 height 32
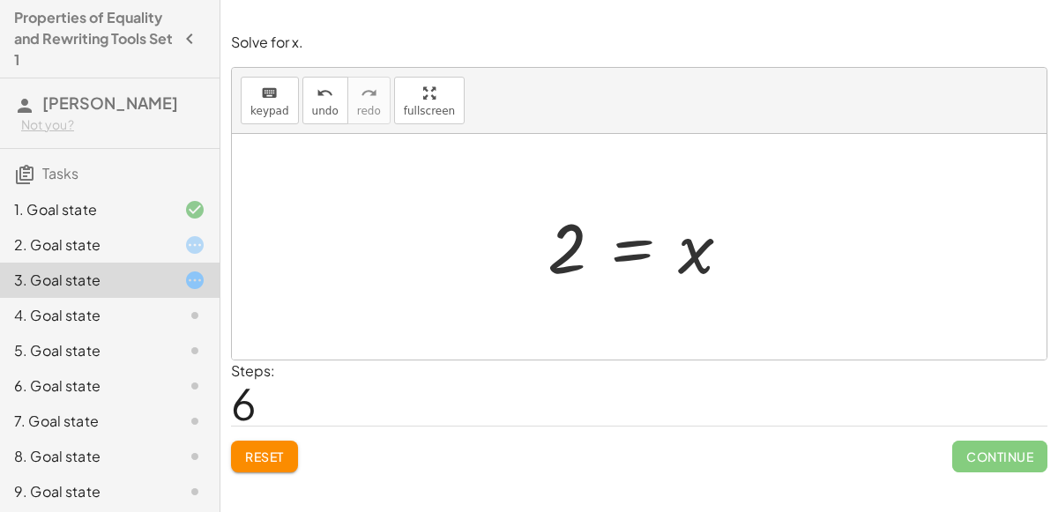
click at [169, 311] on div at bounding box center [180, 315] width 49 height 21
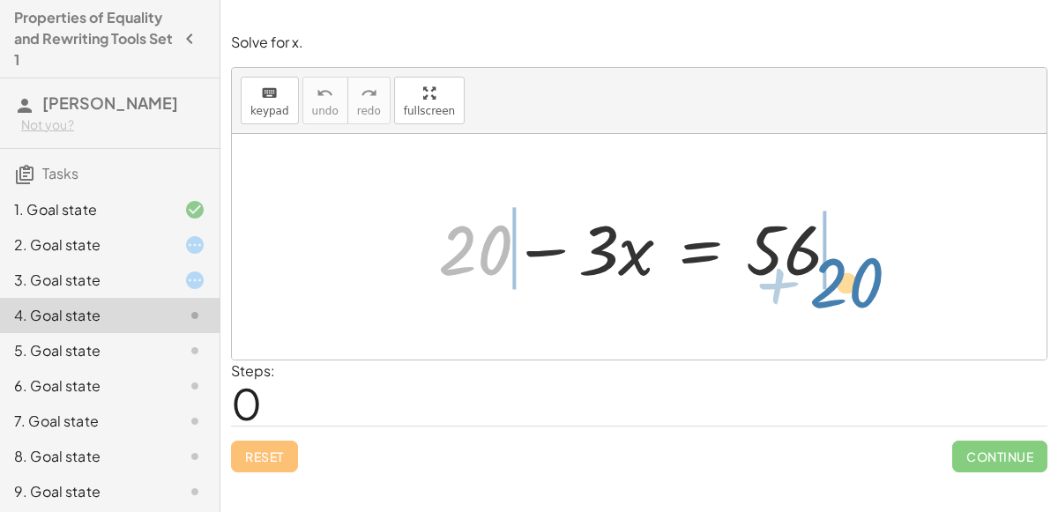
drag, startPoint x: 495, startPoint y: 246, endPoint x: 866, endPoint y: 280, distance: 372.7
click at [866, 280] on div "+ 20 + 20 − · 3 · x = 56" at bounding box center [640, 248] width 456 height 100
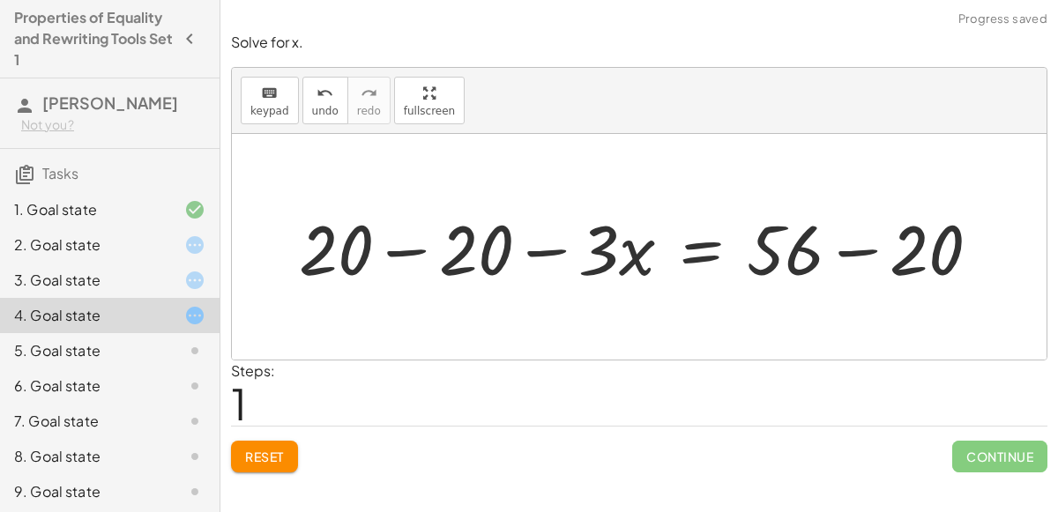
click at [843, 249] on div at bounding box center [646, 247] width 713 height 91
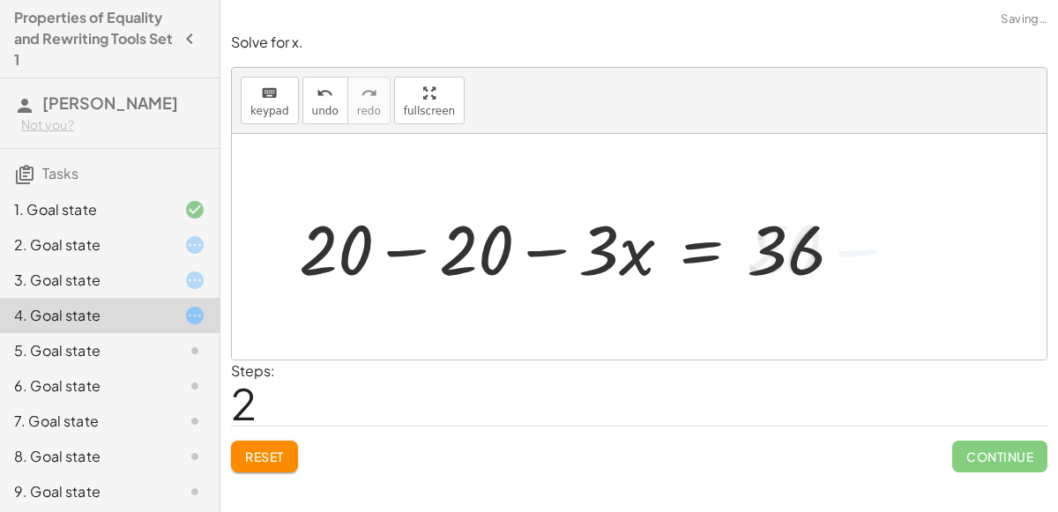
click at [425, 250] on div at bounding box center [578, 247] width 576 height 91
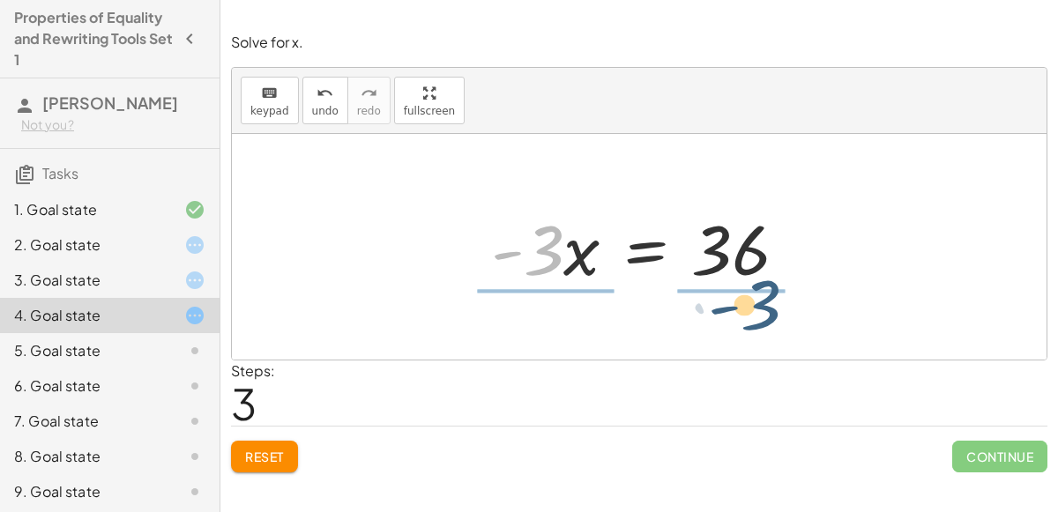
drag, startPoint x: 540, startPoint y: 234, endPoint x: 767, endPoint y: 288, distance: 234.0
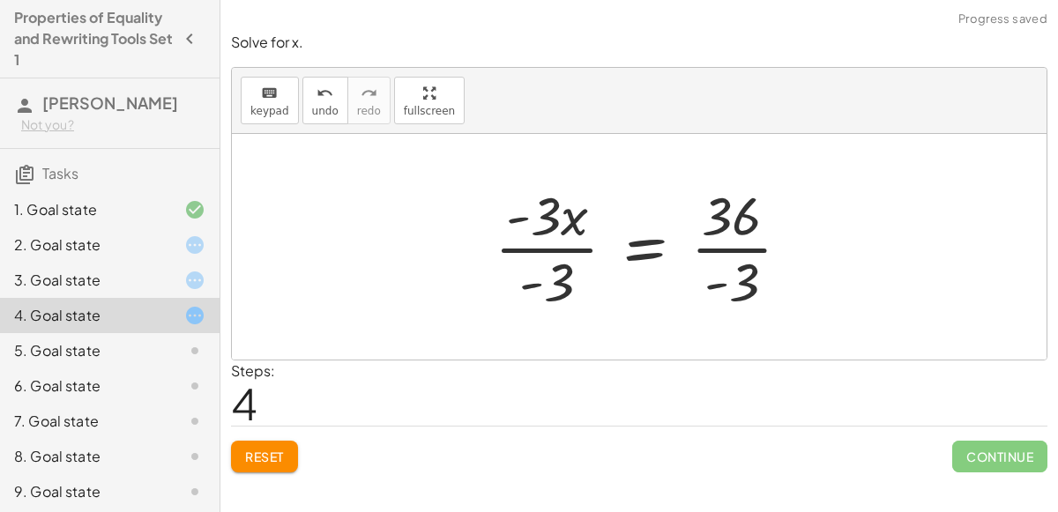
click at [727, 250] on div at bounding box center [649, 247] width 327 height 136
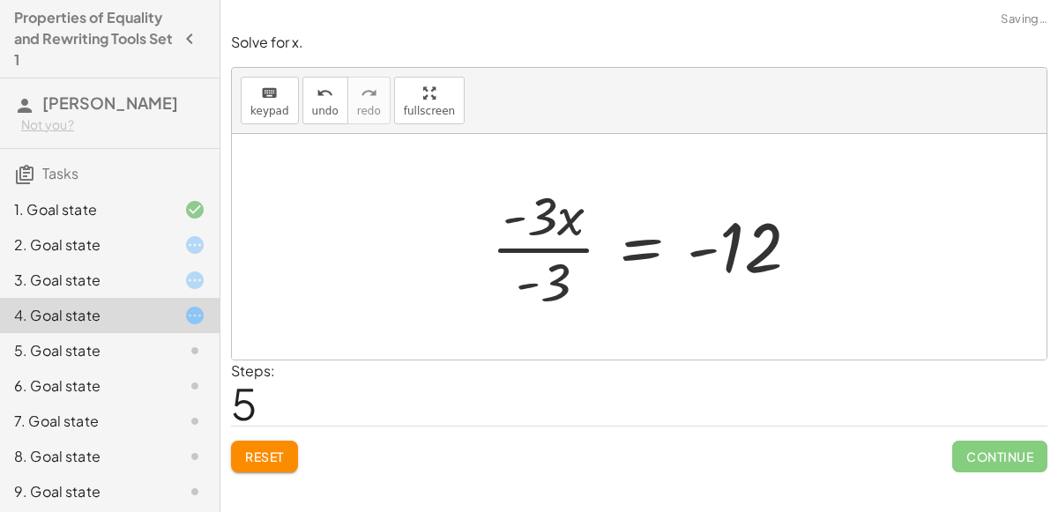
click at [548, 249] on div at bounding box center [652, 247] width 340 height 136
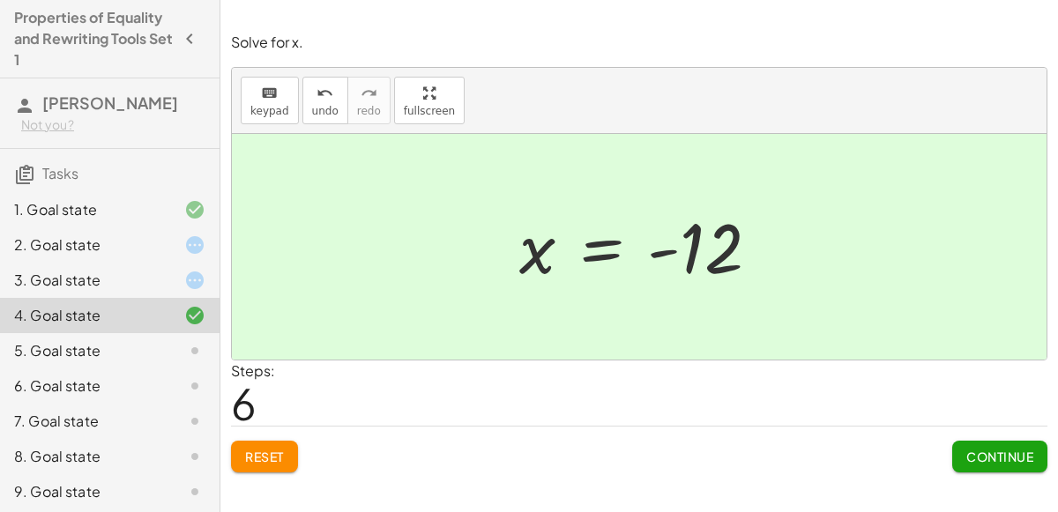
scroll to position [108, 0]
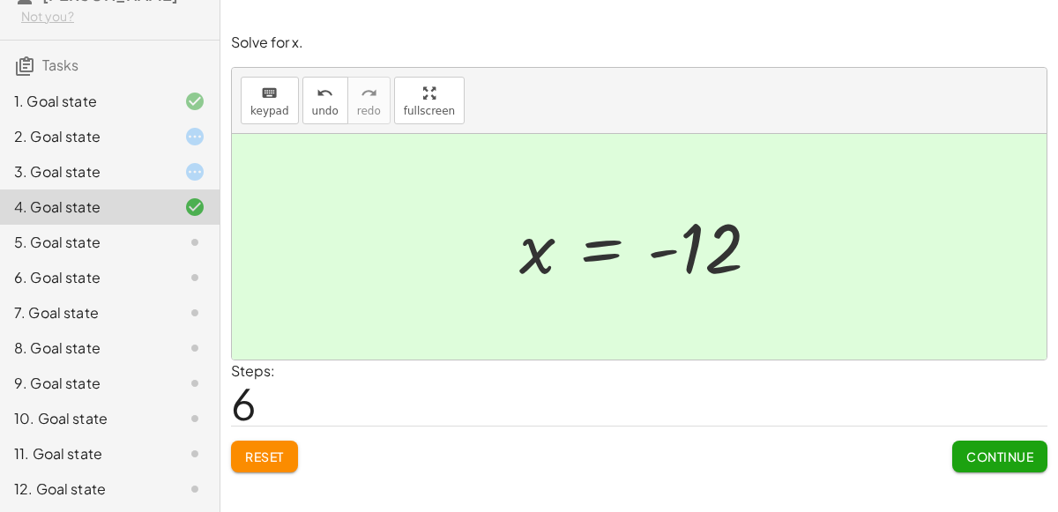
click at [139, 243] on div "5. Goal state" at bounding box center [85, 242] width 142 height 21
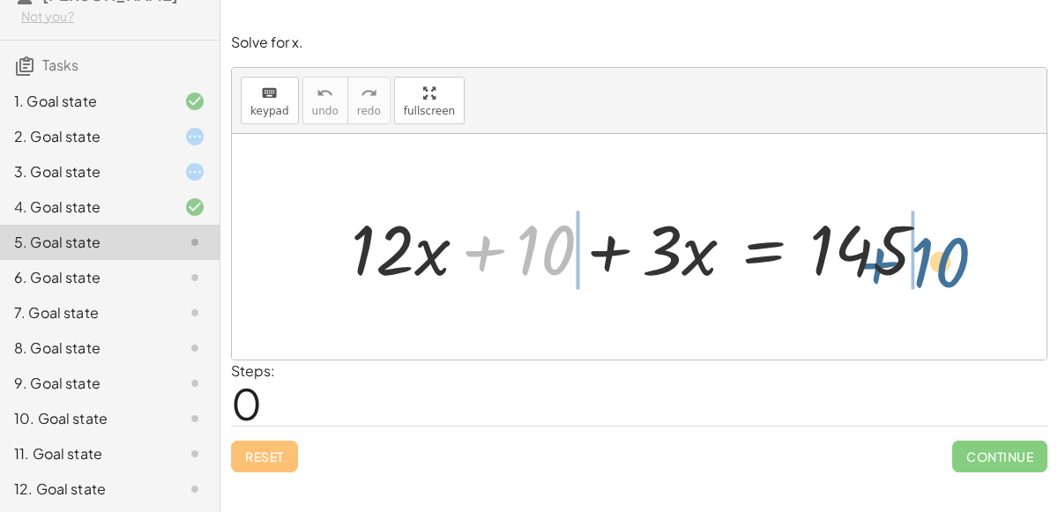
drag, startPoint x: 482, startPoint y: 250, endPoint x: 949, endPoint y: 272, distance: 467.0
click at [949, 272] on div at bounding box center [646, 247] width 608 height 91
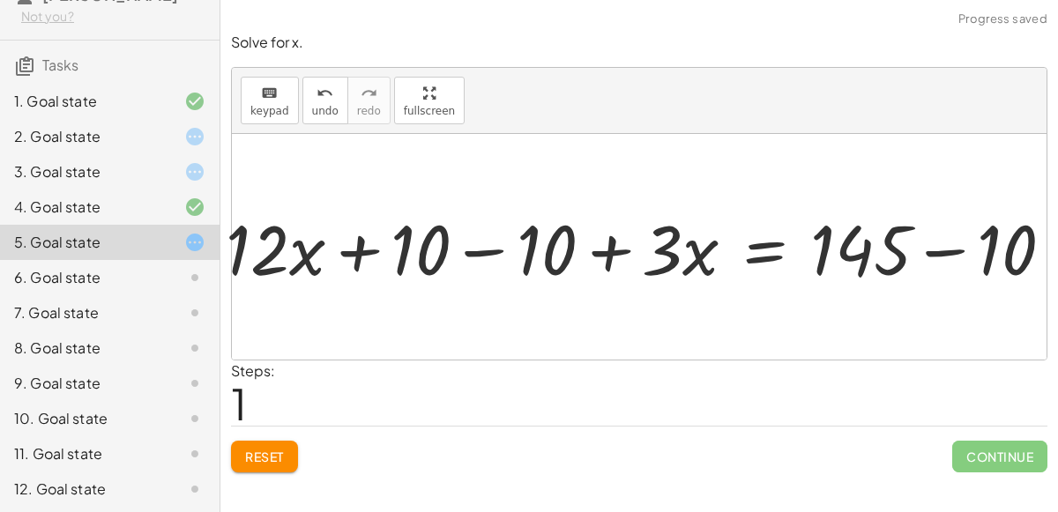
click at [943, 257] on div at bounding box center [676, 247] width 681 height 72
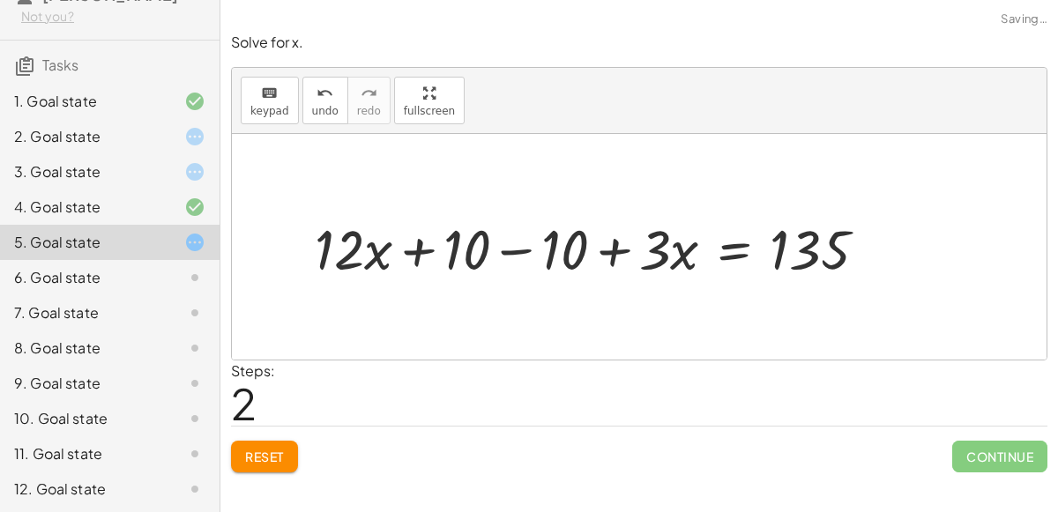
click at [515, 248] on div at bounding box center [598, 247] width 584 height 72
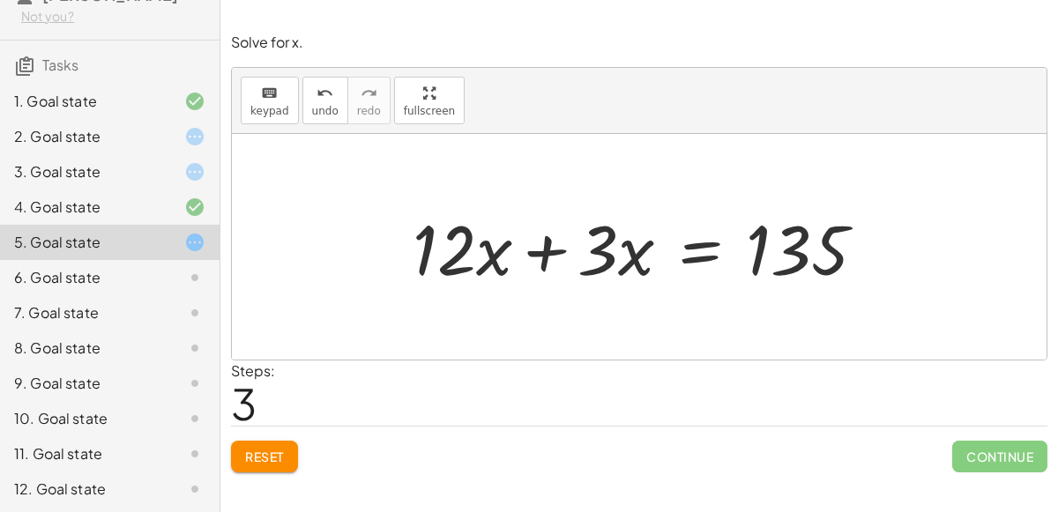
click at [546, 254] on div at bounding box center [646, 247] width 484 height 91
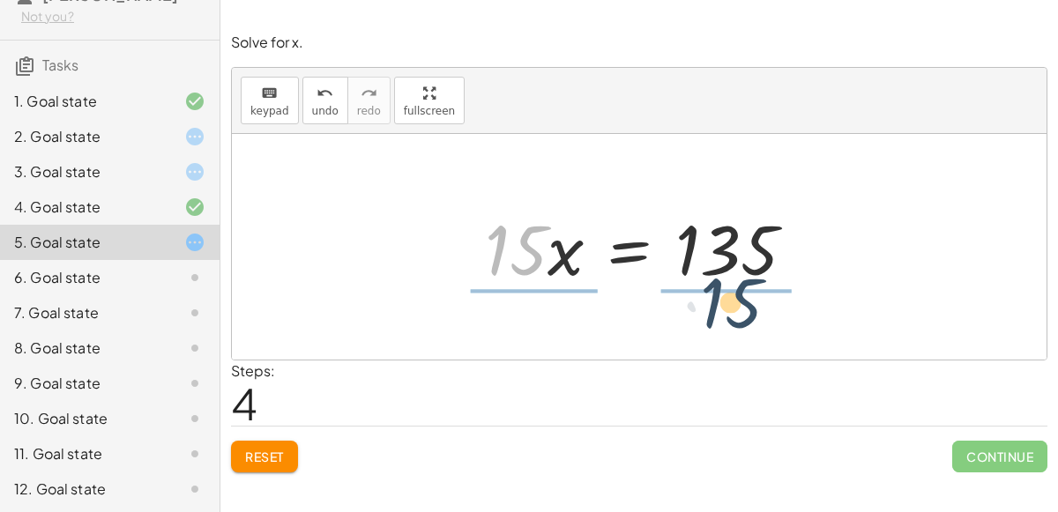
drag, startPoint x: 503, startPoint y: 253, endPoint x: 718, endPoint y: 304, distance: 221.1
click at [718, 304] on div "+ · 12 · x + 10 + · 3 · x = 145 + · 12 · x + 10 − 10 + · 3 · x = + 145 − 10 + ·…" at bounding box center [639, 247] width 815 height 226
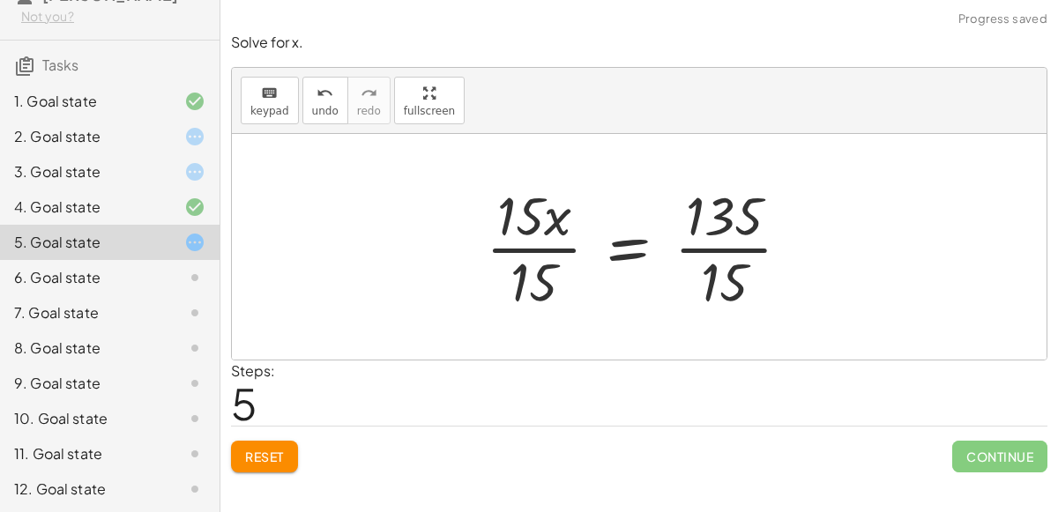
click at [719, 257] on div at bounding box center [645, 247] width 337 height 136
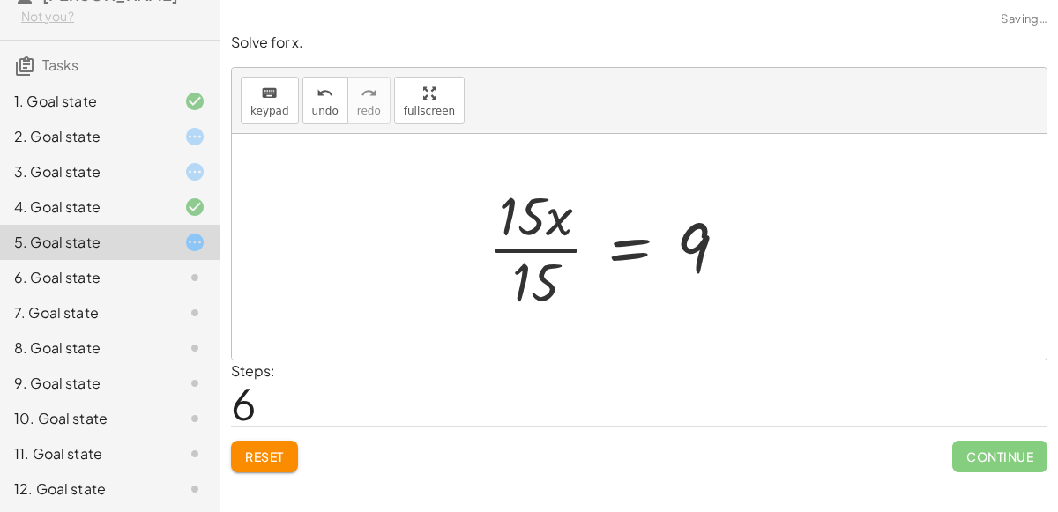
click at [557, 253] on div at bounding box center [615, 247] width 272 height 136
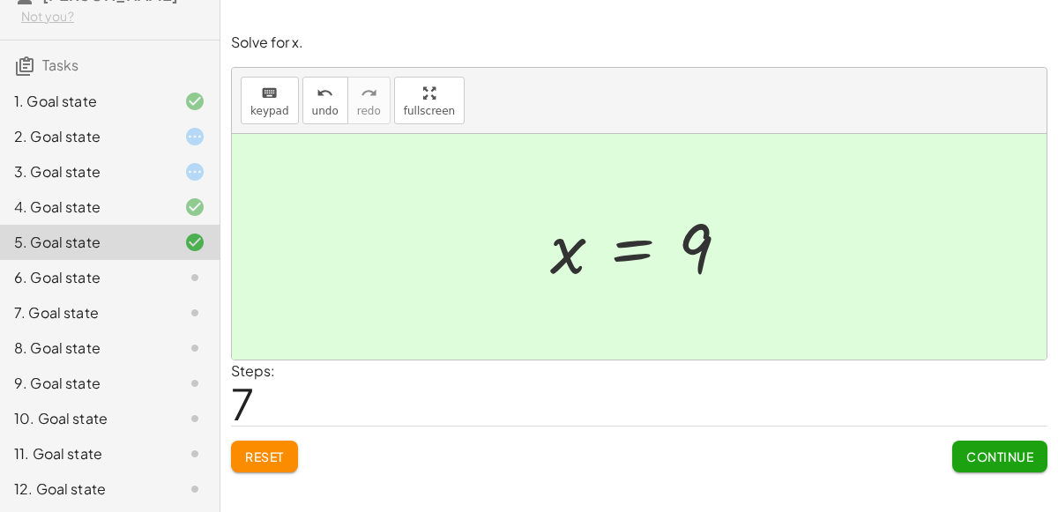
click at [194, 272] on icon at bounding box center [194, 277] width 21 height 21
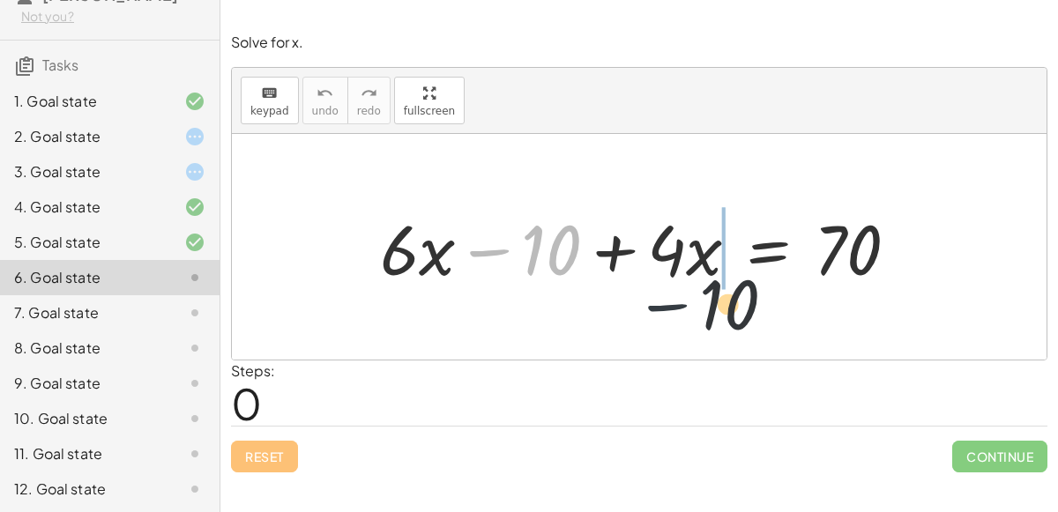
drag, startPoint x: 490, startPoint y: 247, endPoint x: 698, endPoint y: 290, distance: 212.5
click at [698, 290] on div at bounding box center [646, 247] width 550 height 91
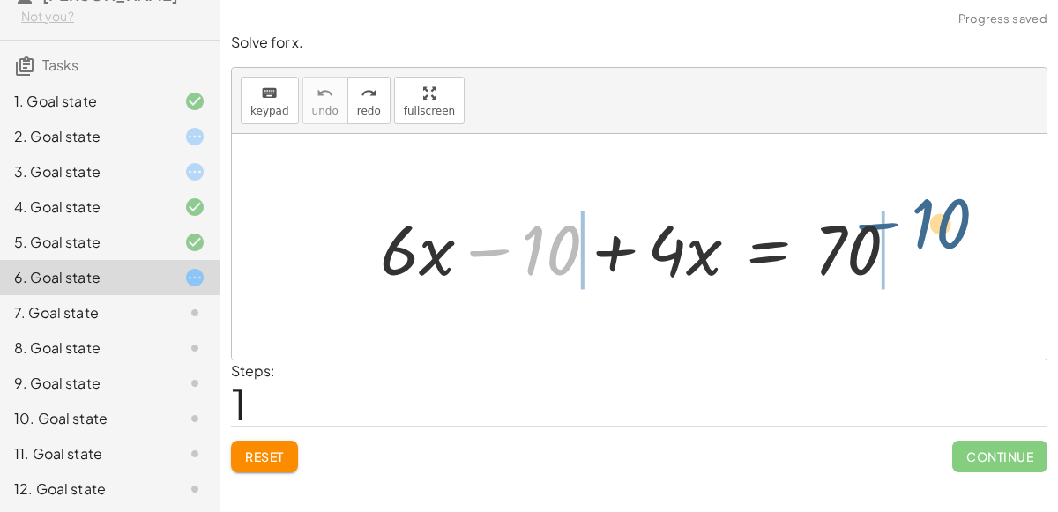
drag, startPoint x: 484, startPoint y: 250, endPoint x: 876, endPoint y: 248, distance: 391.5
click at [876, 248] on div at bounding box center [646, 247] width 550 height 91
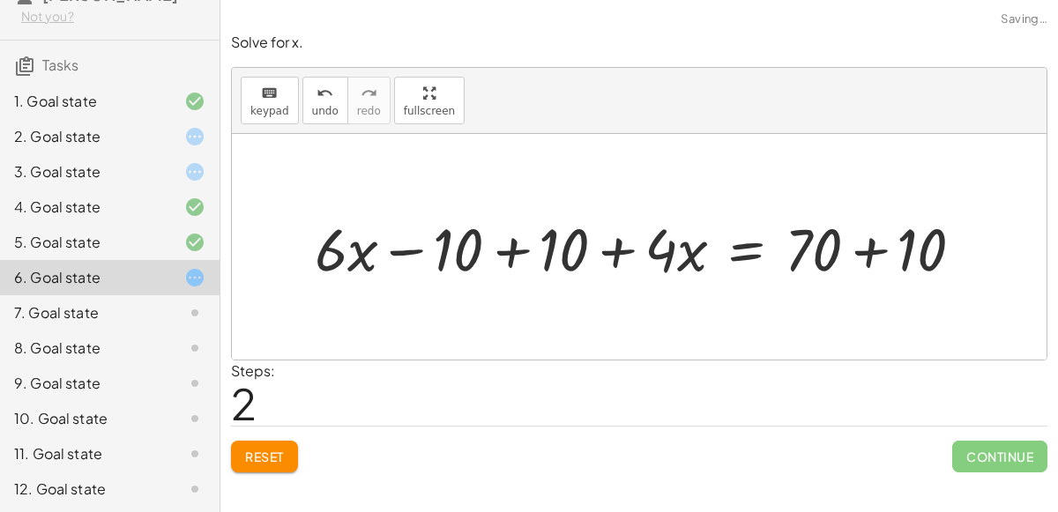
click at [915, 253] on div at bounding box center [647, 247] width 678 height 78
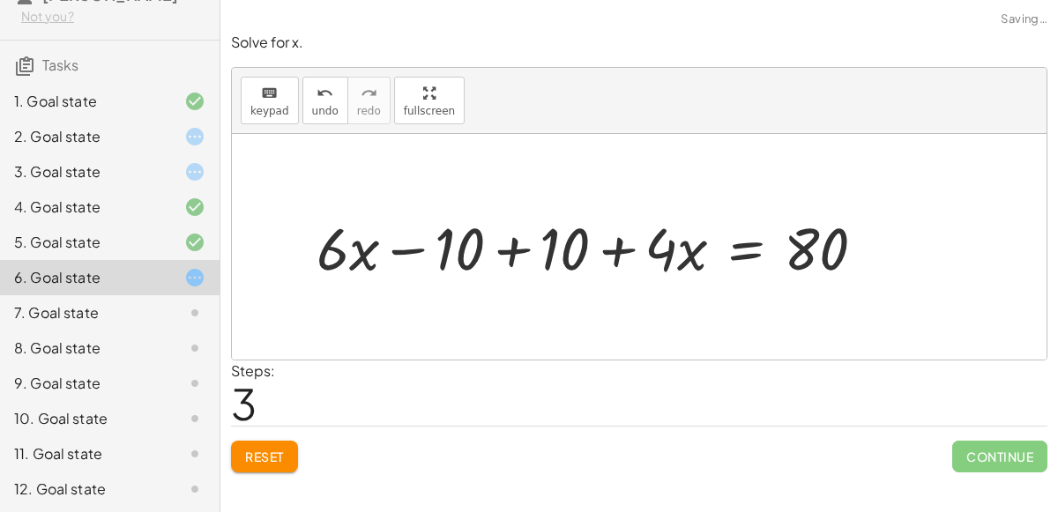
click at [518, 250] on div at bounding box center [598, 247] width 581 height 78
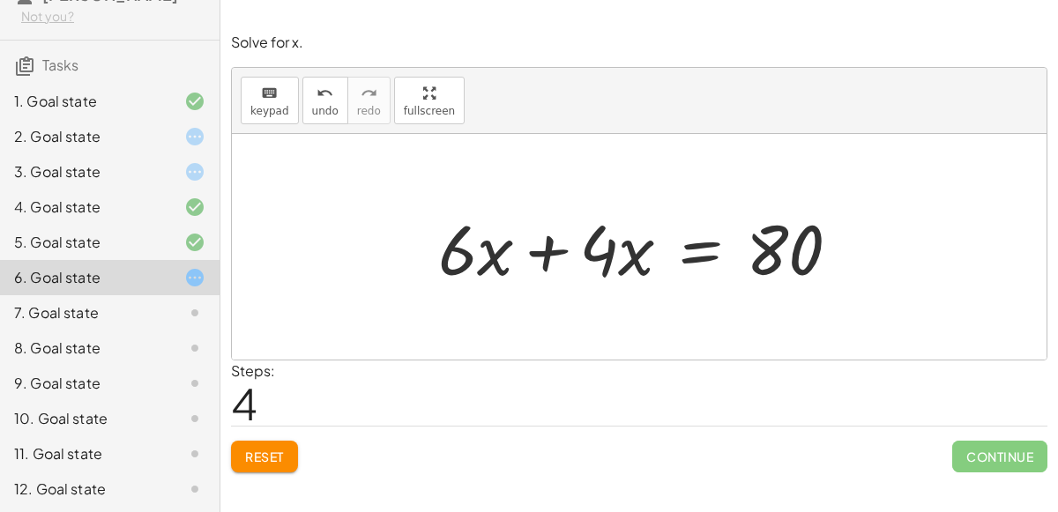
click at [548, 266] on div at bounding box center [646, 247] width 434 height 91
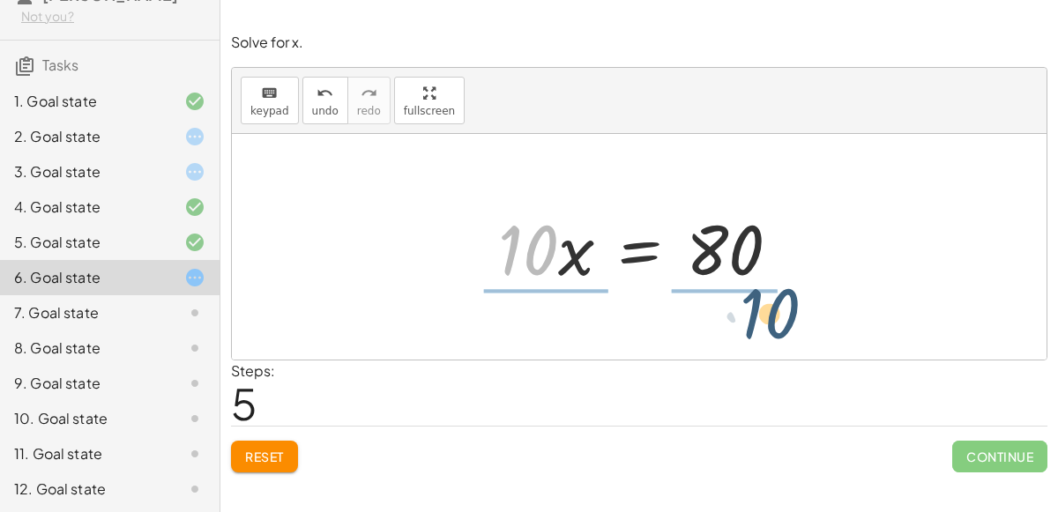
drag, startPoint x: 523, startPoint y: 254, endPoint x: 764, endPoint y: 319, distance: 249.4
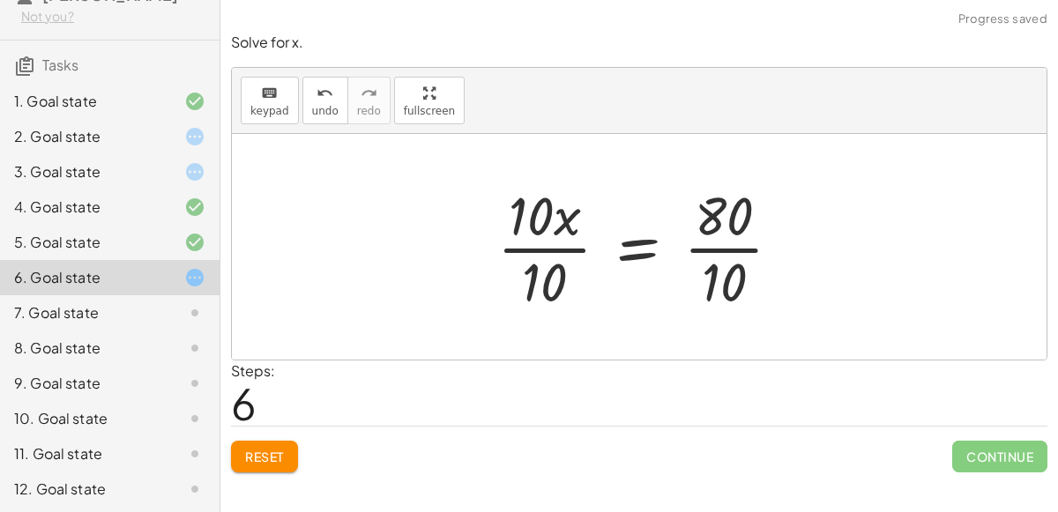
click at [555, 250] on div at bounding box center [646, 247] width 317 height 136
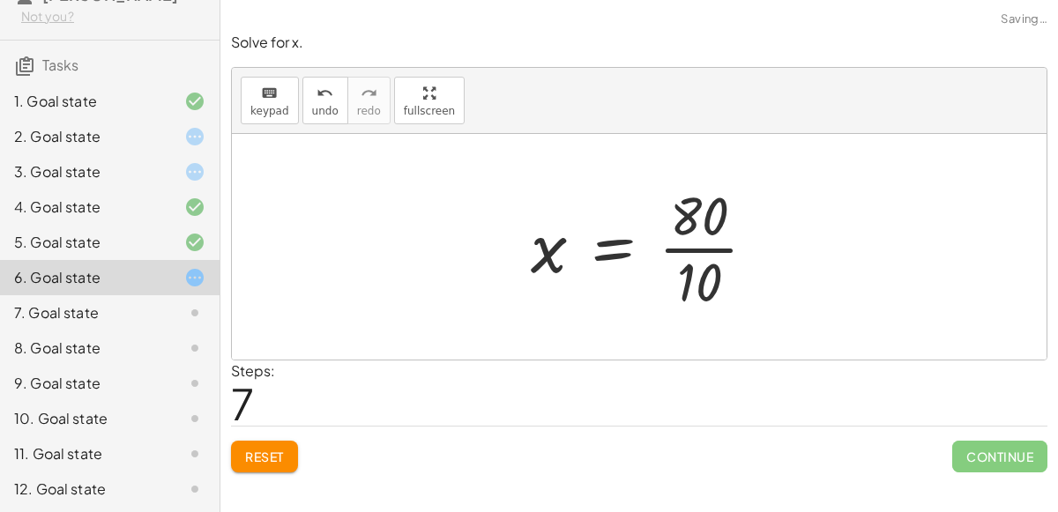
click at [711, 246] on div at bounding box center [650, 247] width 257 height 136
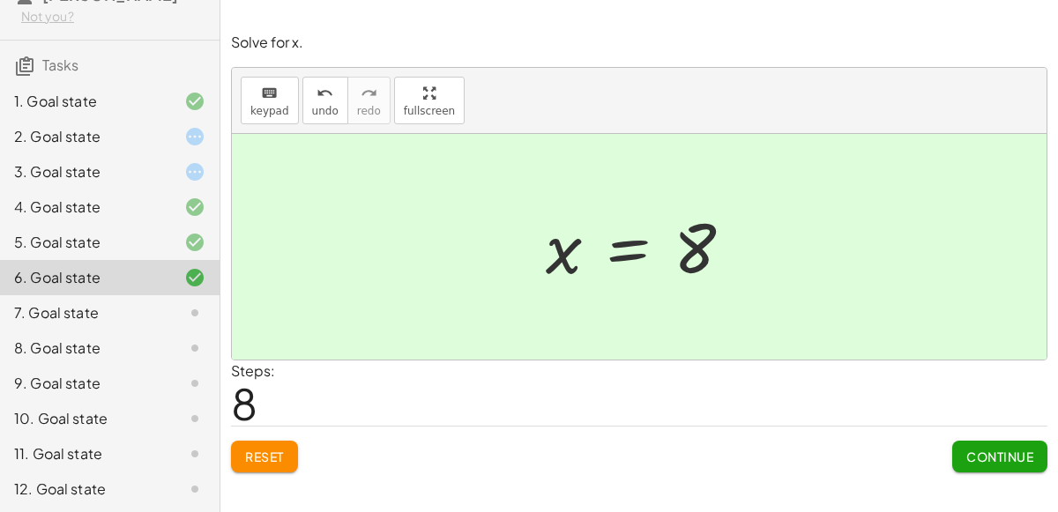
click at [164, 344] on div at bounding box center [180, 348] width 49 height 21
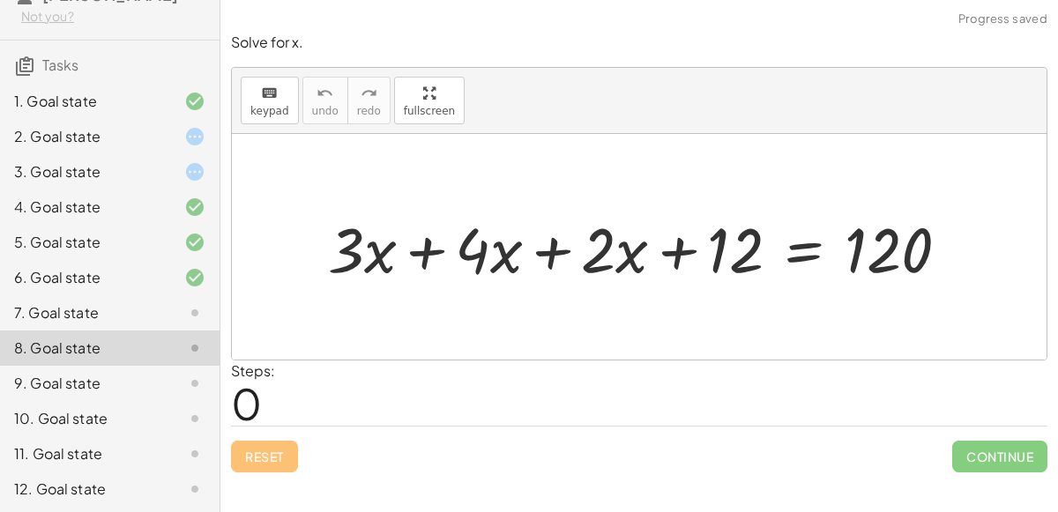
click at [158, 317] on div at bounding box center [180, 312] width 49 height 21
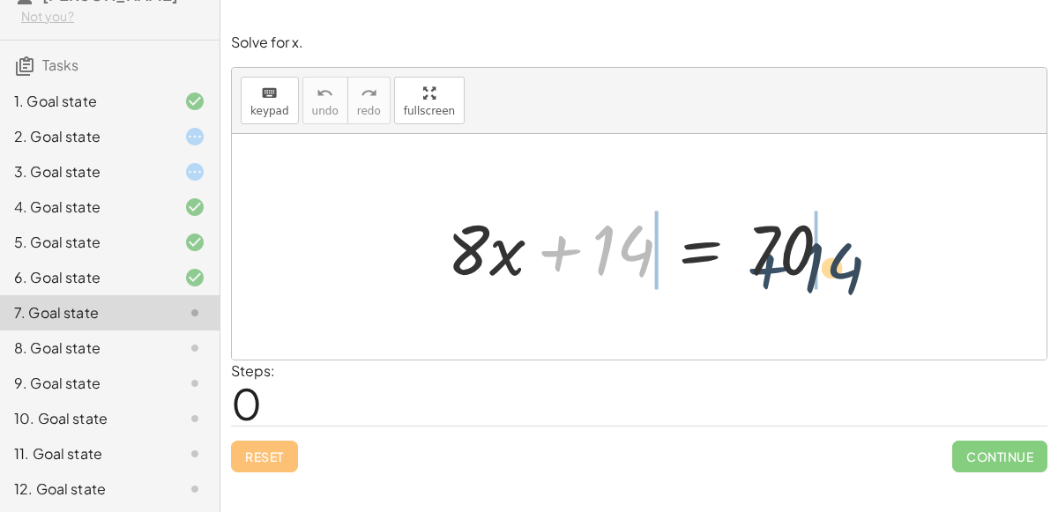
drag, startPoint x: 559, startPoint y: 249, endPoint x: 772, endPoint y: 267, distance: 214.2
click at [772, 267] on div at bounding box center [645, 247] width 415 height 91
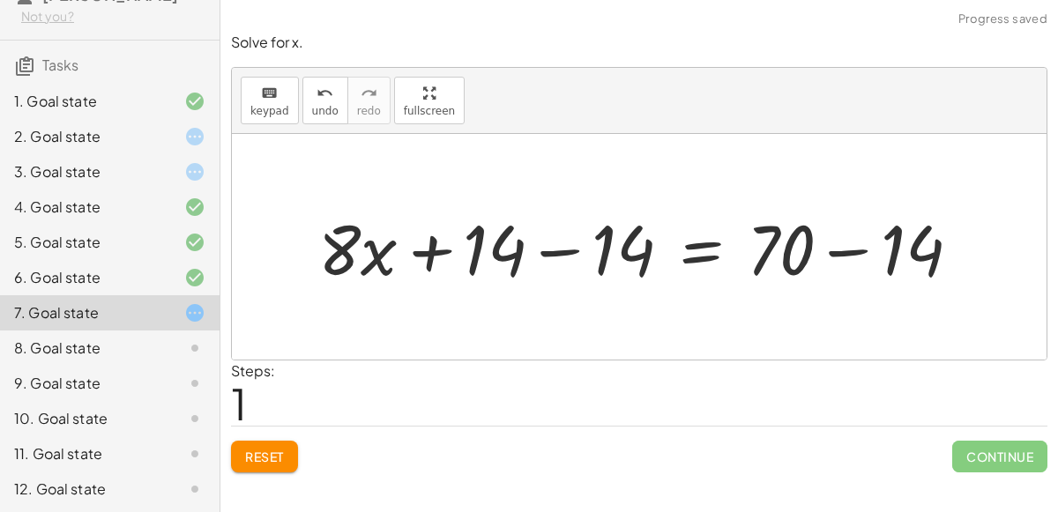
click at [827, 246] on div at bounding box center [646, 247] width 674 height 91
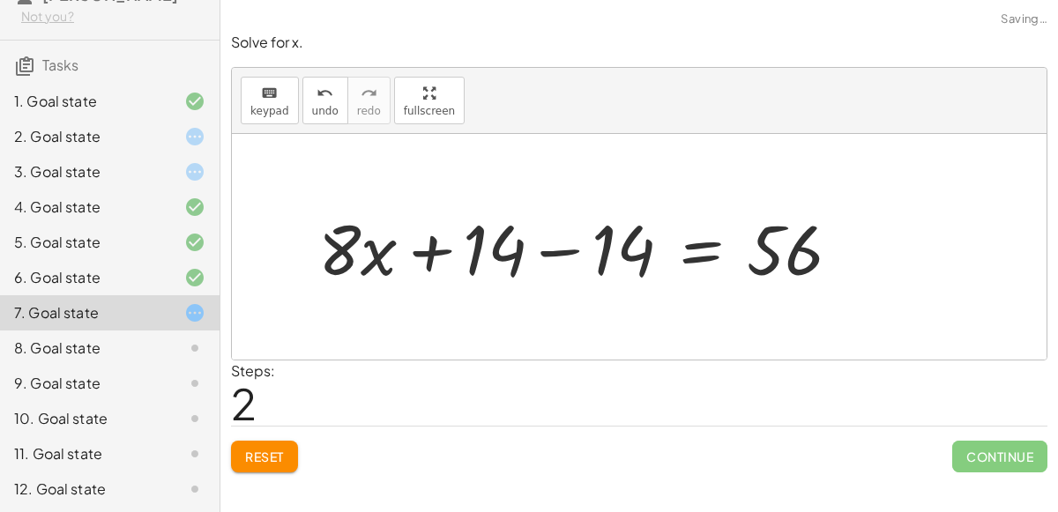
click at [559, 249] on div at bounding box center [586, 247] width 554 height 91
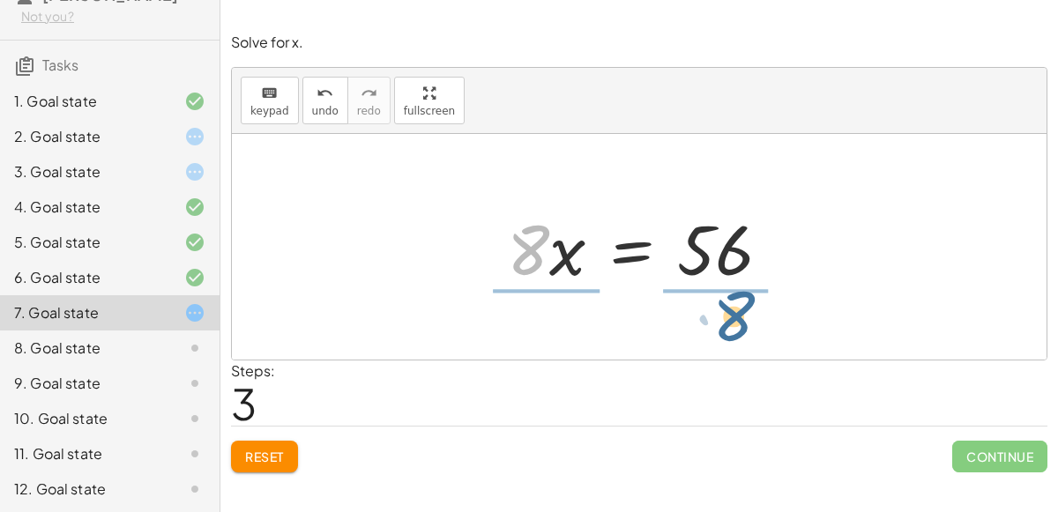
drag, startPoint x: 518, startPoint y: 252, endPoint x: 724, endPoint y: 316, distance: 215.0
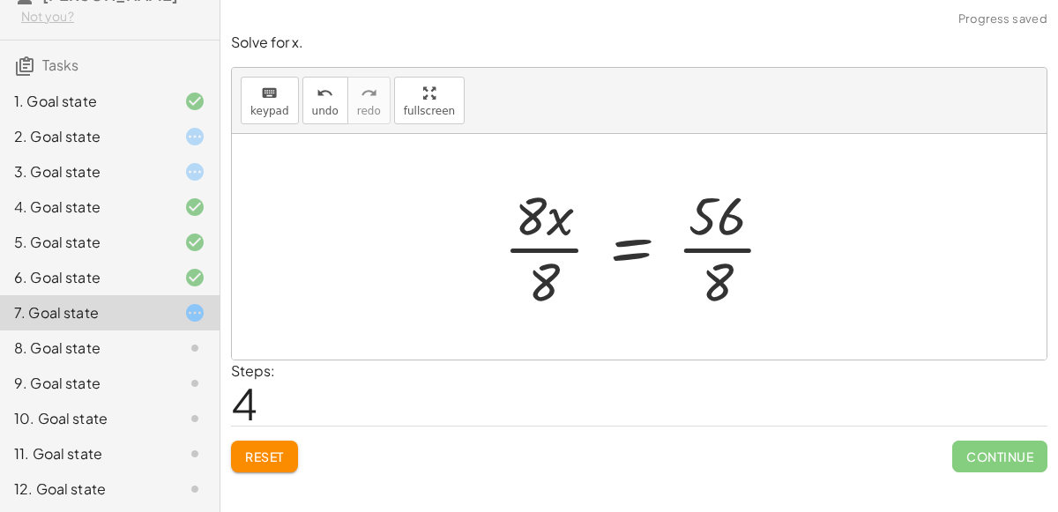
click at [564, 257] on div at bounding box center [646, 247] width 302 height 136
click at [700, 249] on div at bounding box center [669, 247] width 257 height 136
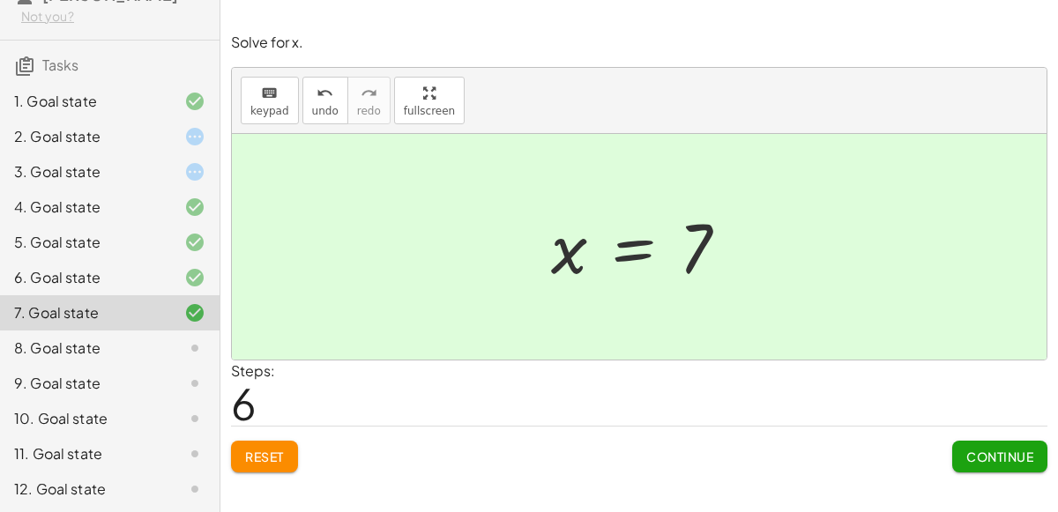
click at [138, 355] on div "8. Goal state" at bounding box center [85, 348] width 142 height 21
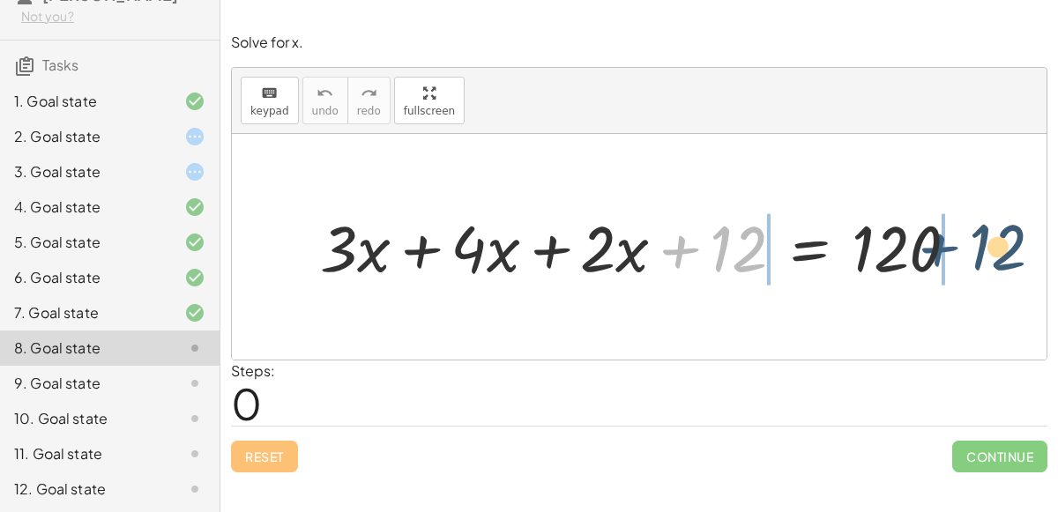
drag, startPoint x: 679, startPoint y: 255, endPoint x: 943, endPoint y: 256, distance: 264.5
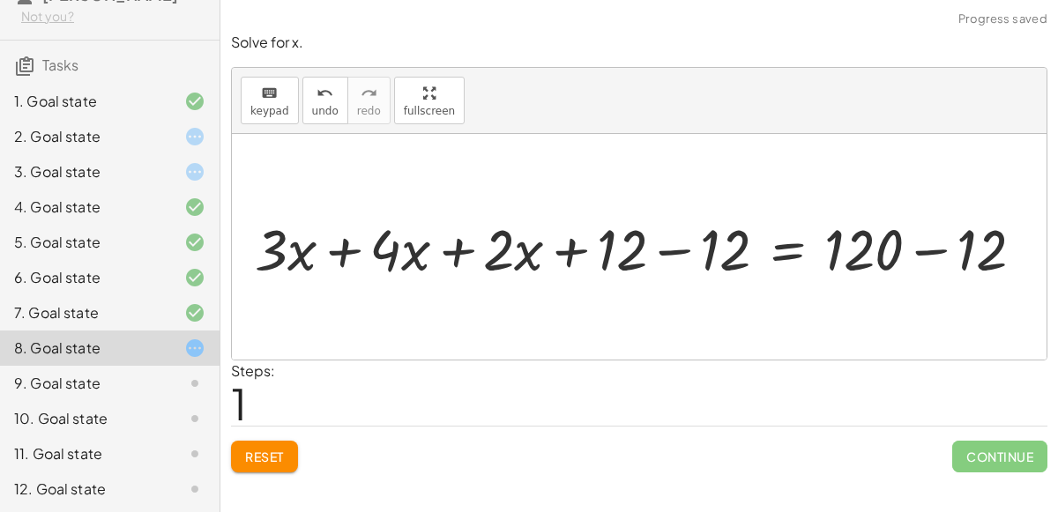
click at [970, 247] on div at bounding box center [672, 247] width 682 height 64
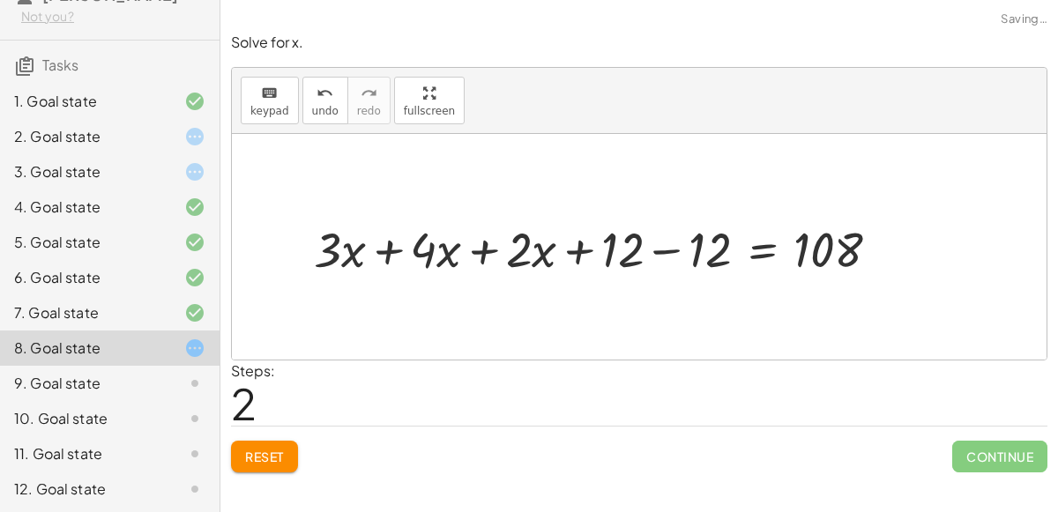
click at [675, 243] on div at bounding box center [603, 247] width 597 height 64
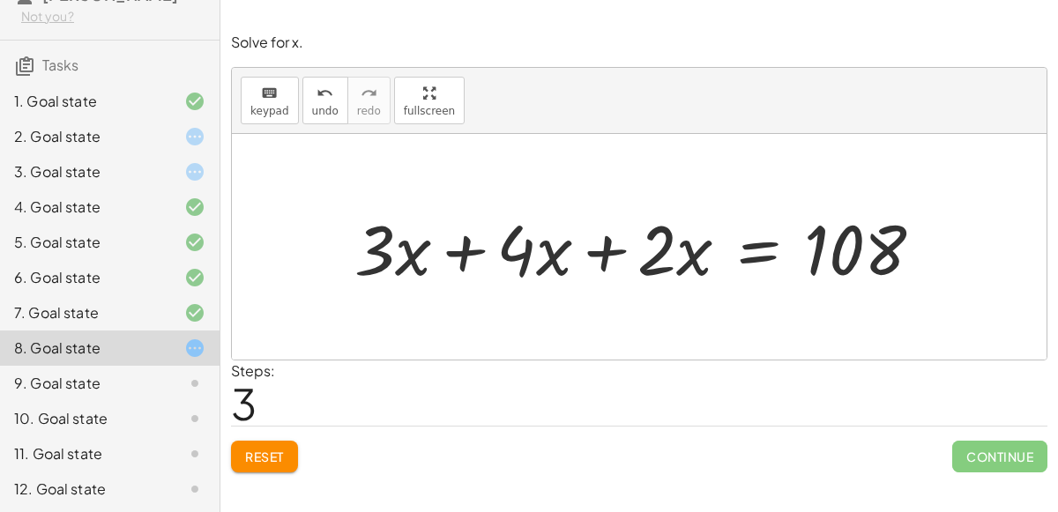
click at [451, 236] on div at bounding box center [646, 247] width 600 height 91
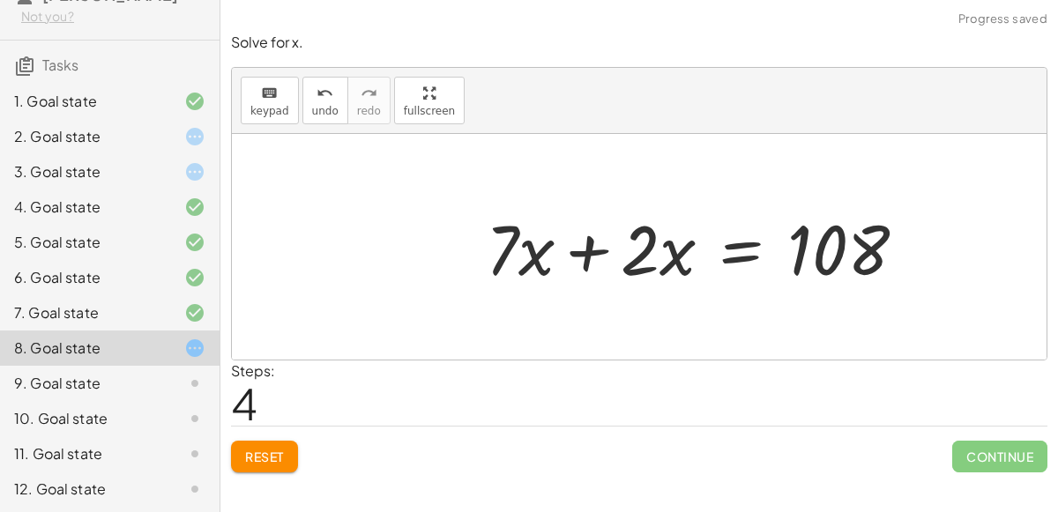
click at [606, 246] on div at bounding box center [702, 247] width 451 height 91
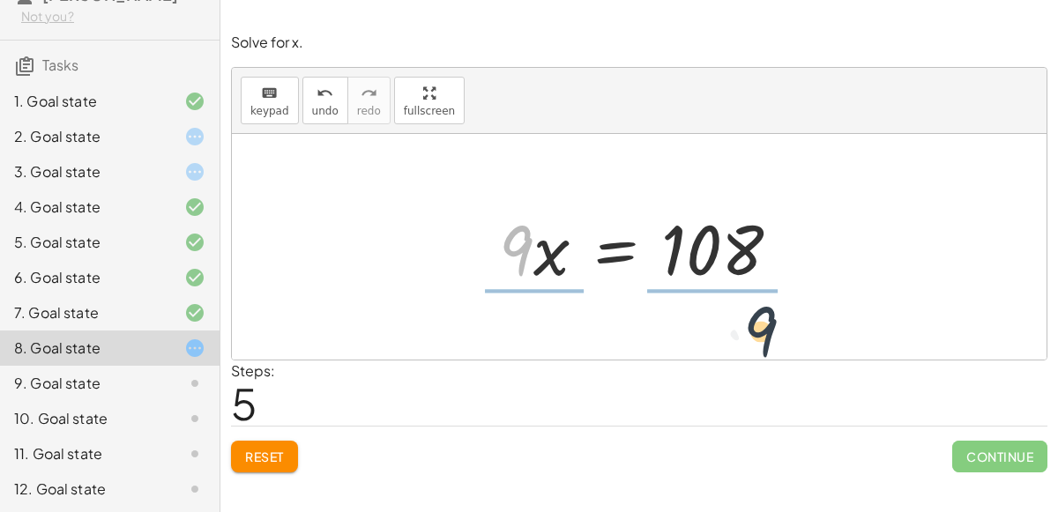
drag, startPoint x: 527, startPoint y: 254, endPoint x: 773, endPoint y: 331, distance: 257.7
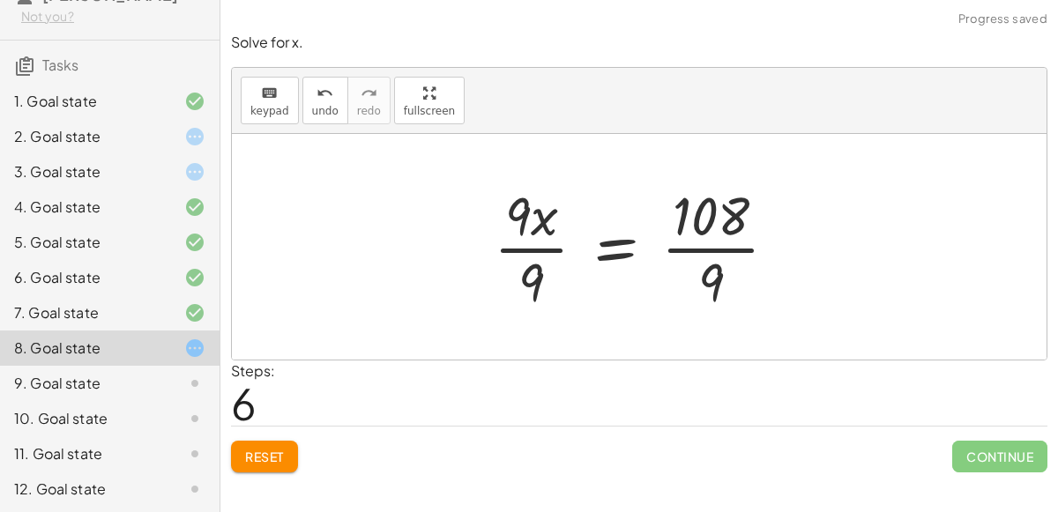
click at [705, 243] on div at bounding box center [643, 247] width 316 height 136
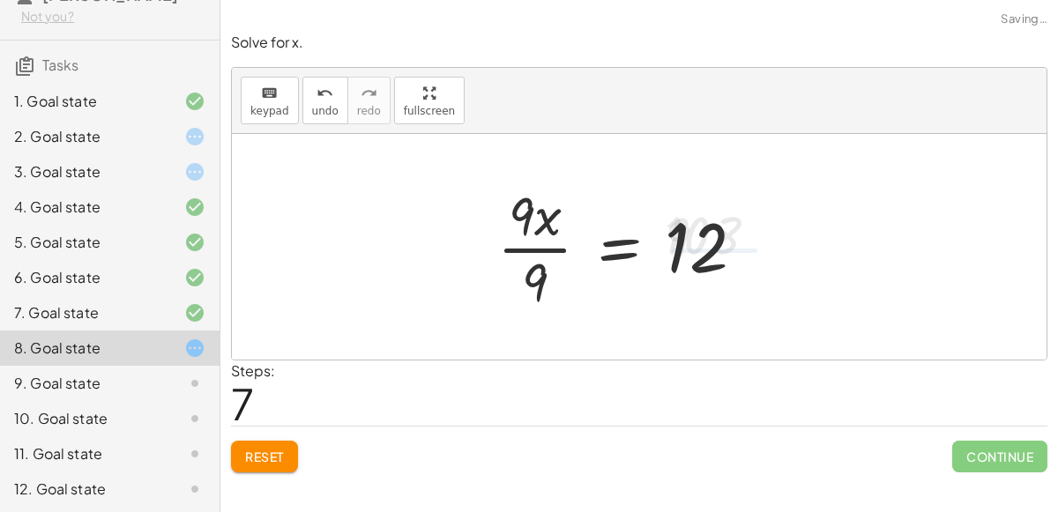
click at [548, 243] on div at bounding box center [628, 247] width 280 height 136
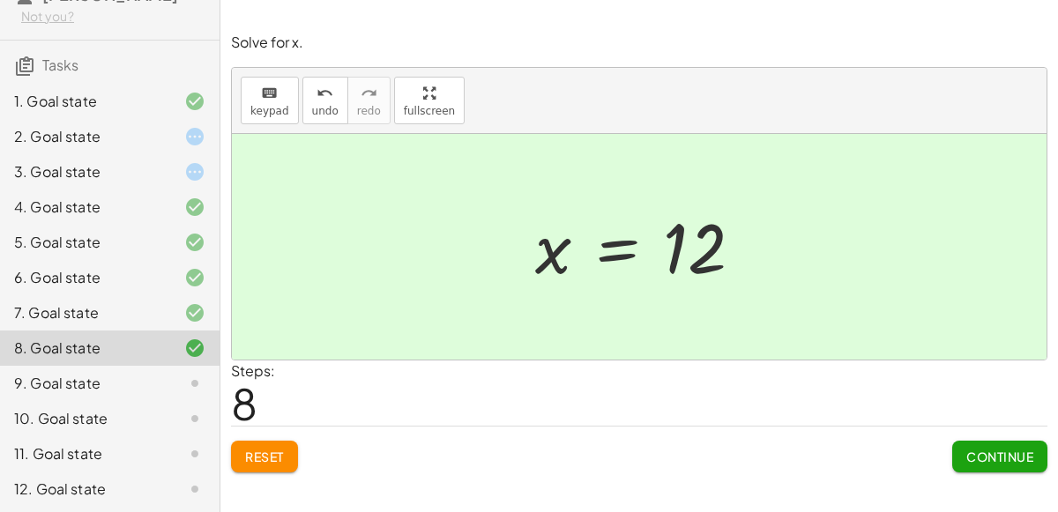
click at [130, 382] on div "9. Goal state" at bounding box center [85, 383] width 142 height 21
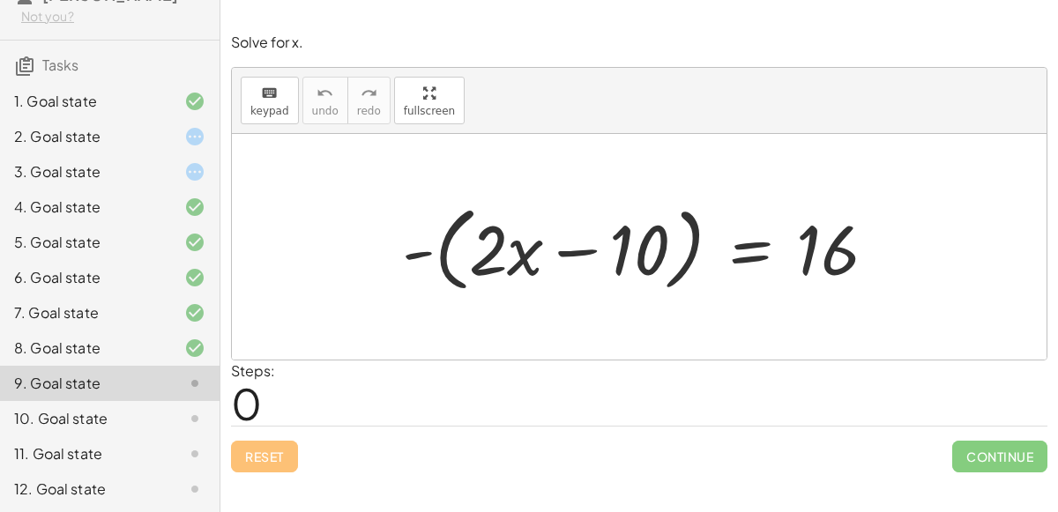
click at [429, 250] on div at bounding box center [646, 247] width 506 height 101
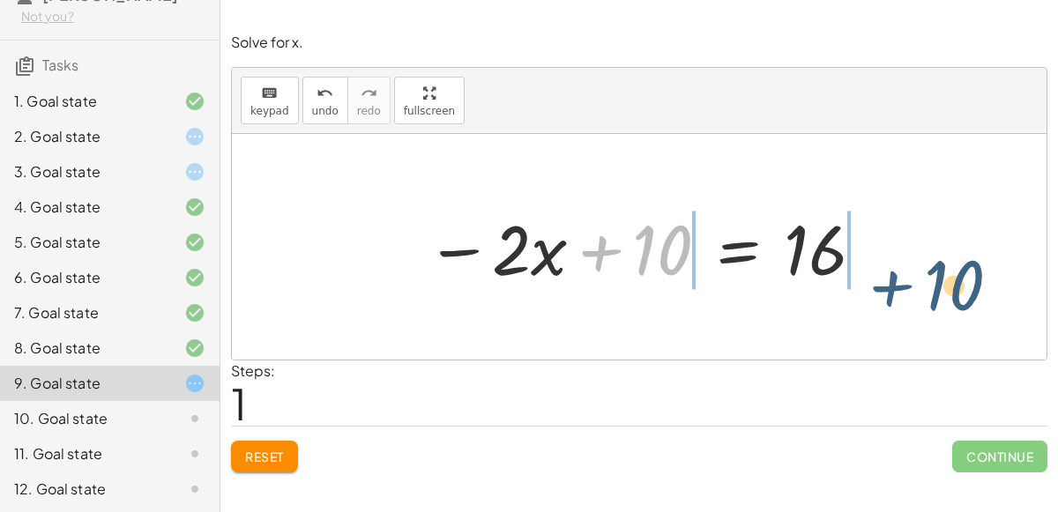
drag, startPoint x: 598, startPoint y: 251, endPoint x: 888, endPoint y: 286, distance: 292.1
click at [888, 286] on div "- ( + · 2 · x − 10 ) = 16 + 10 · 2 · x 10 = 16 − +" at bounding box center [639, 247] width 815 height 226
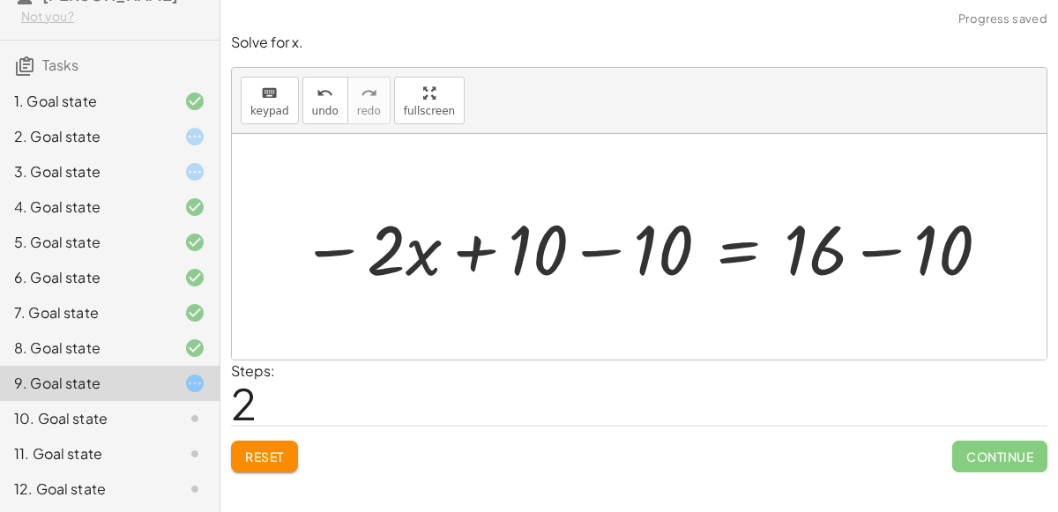
click at [882, 252] on div at bounding box center [646, 247] width 709 height 91
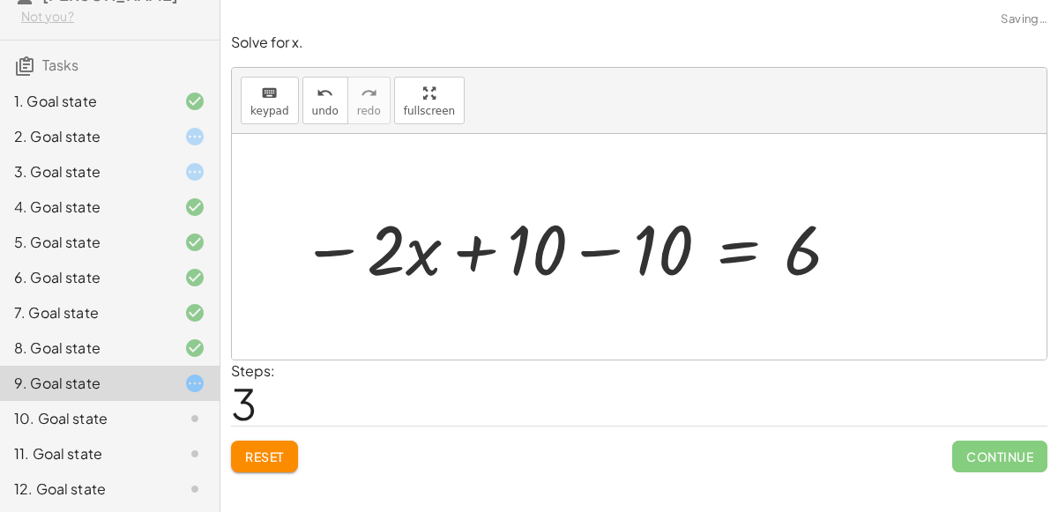
click at [617, 245] on div at bounding box center [571, 247] width 559 height 91
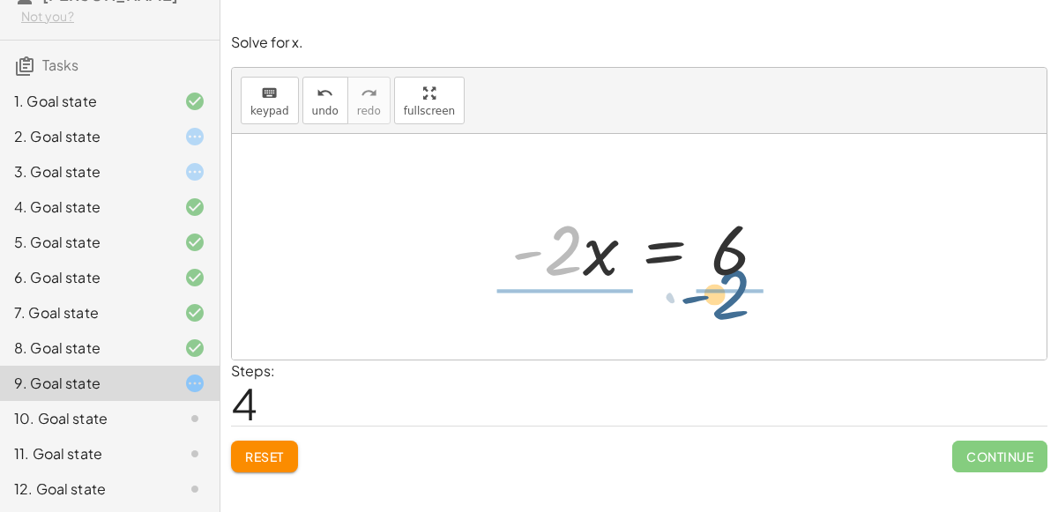
drag, startPoint x: 563, startPoint y: 265, endPoint x: 741, endPoint y: 303, distance: 182.3
click at [741, 303] on div "- ( + · 2 · x − 10 ) = 16 − · 2 · x + 10 = 16 − · 2 · x + 10 − 10 = + 16 − 10 −…" at bounding box center [639, 247] width 815 height 226
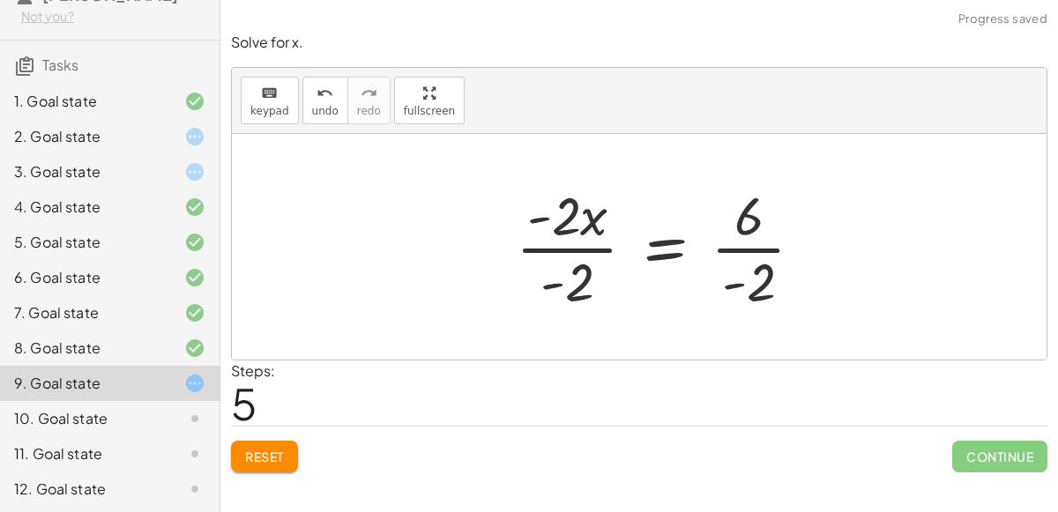
click at [734, 250] on div at bounding box center [667, 247] width 320 height 136
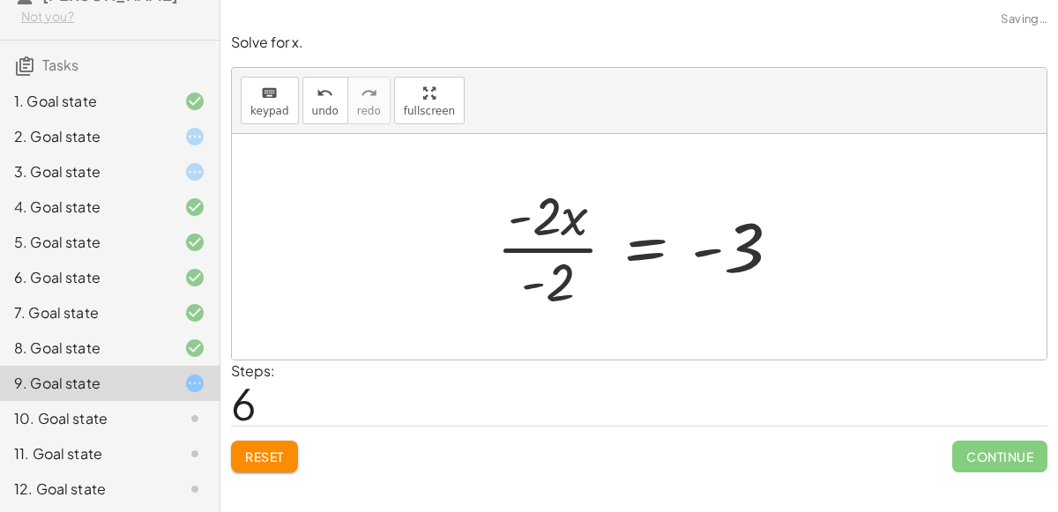
click at [575, 253] on div at bounding box center [646, 247] width 317 height 136
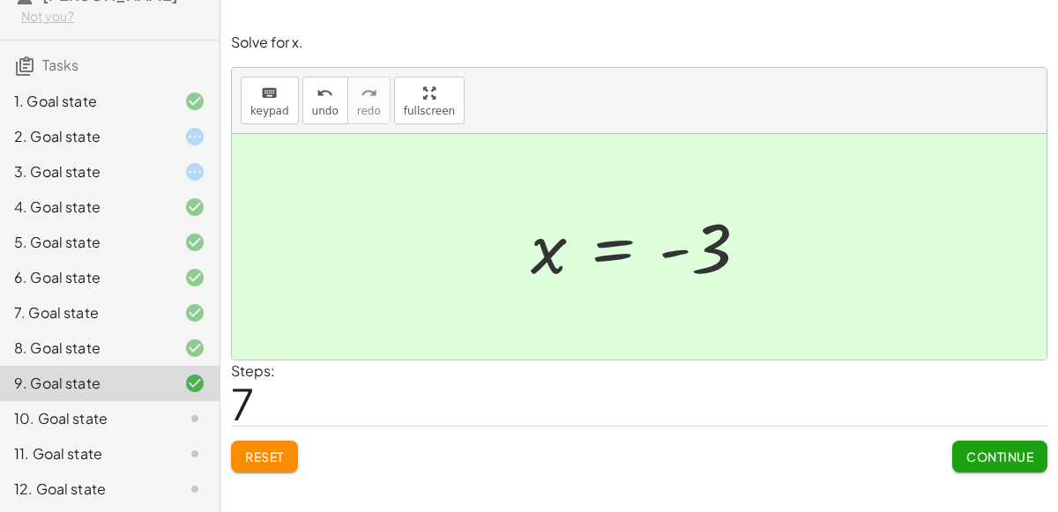
click at [207, 401] on div "10. Goal state" at bounding box center [110, 418] width 220 height 35
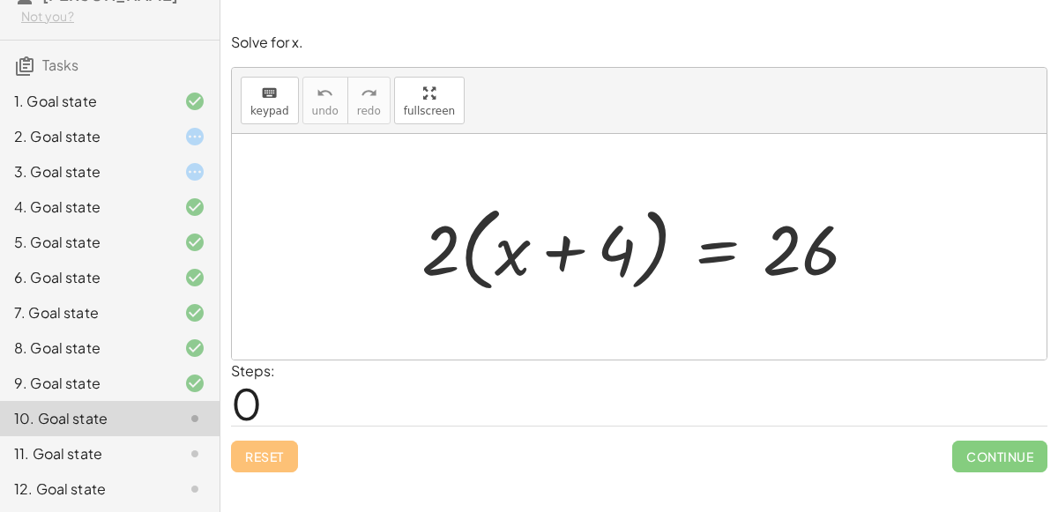
click at [465, 261] on div at bounding box center [646, 247] width 467 height 101
click at [469, 249] on div at bounding box center [646, 247] width 467 height 101
drag, startPoint x: 432, startPoint y: 253, endPoint x: 516, endPoint y: 257, distance: 83.8
click at [516, 257] on div at bounding box center [646, 247] width 467 height 101
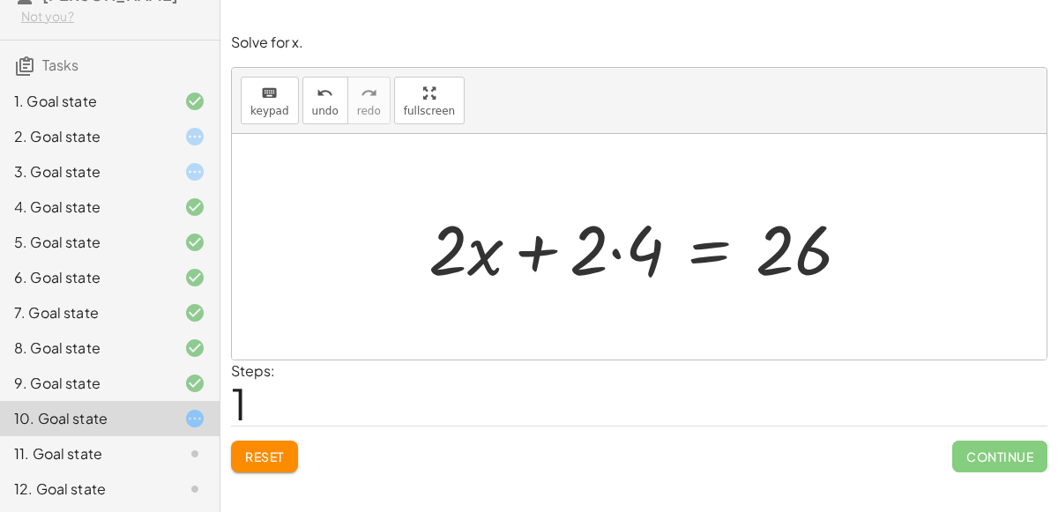
click at [622, 250] on div at bounding box center [646, 247] width 453 height 91
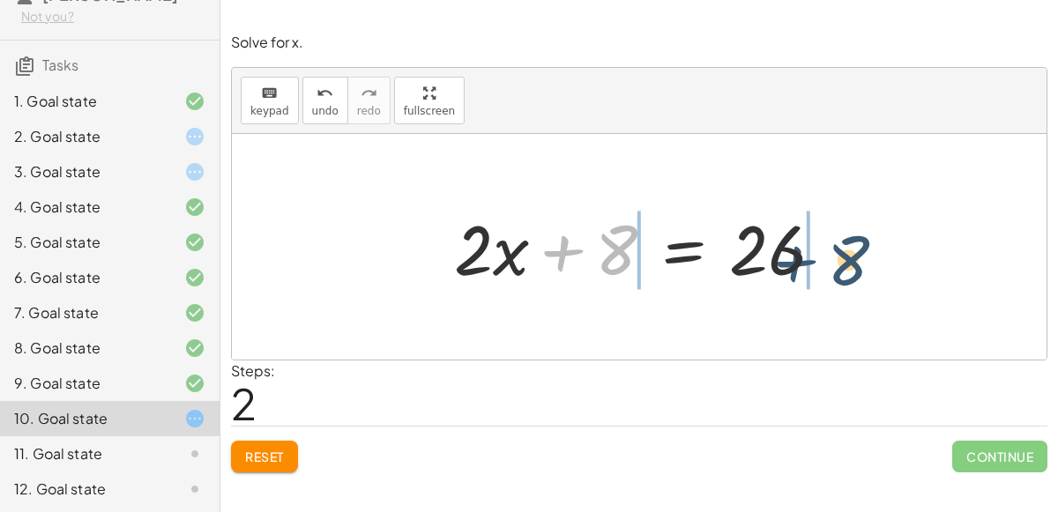
drag, startPoint x: 564, startPoint y: 253, endPoint x: 800, endPoint y: 264, distance: 235.7
click at [800, 264] on div at bounding box center [645, 247] width 401 height 91
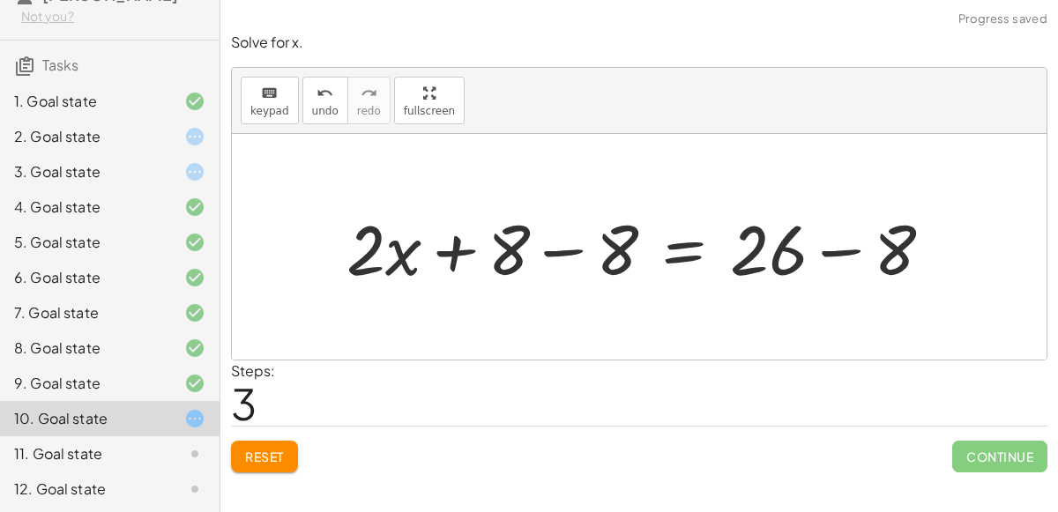
click at [817, 250] on div at bounding box center [647, 247] width 618 height 91
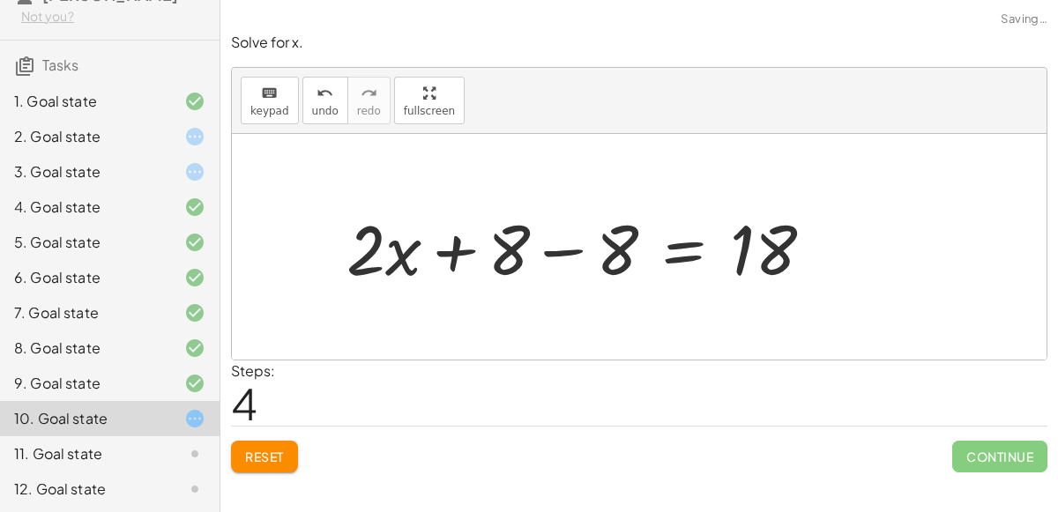
click at [561, 250] on div at bounding box center [587, 247] width 498 height 91
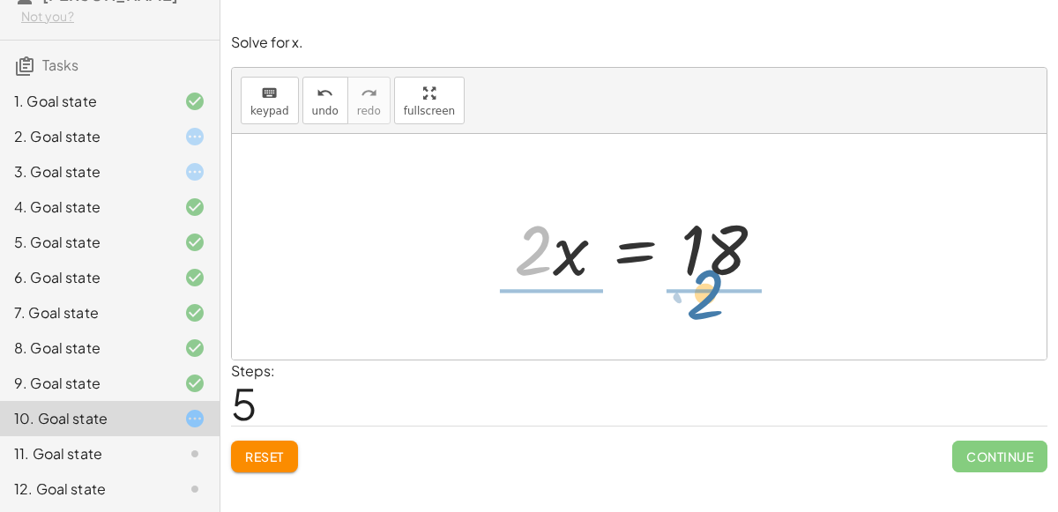
drag, startPoint x: 544, startPoint y: 257, endPoint x: 716, endPoint y: 302, distance: 177.5
click at [716, 302] on div "· 2 · ( + x + 4 ) = 26 + · 2 · x + · 2 · 4 = 26 + · 2 · x + 8 = 26 + · 2 · x + …" at bounding box center [639, 247] width 815 height 226
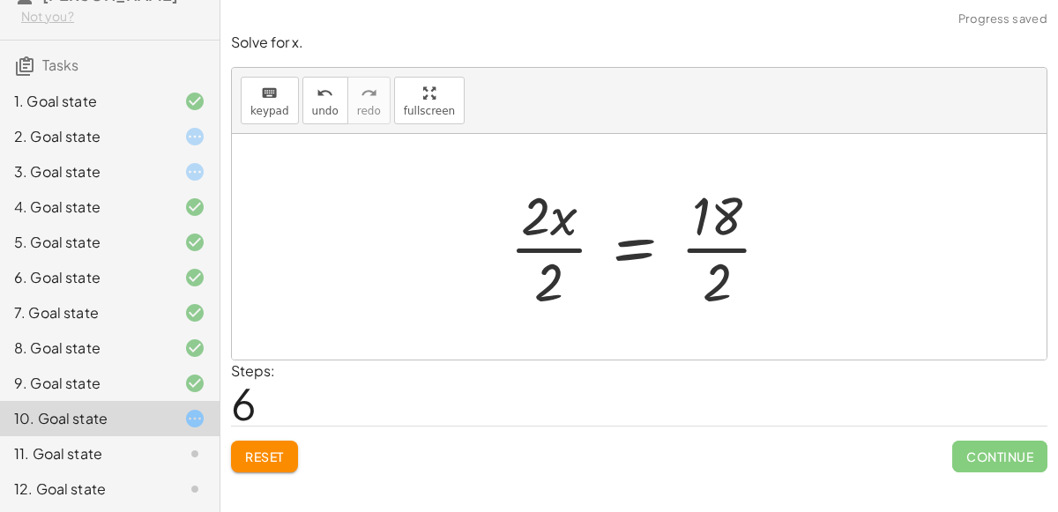
click at [708, 245] on div at bounding box center [647, 247] width 292 height 136
click at [562, 239] on div at bounding box center [628, 247] width 254 height 136
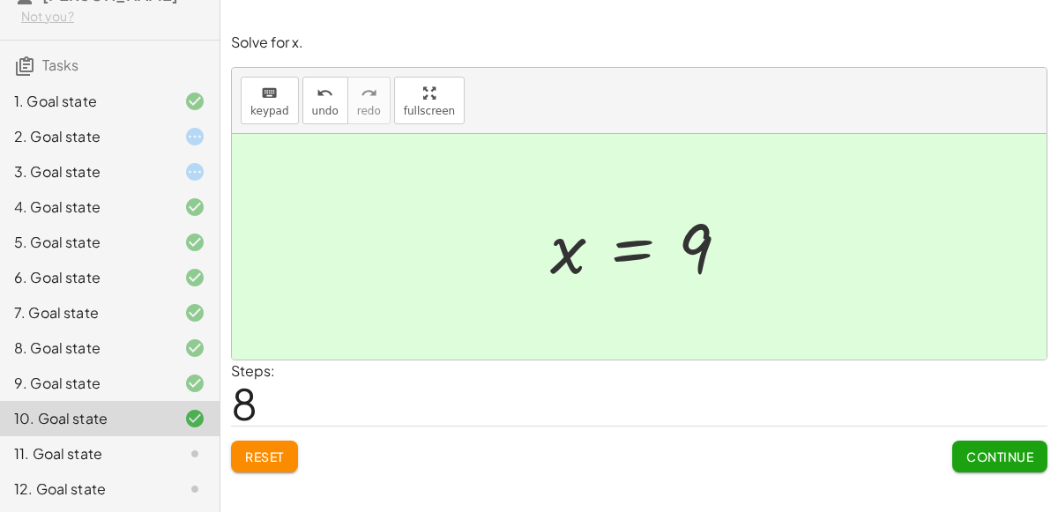
click at [192, 450] on icon at bounding box center [194, 454] width 21 height 21
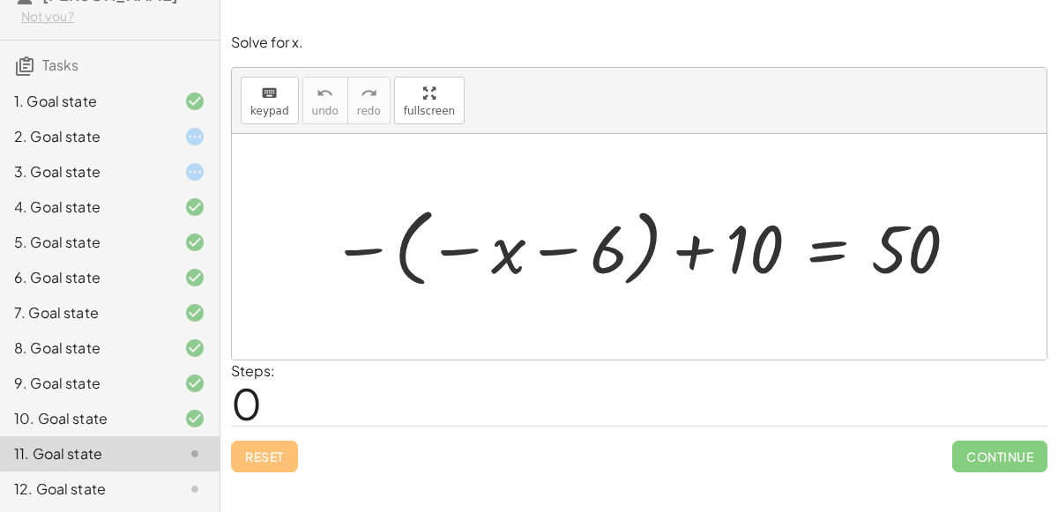
click at [405, 265] on div at bounding box center [646, 246] width 649 height 94
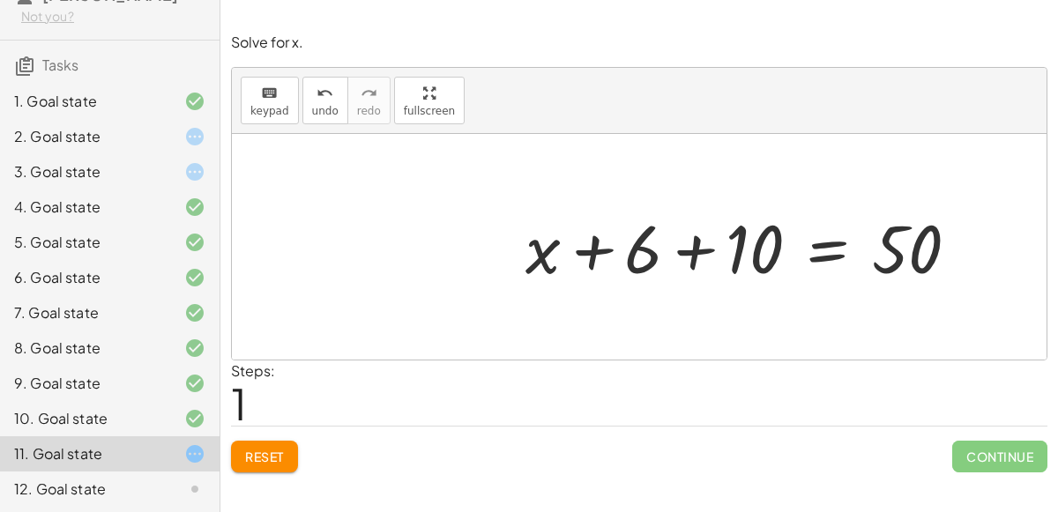
click at [693, 258] on div at bounding box center [750, 247] width 466 height 88
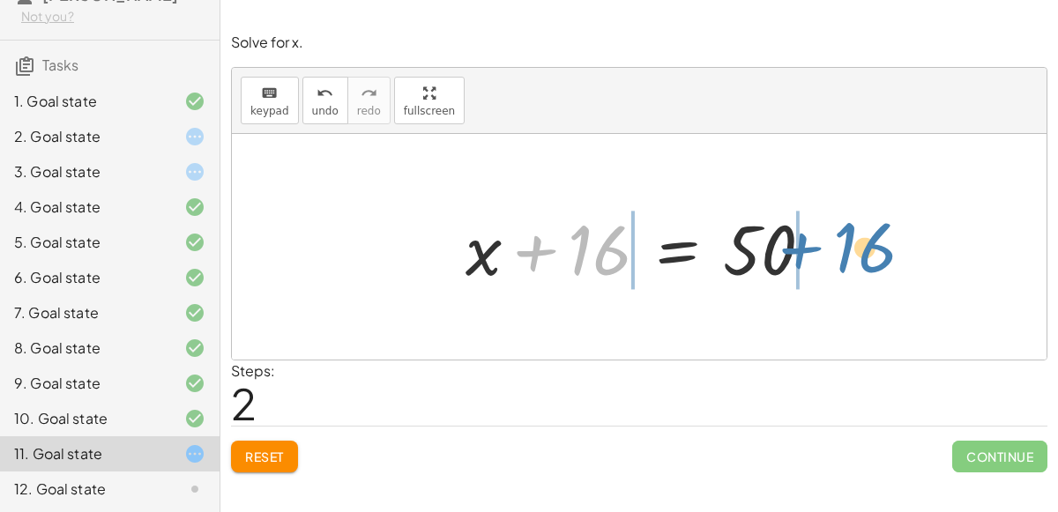
drag, startPoint x: 547, startPoint y: 237, endPoint x: 821, endPoint y: 234, distance: 274.2
click at [821, 234] on div at bounding box center [646, 247] width 379 height 91
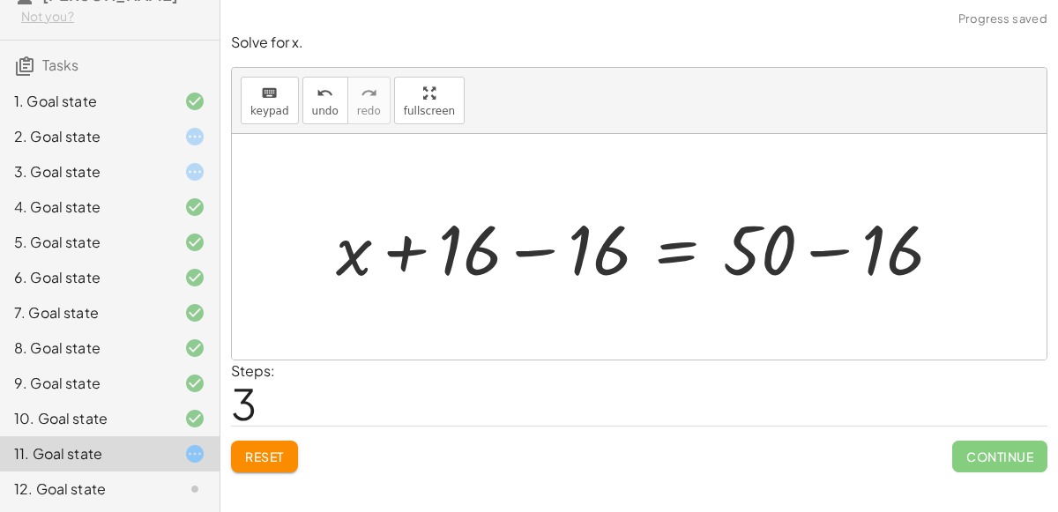
click at [808, 251] on div at bounding box center [646, 247] width 638 height 91
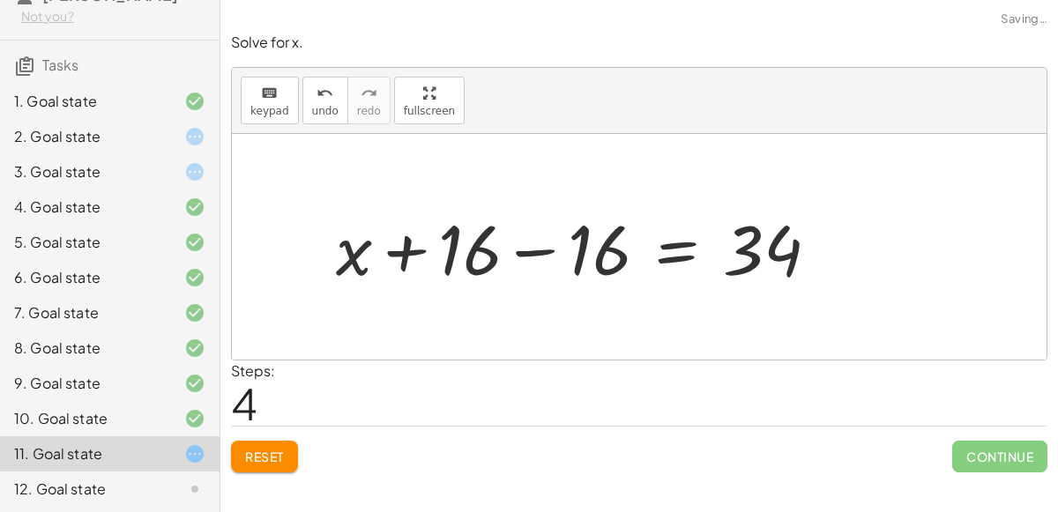
click at [540, 249] on div at bounding box center [584, 247] width 514 height 91
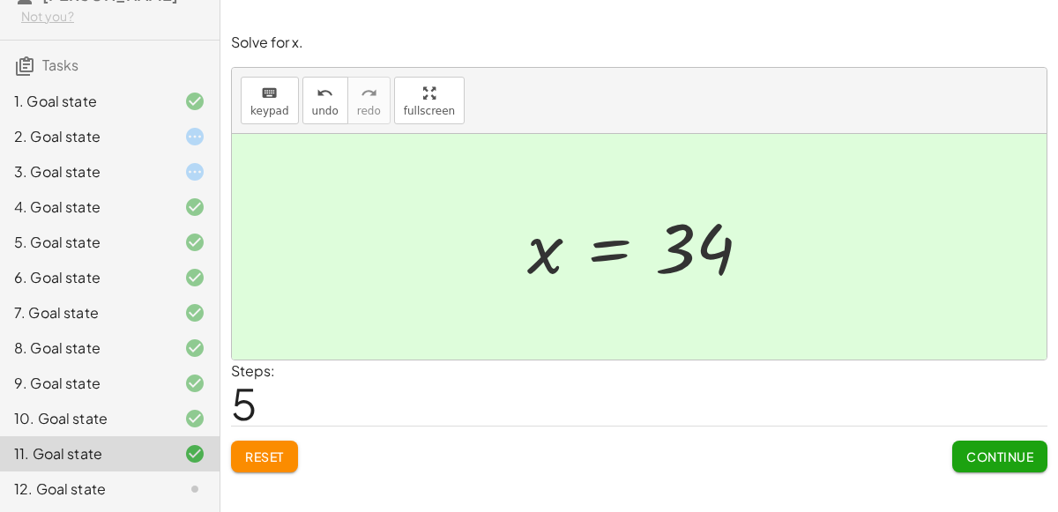
click at [164, 492] on div at bounding box center [180, 489] width 49 height 21
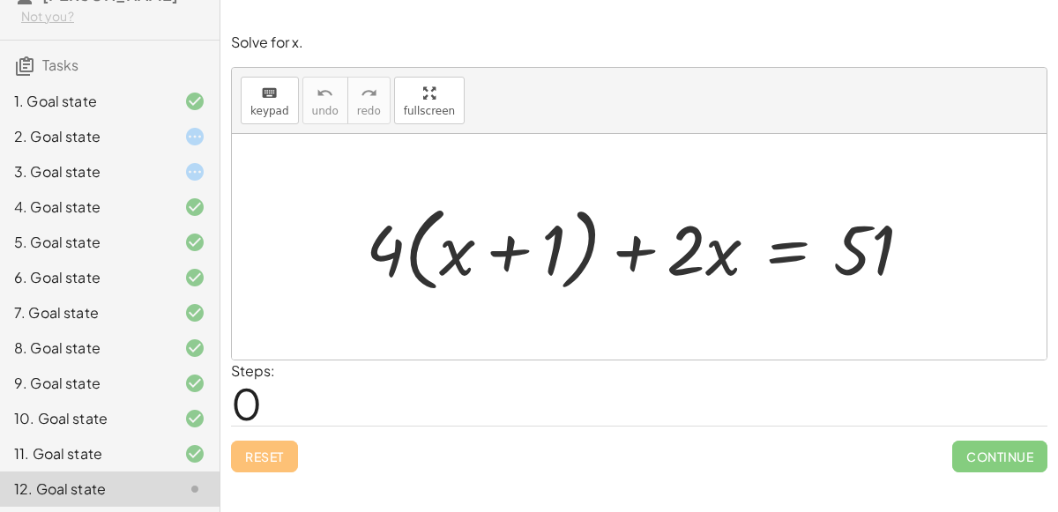
click at [384, 245] on div at bounding box center [646, 247] width 578 height 101
click at [412, 257] on div at bounding box center [646, 247] width 578 height 101
click at [412, 258] on div at bounding box center [646, 247] width 578 height 101
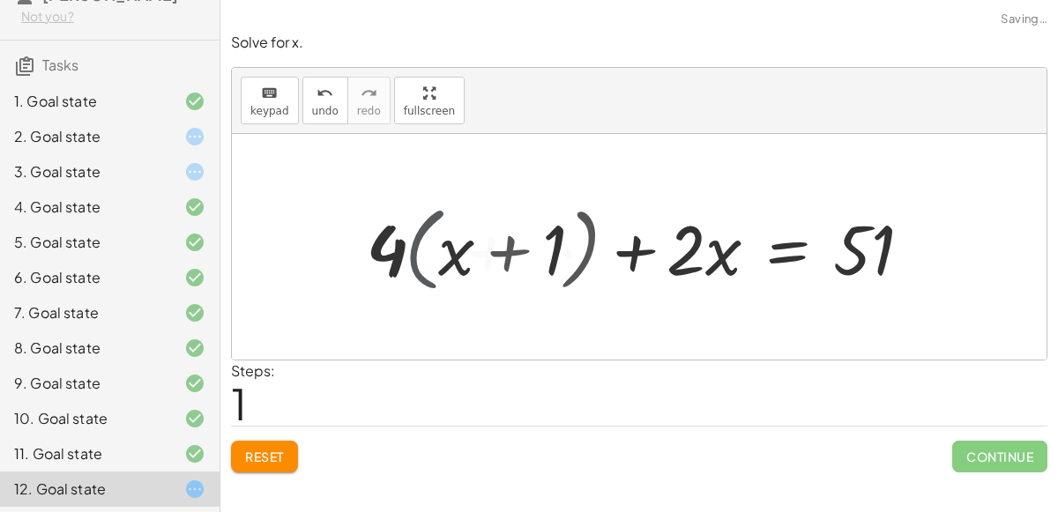
click at [412, 258] on div at bounding box center [653, 247] width 564 height 91
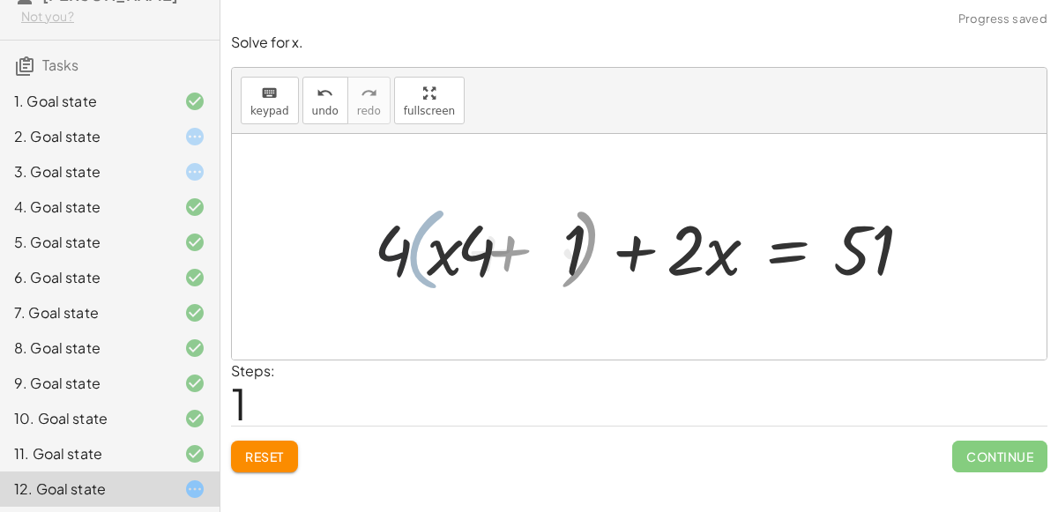
click at [412, 258] on div at bounding box center [653, 247] width 564 height 91
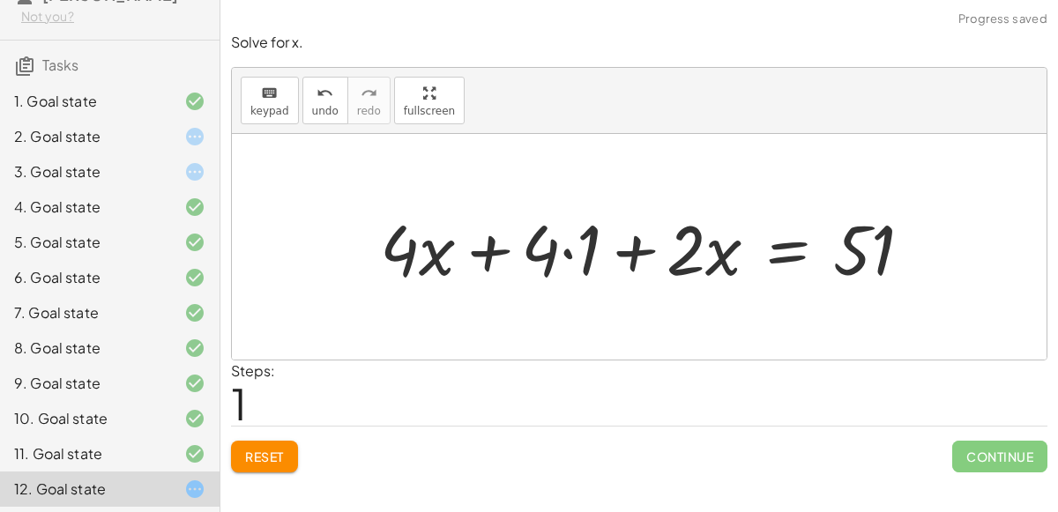
click at [563, 257] on div at bounding box center [653, 247] width 564 height 91
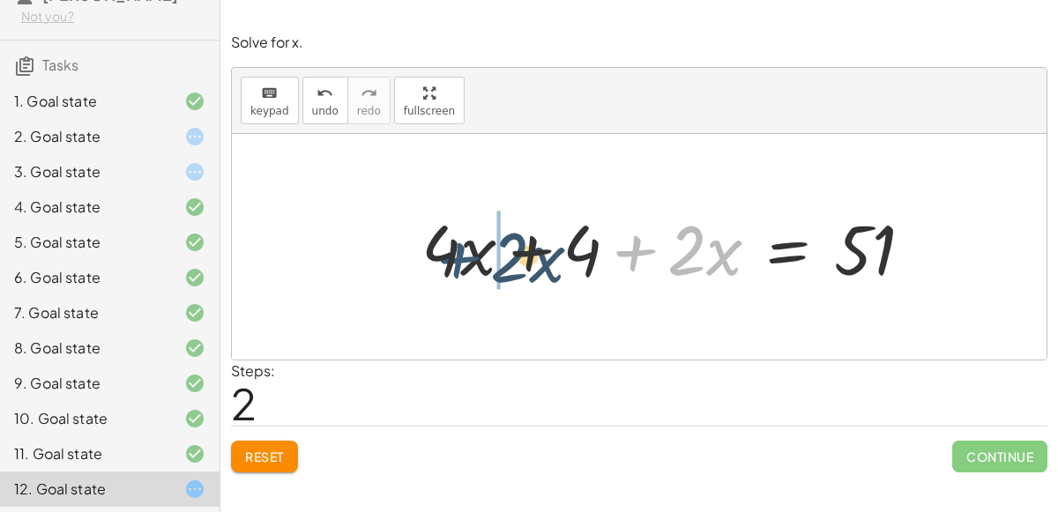
drag, startPoint x: 621, startPoint y: 255, endPoint x: 445, endPoint y: 261, distance: 175.6
click at [445, 261] on div at bounding box center [674, 247] width 523 height 91
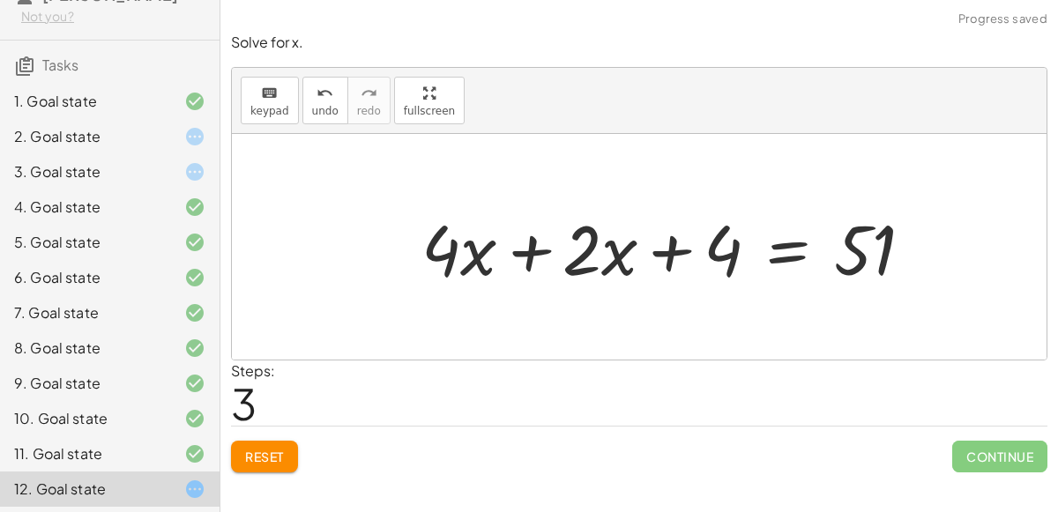
click at [525, 254] on div at bounding box center [674, 247] width 523 height 91
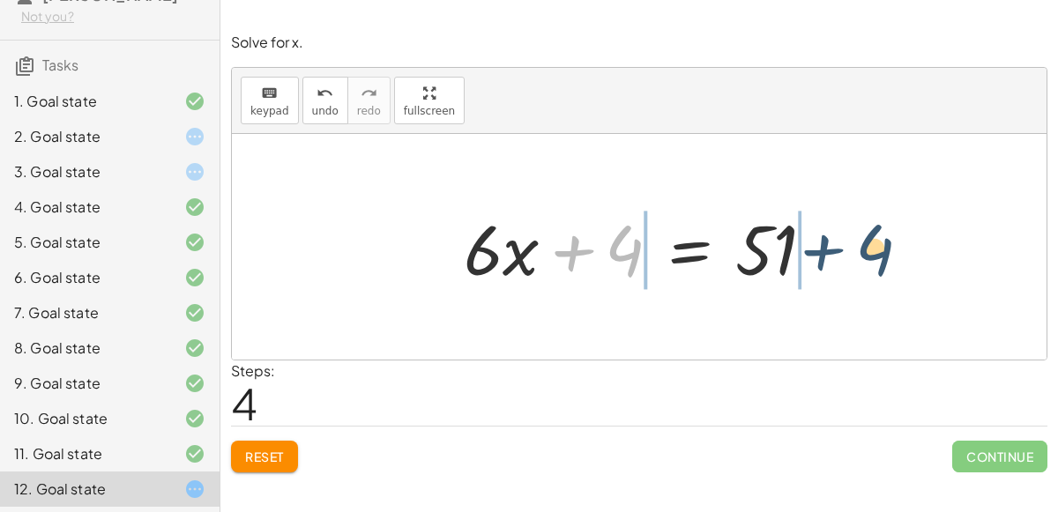
drag, startPoint x: 561, startPoint y: 250, endPoint x: 812, endPoint y: 249, distance: 251.3
click at [812, 249] on div at bounding box center [646, 247] width 383 height 91
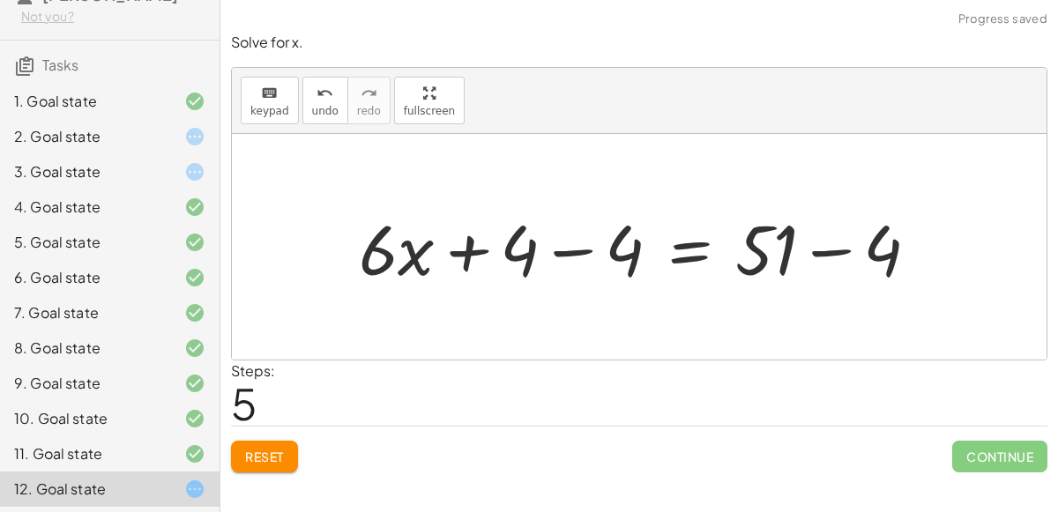
click at [831, 244] on div at bounding box center [646, 247] width 592 height 91
click at [570, 250] on div at bounding box center [598, 247] width 496 height 91
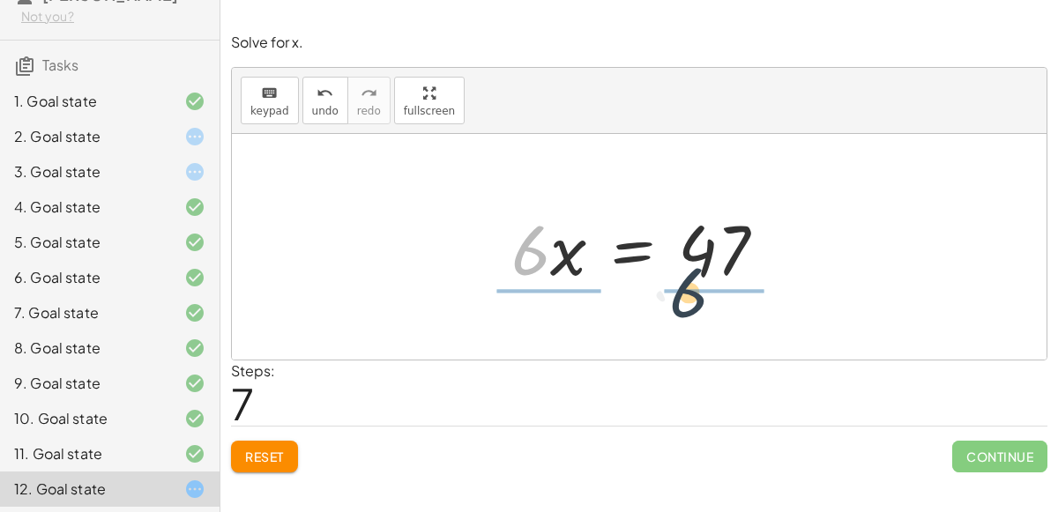
drag, startPoint x: 529, startPoint y: 256, endPoint x: 700, endPoint y: 301, distance: 176.9
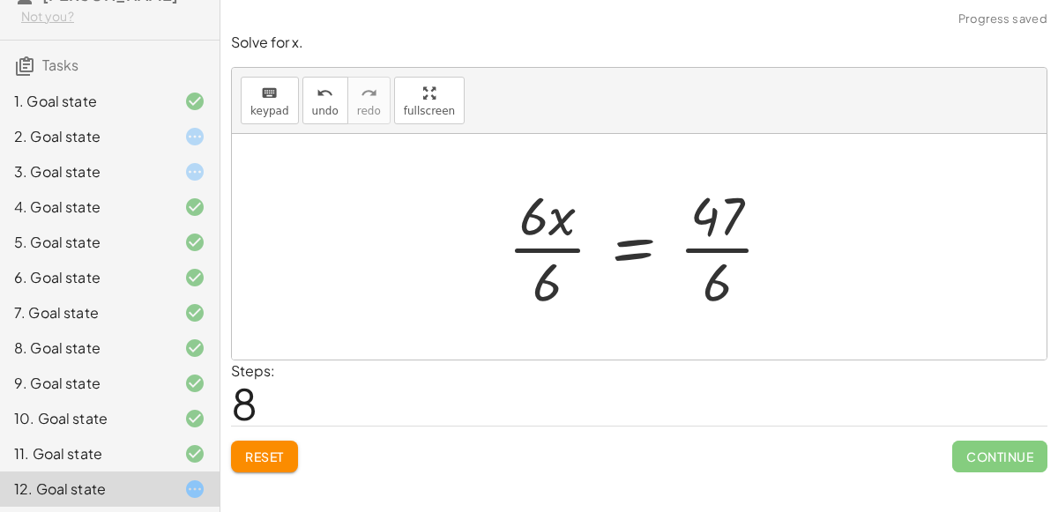
click at [528, 243] on div at bounding box center [647, 247] width 296 height 136
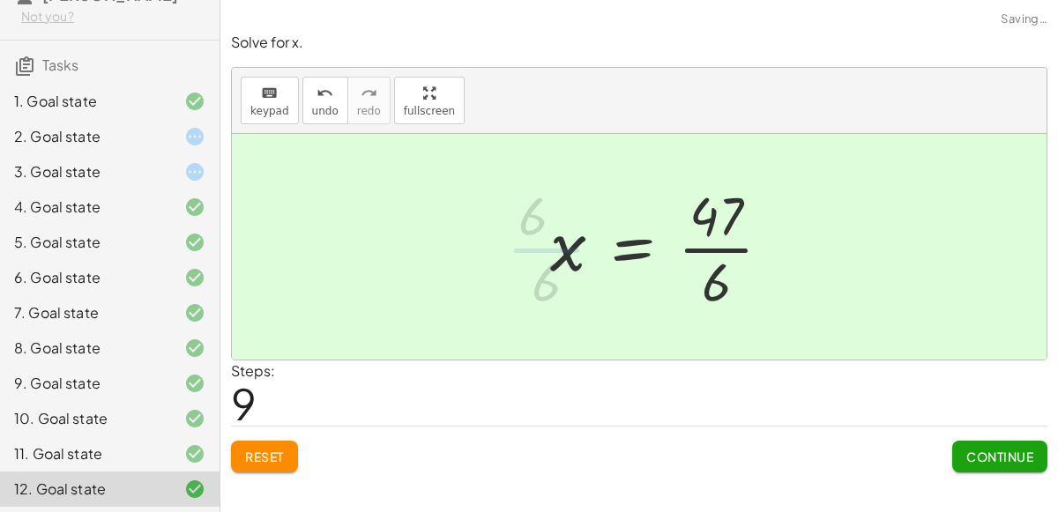
click at [720, 251] on div at bounding box center [667, 247] width 253 height 136
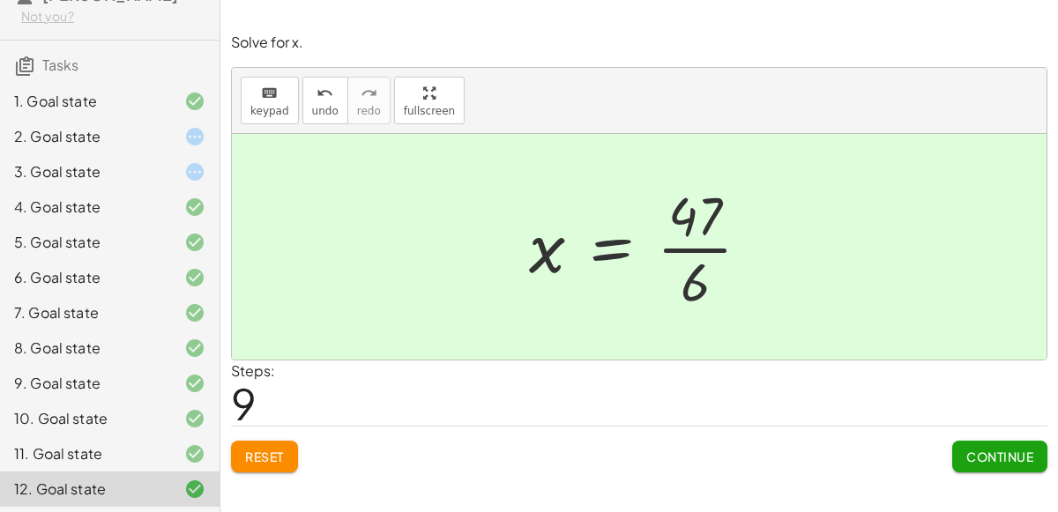
click at [168, 138] on div at bounding box center [180, 136] width 49 height 21
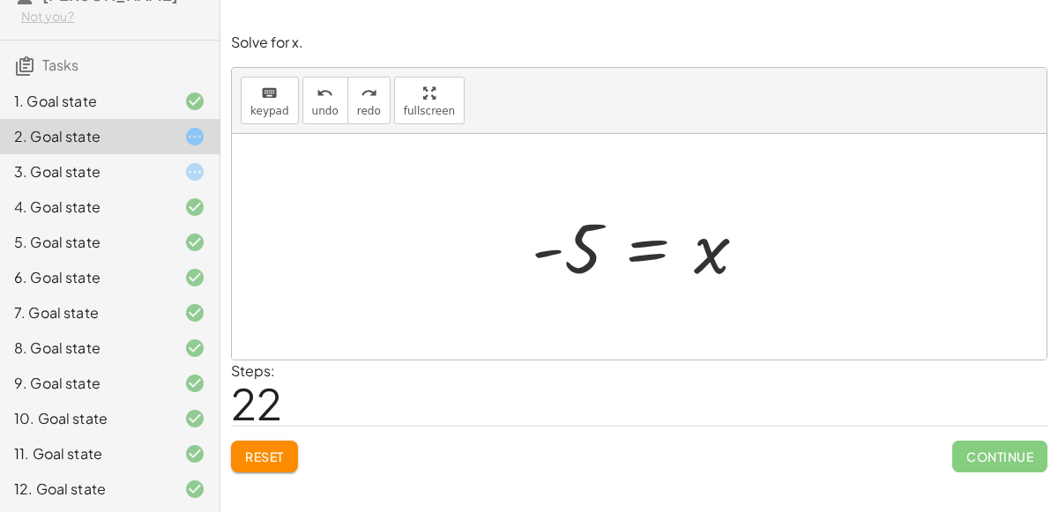
click at [187, 183] on div "3. Goal state" at bounding box center [110, 171] width 220 height 35
